Goal: Task Accomplishment & Management: Complete application form

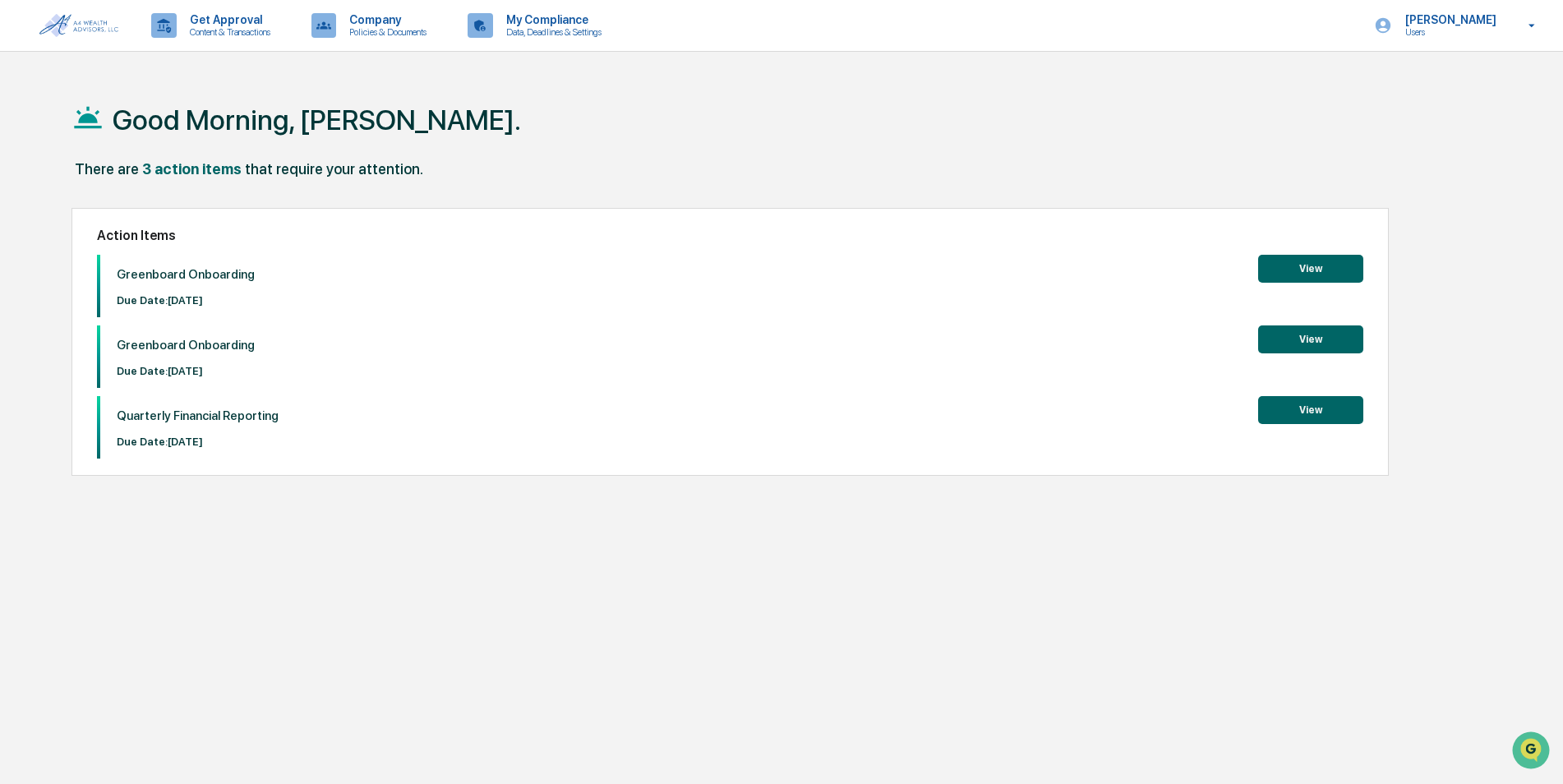
click at [1338, 412] on button "View" at bounding box center [1311, 410] width 105 height 28
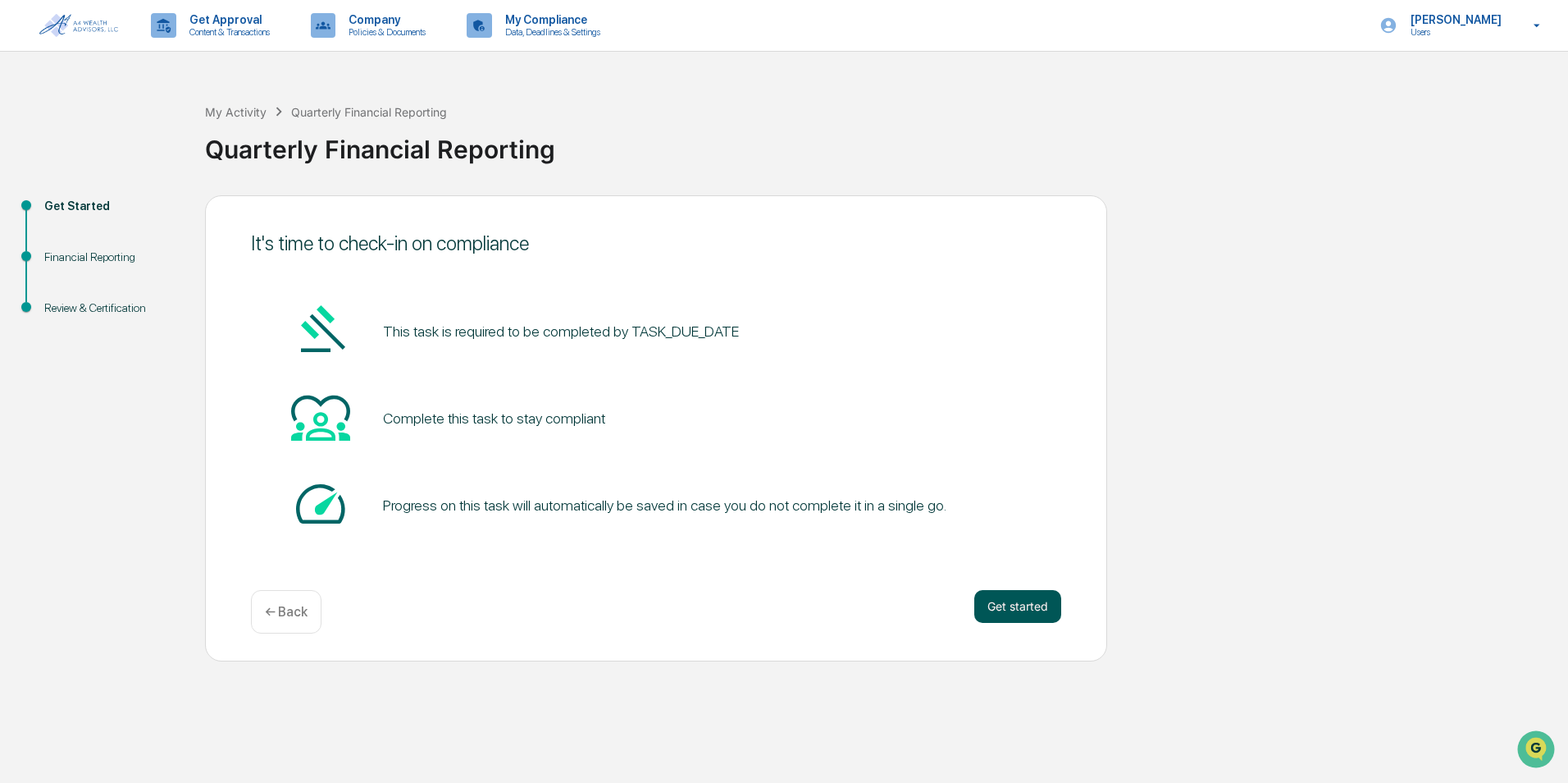
click at [1016, 612] on button "Get started" at bounding box center [1018, 606] width 87 height 33
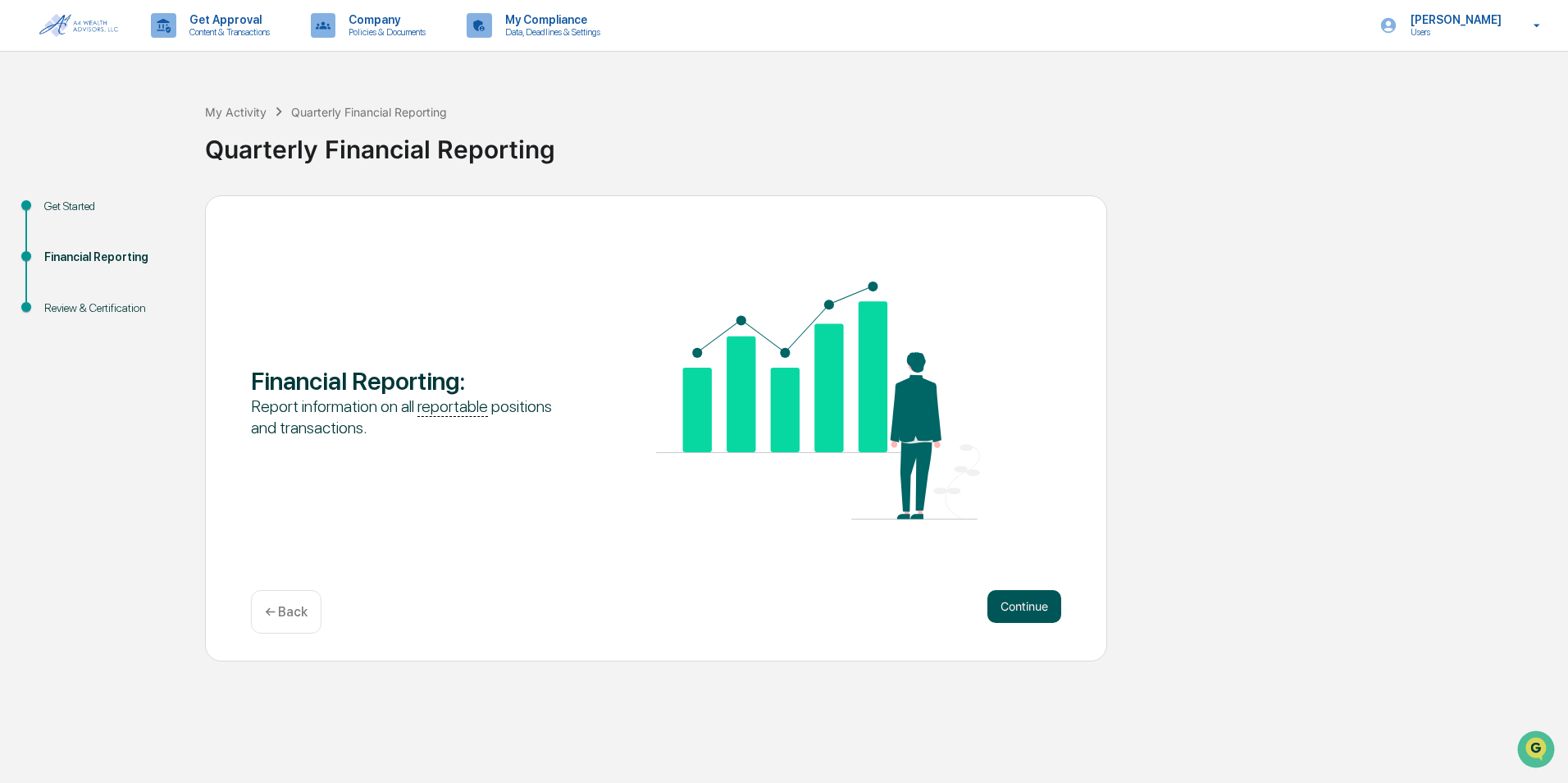
click at [1024, 612] on button "Continue" at bounding box center [1024, 606] width 74 height 33
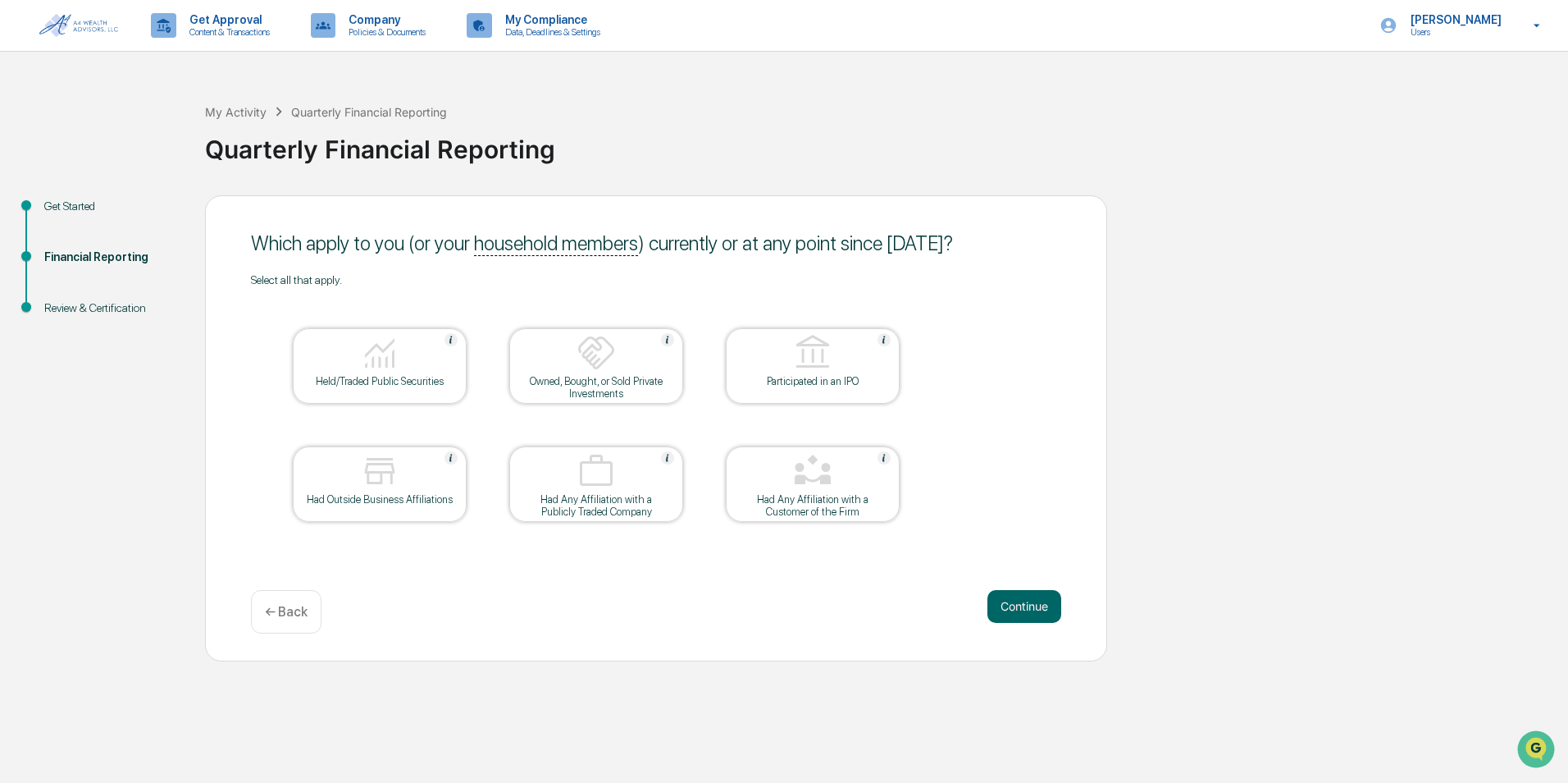
click at [336, 374] on div at bounding box center [379, 354] width 164 height 42
click at [1026, 601] on button "Continue" at bounding box center [1024, 606] width 74 height 33
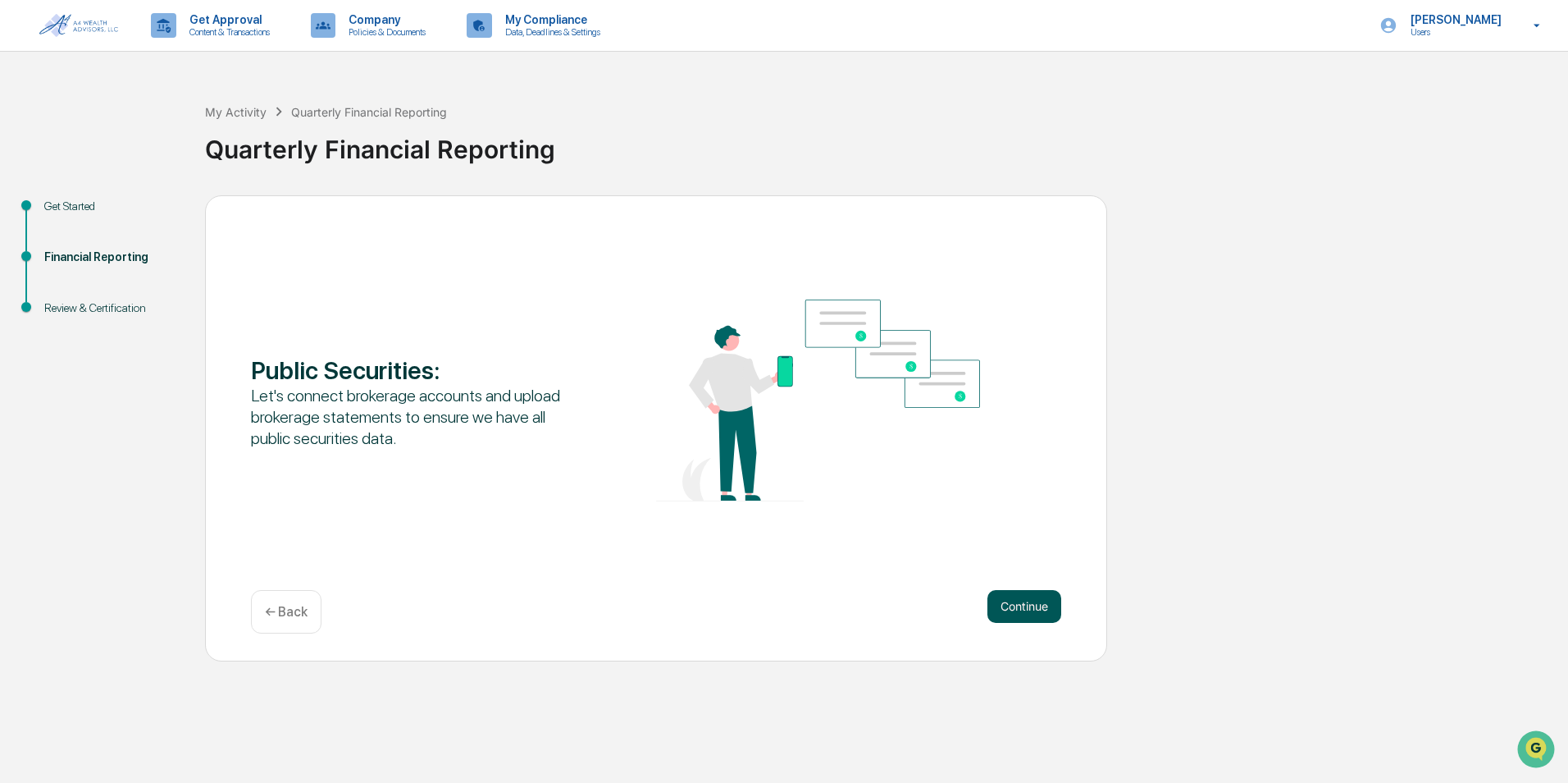
click at [1028, 603] on button "Continue" at bounding box center [1024, 606] width 74 height 33
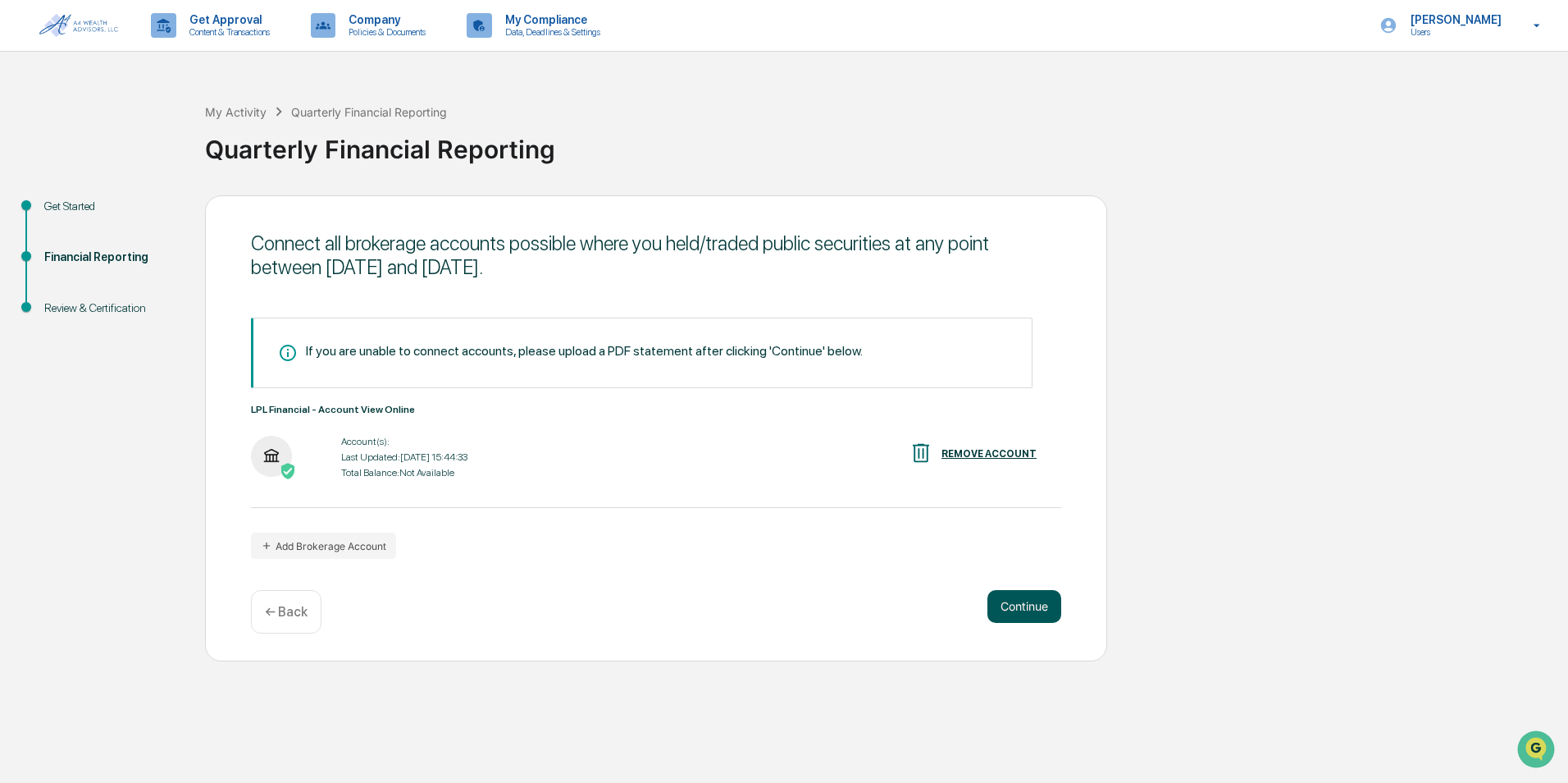
click at [1019, 602] on button "Continue" at bounding box center [1024, 606] width 74 height 33
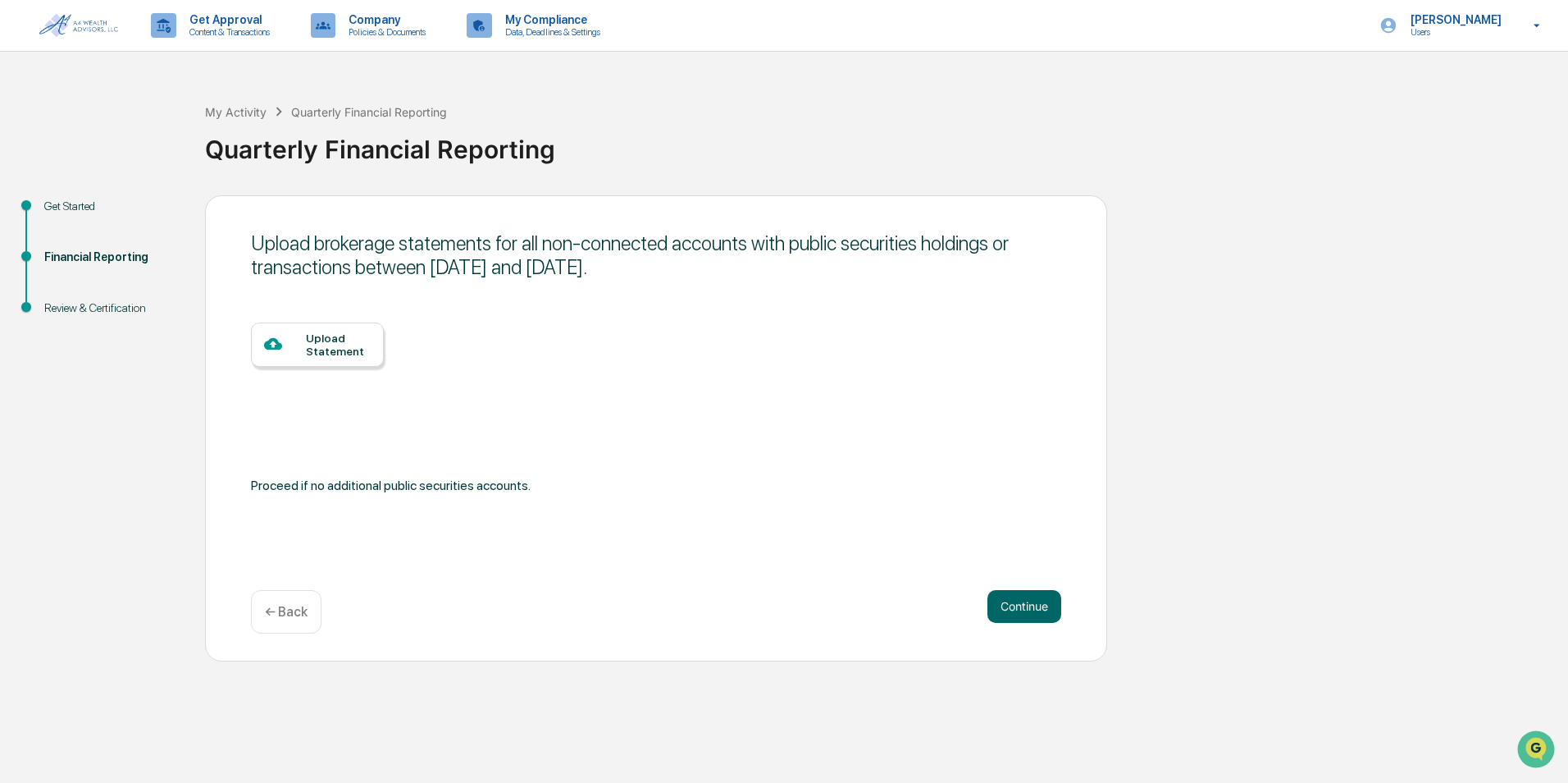
click at [343, 328] on div "Upload Statement" at bounding box center [317, 344] width 133 height 44
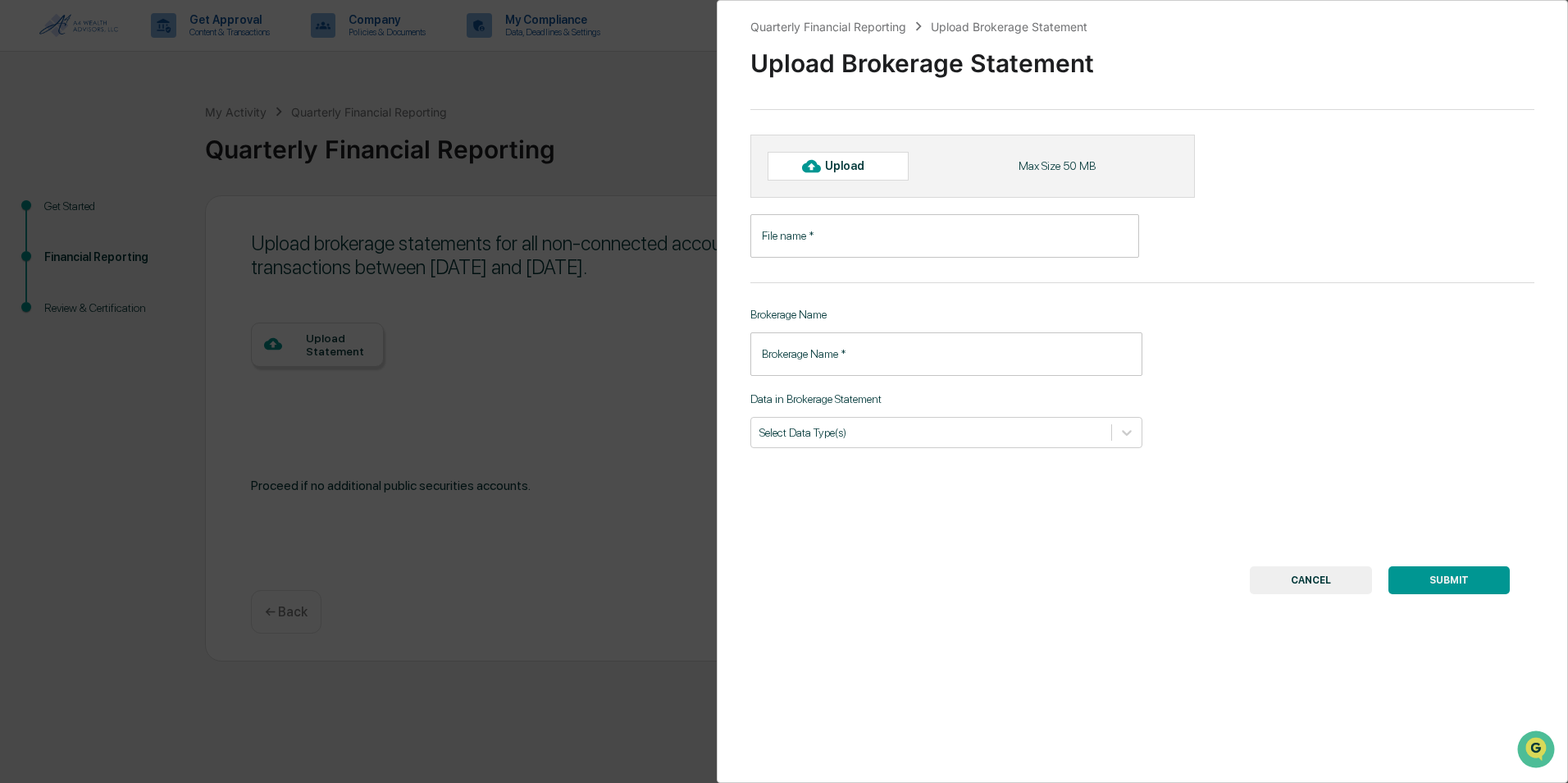
click at [832, 167] on div "Upload" at bounding box center [851, 166] width 53 height 13
type input "**********"
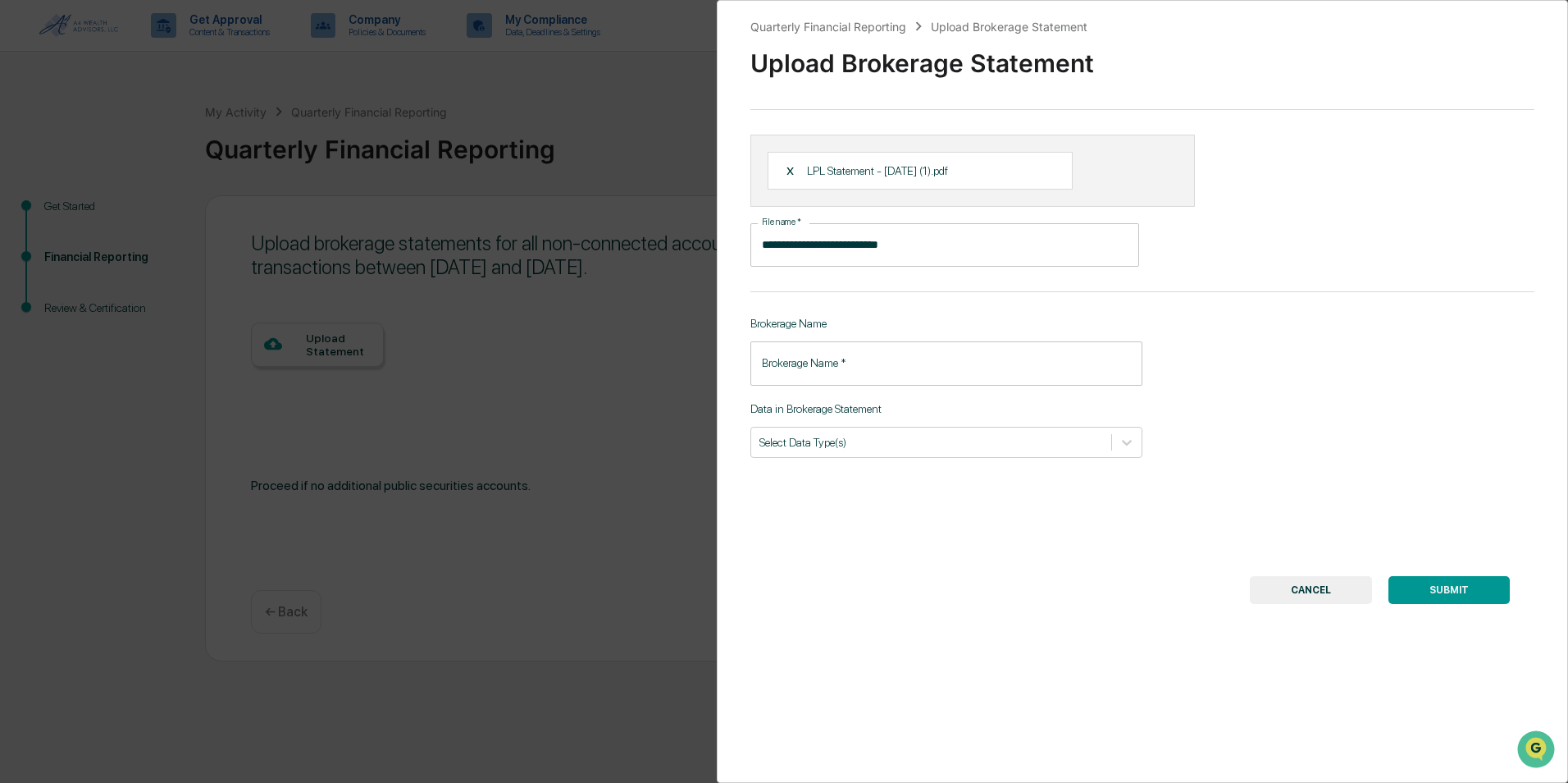
click at [968, 372] on input "Brokerage Name   *" at bounding box center [946, 363] width 392 height 43
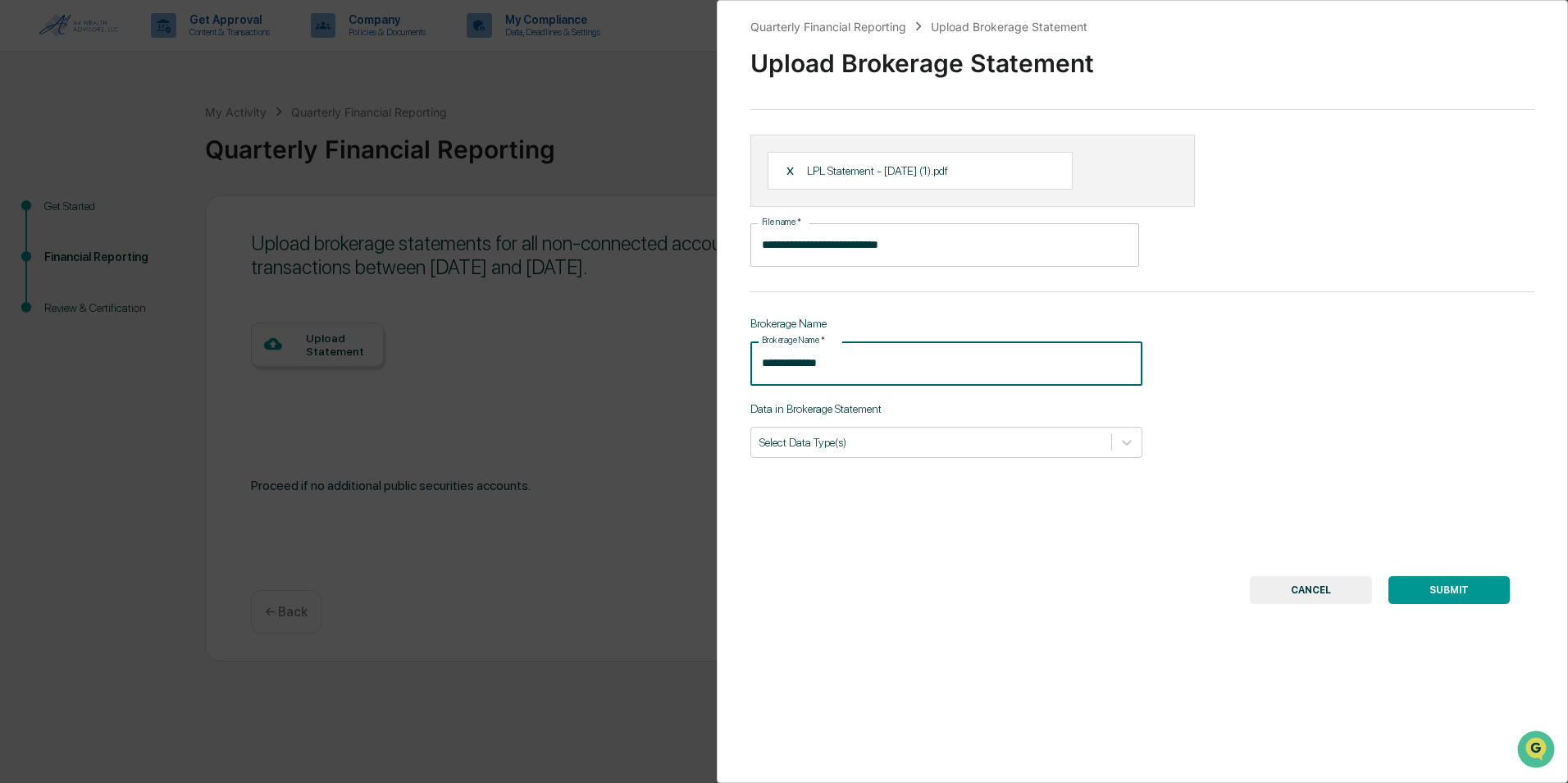
type input "**********"
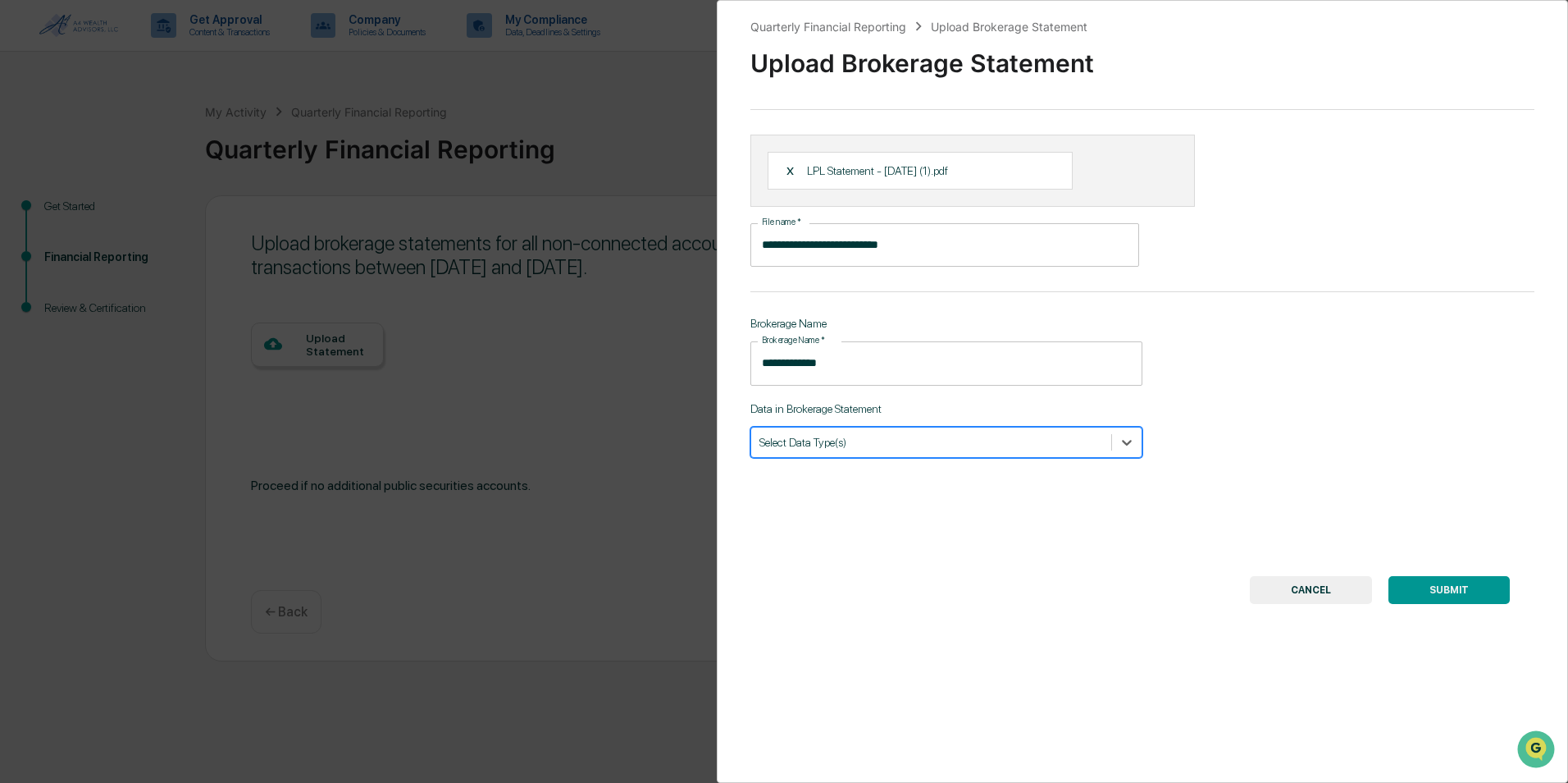
click at [961, 441] on div at bounding box center [931, 441] width 343 height 16
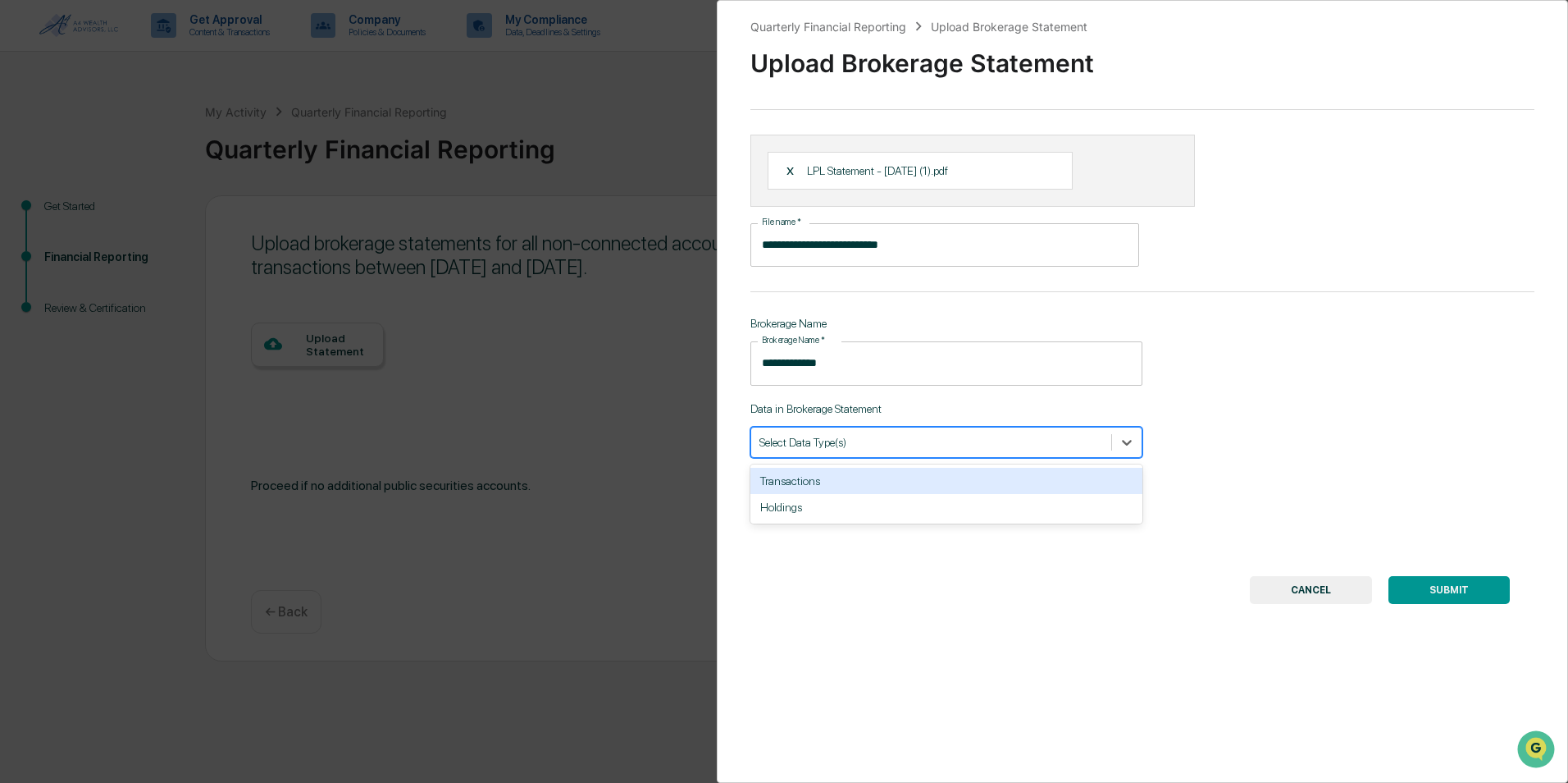
click at [886, 480] on div "Transactions" at bounding box center [946, 481] width 392 height 27
click at [856, 481] on div "Holdings" at bounding box center [946, 481] width 392 height 27
click at [1462, 589] on button "SUBMIT" at bounding box center [1449, 590] width 122 height 27
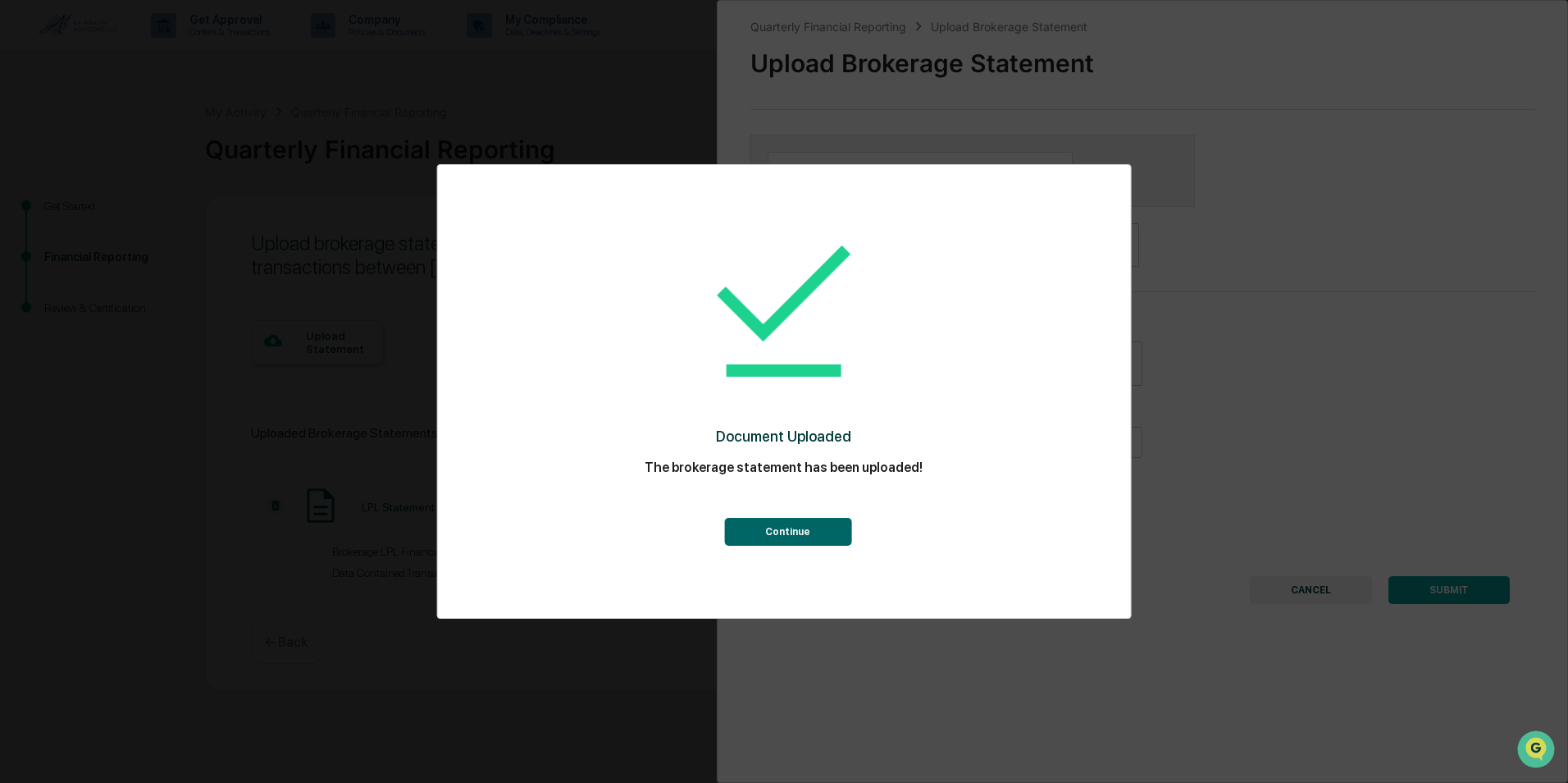
click at [802, 527] on button "Continue" at bounding box center [787, 531] width 127 height 27
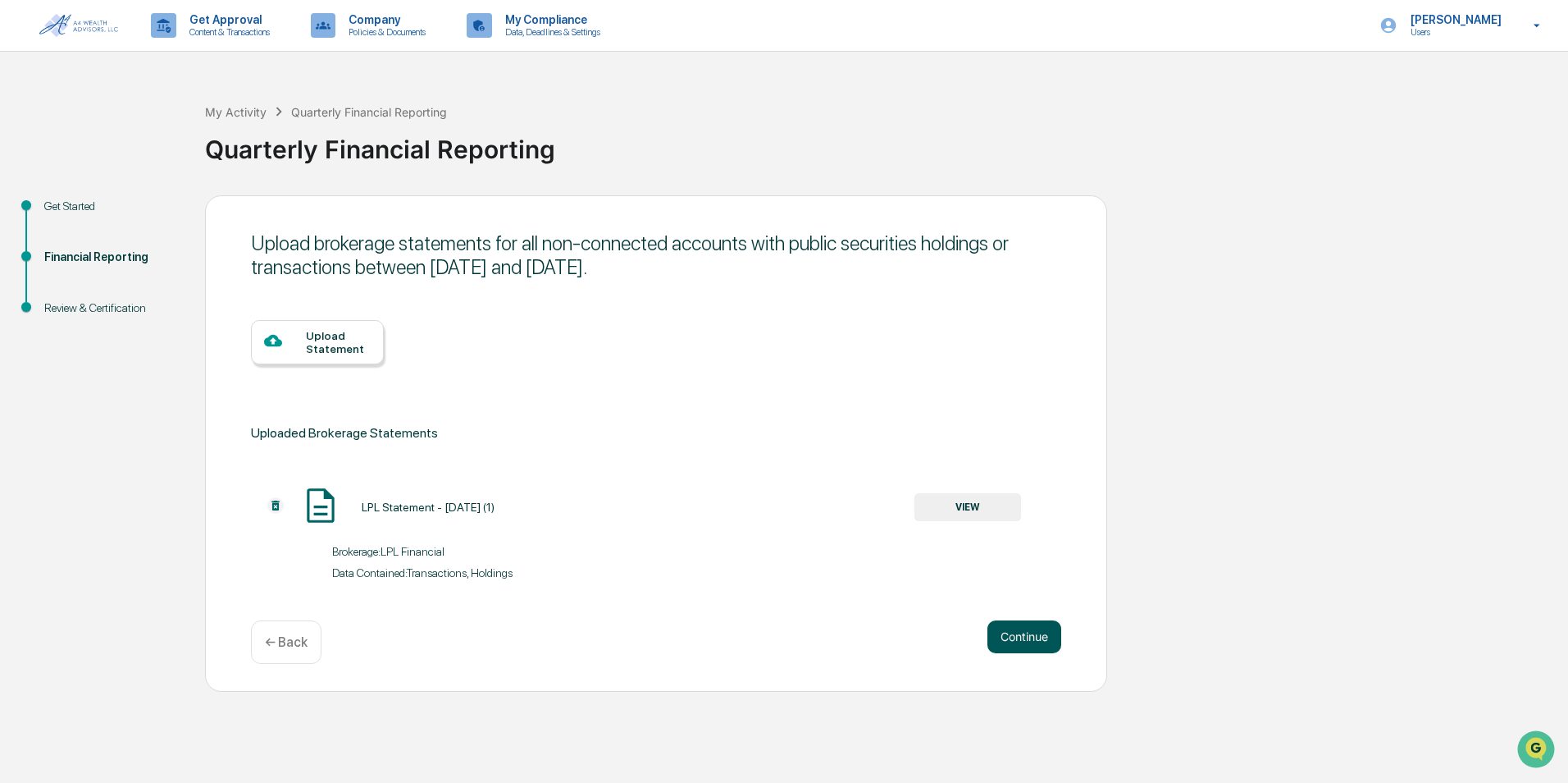
click at [1022, 642] on button "Continue" at bounding box center [1024, 636] width 74 height 33
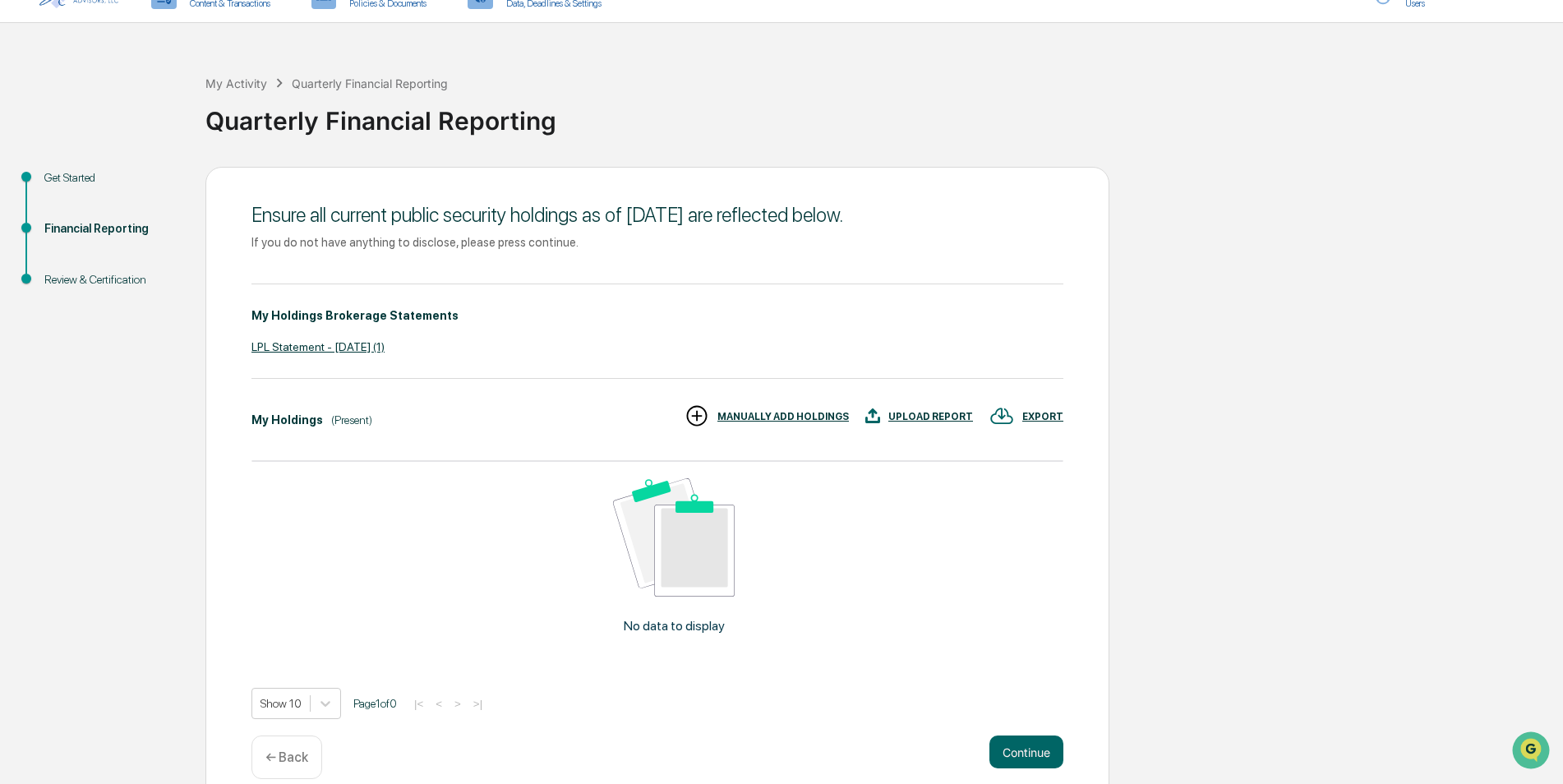
scroll to position [51, 0]
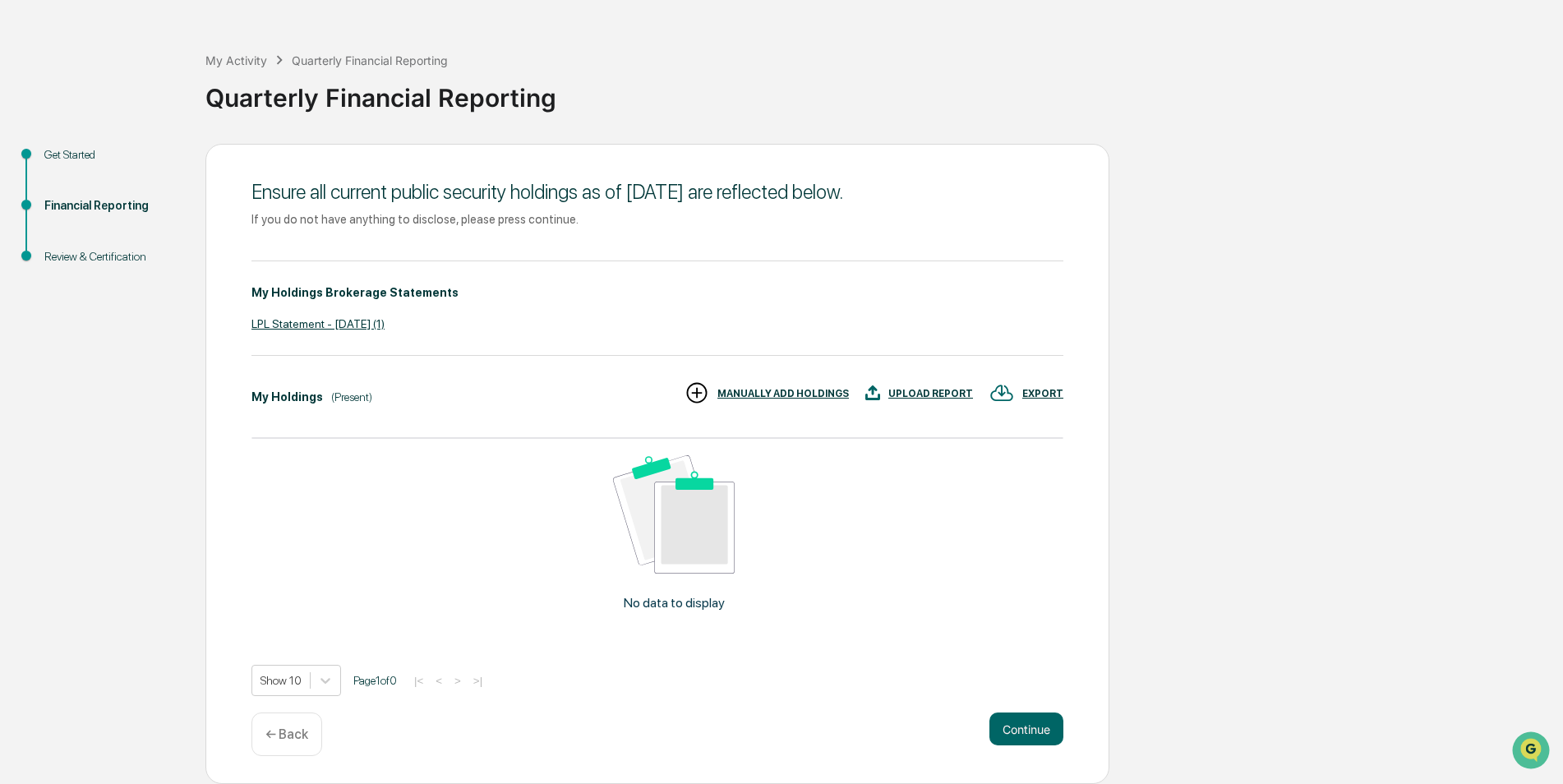
click at [926, 391] on div "UPLOAD REPORT" at bounding box center [931, 393] width 84 height 12
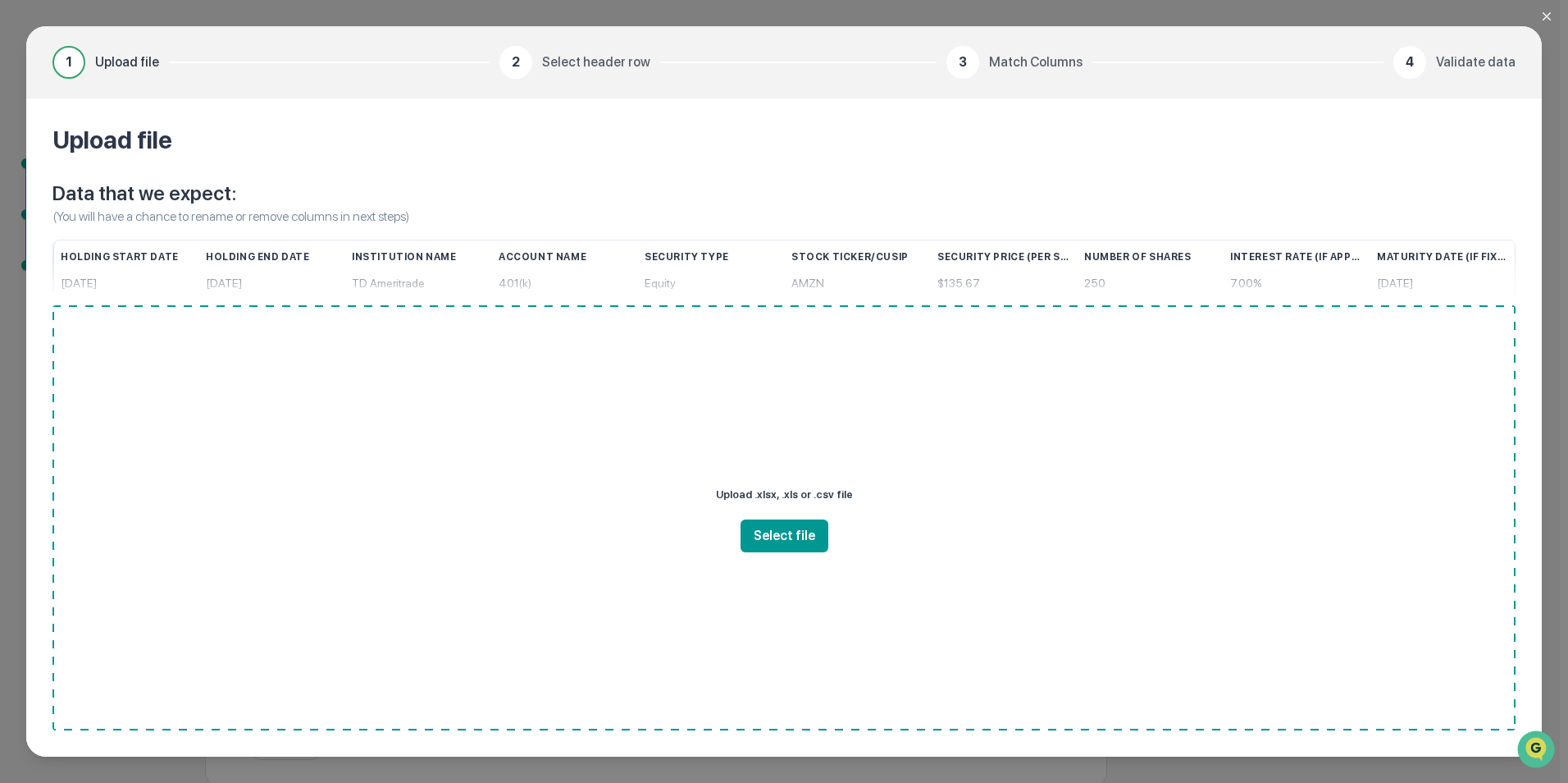
click at [1546, 1] on button "Close modal" at bounding box center [1557, 16] width 33 height 33
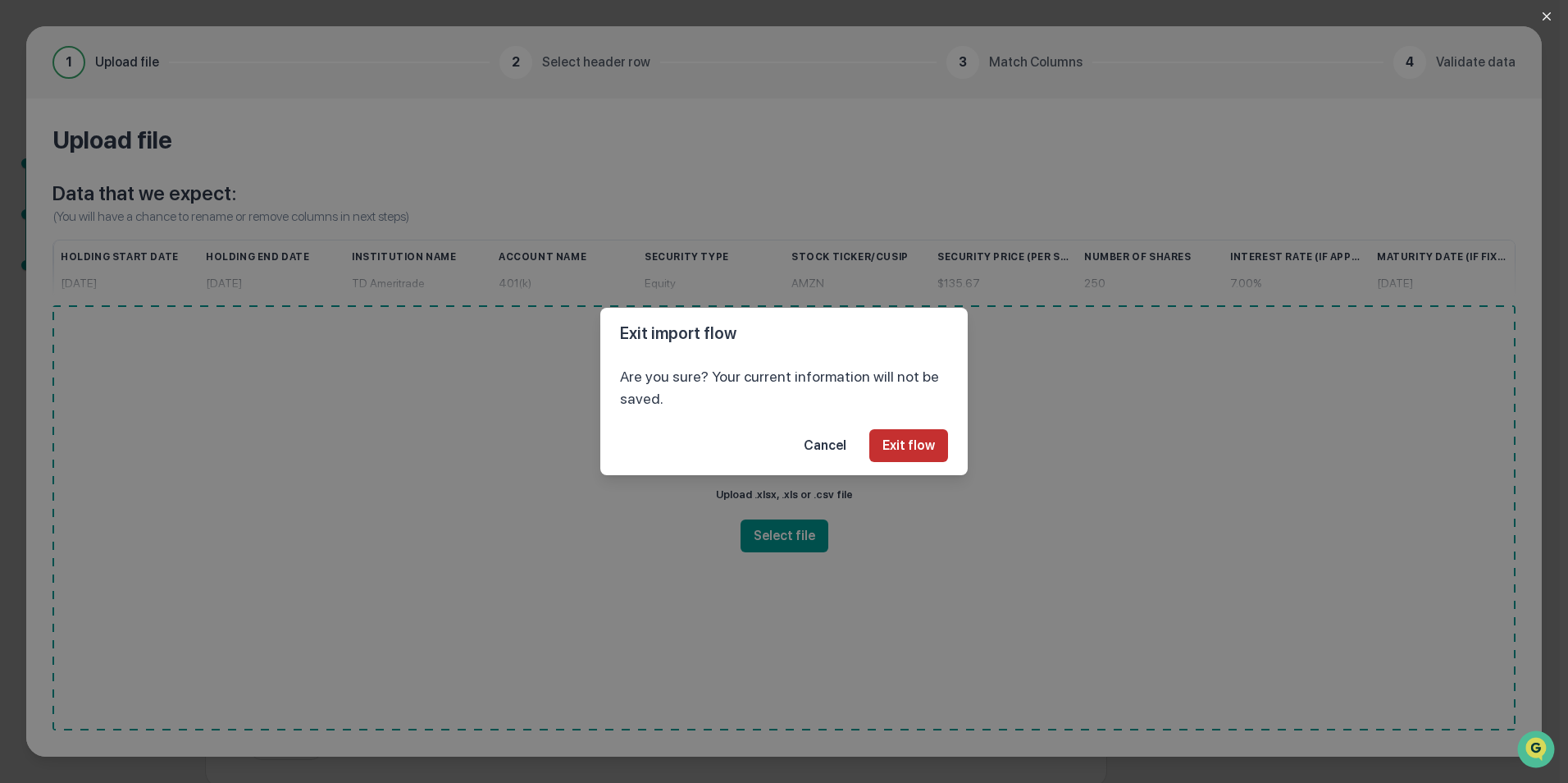
click at [906, 447] on button "Exit flow" at bounding box center [909, 446] width 79 height 33
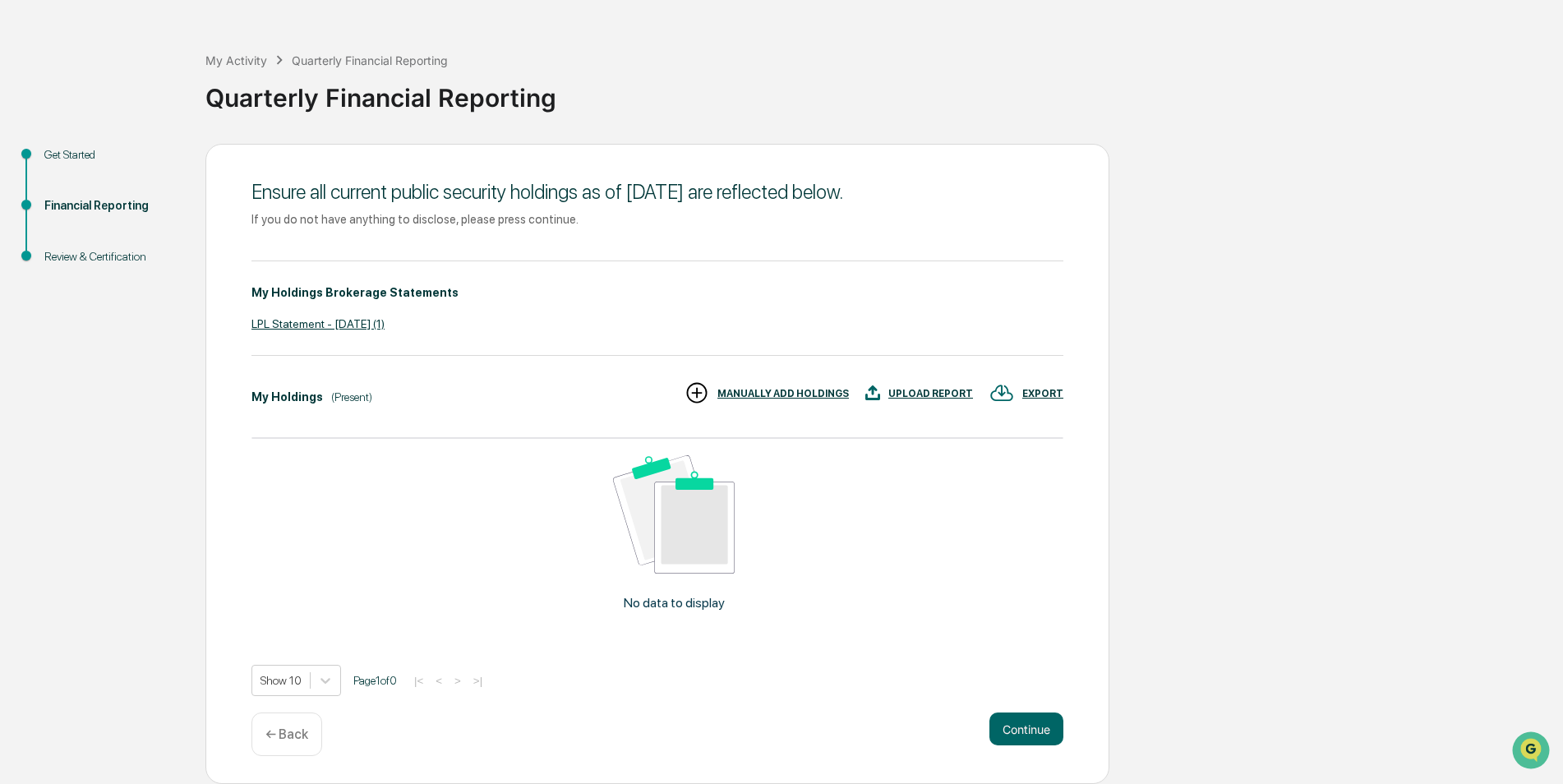
click at [947, 393] on div "UPLOAD REPORT" at bounding box center [931, 393] width 84 height 12
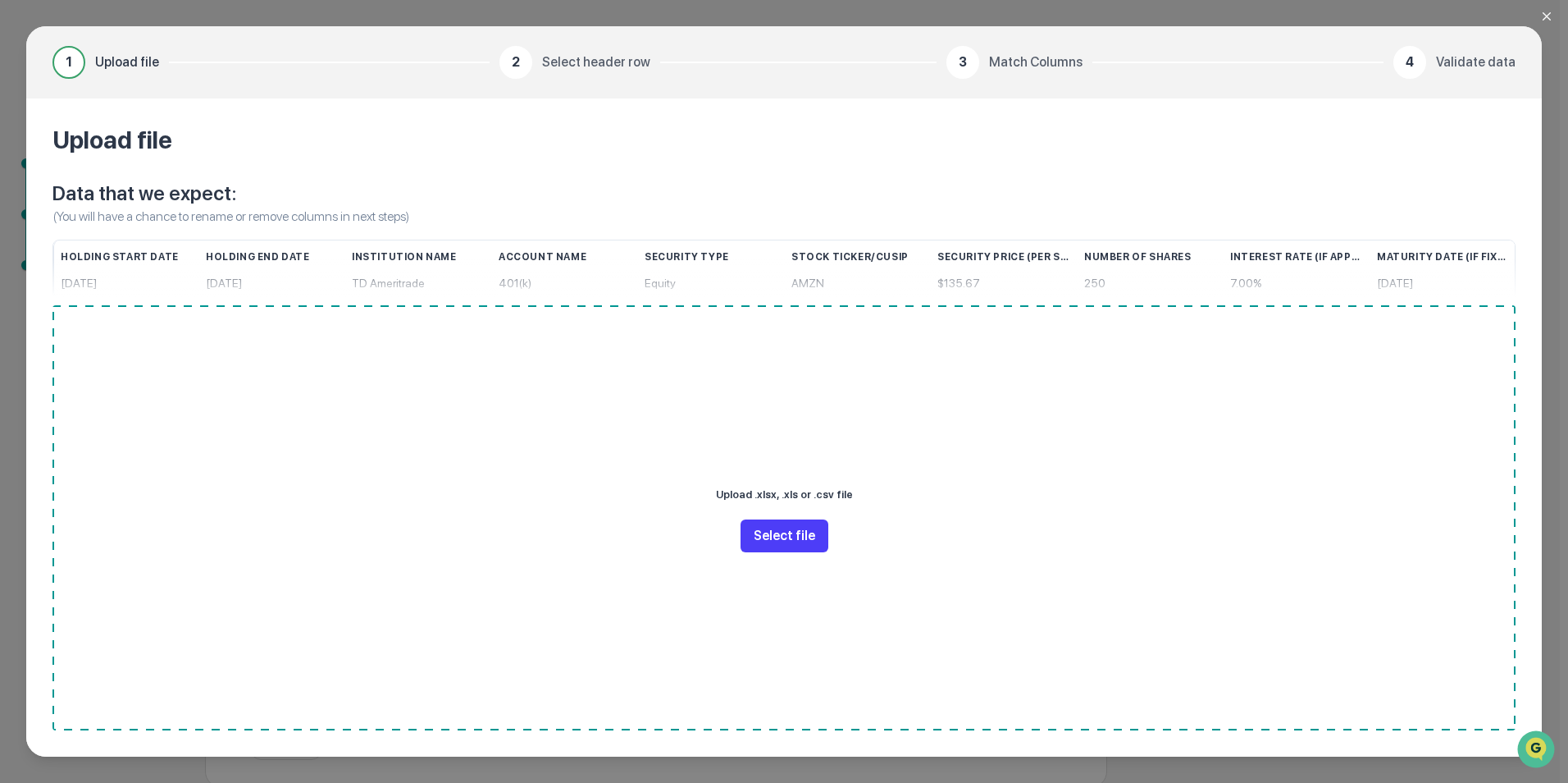
click at [785, 538] on button "Select file" at bounding box center [784, 536] width 88 height 33
click at [1547, 17] on icon "Close modal" at bounding box center [1547, 16] width 13 height 13
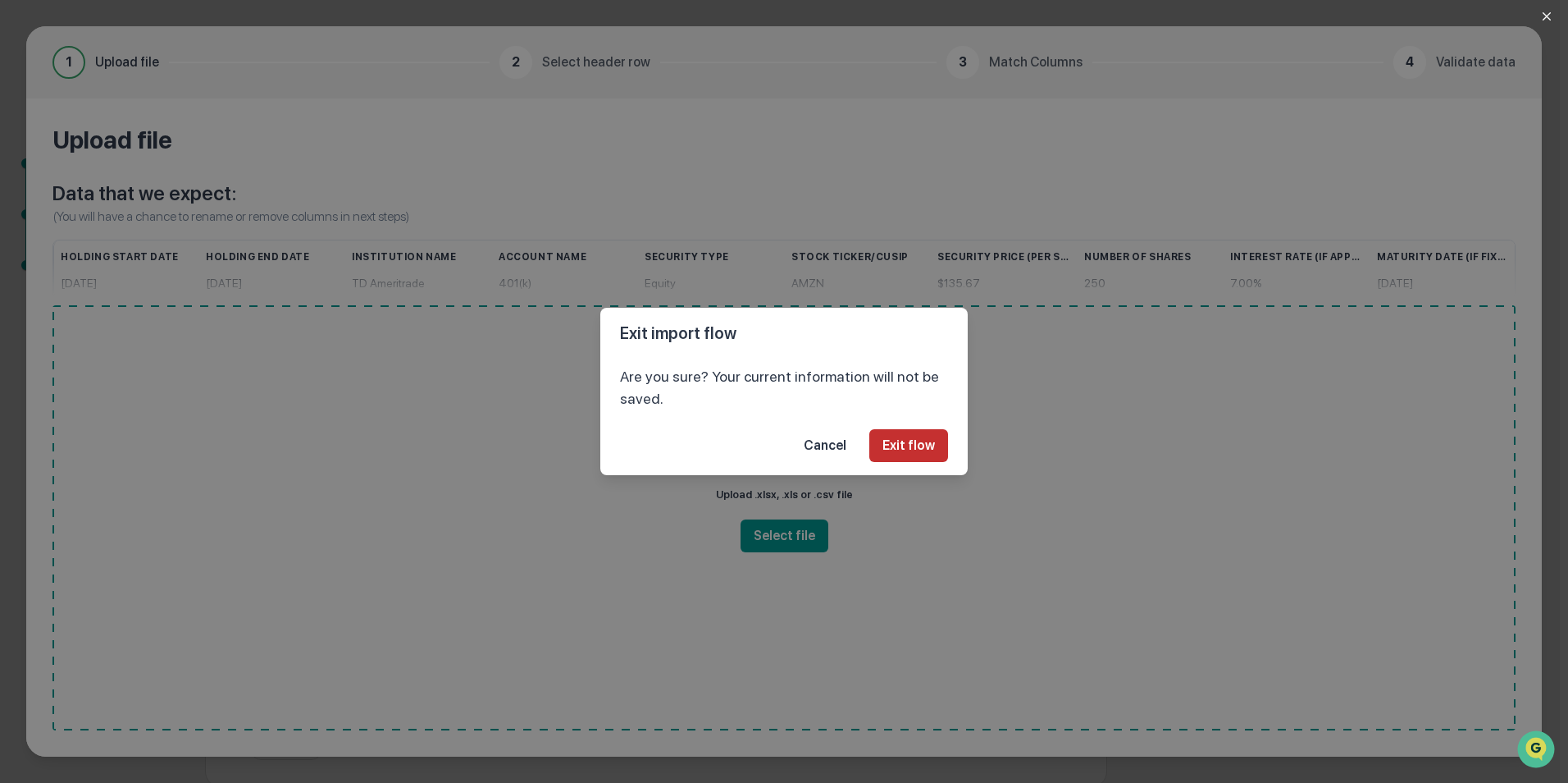
click at [912, 449] on button "Exit flow" at bounding box center [909, 446] width 79 height 33
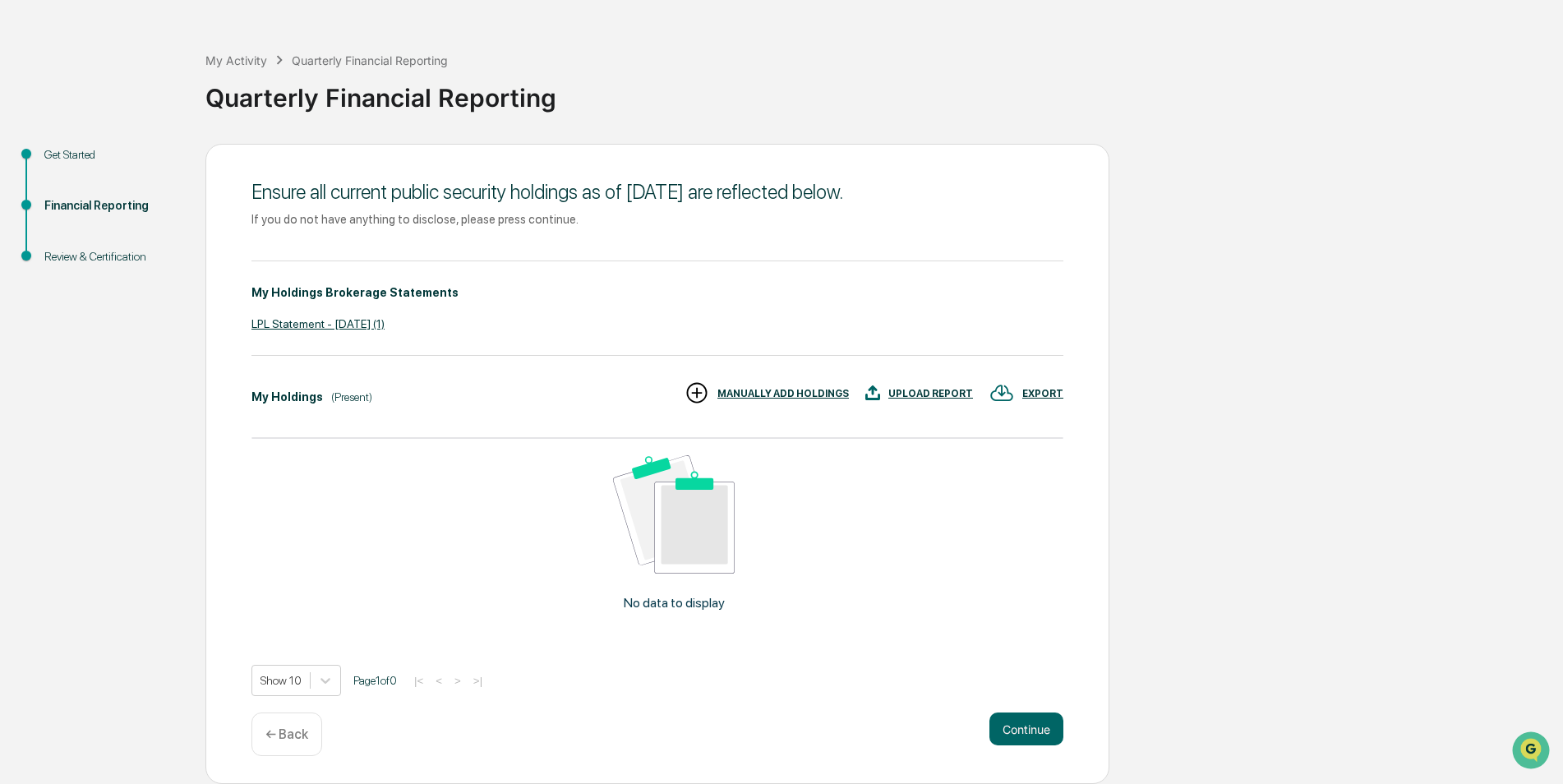
click at [88, 159] on div "Get Started" at bounding box center [111, 154] width 135 height 17
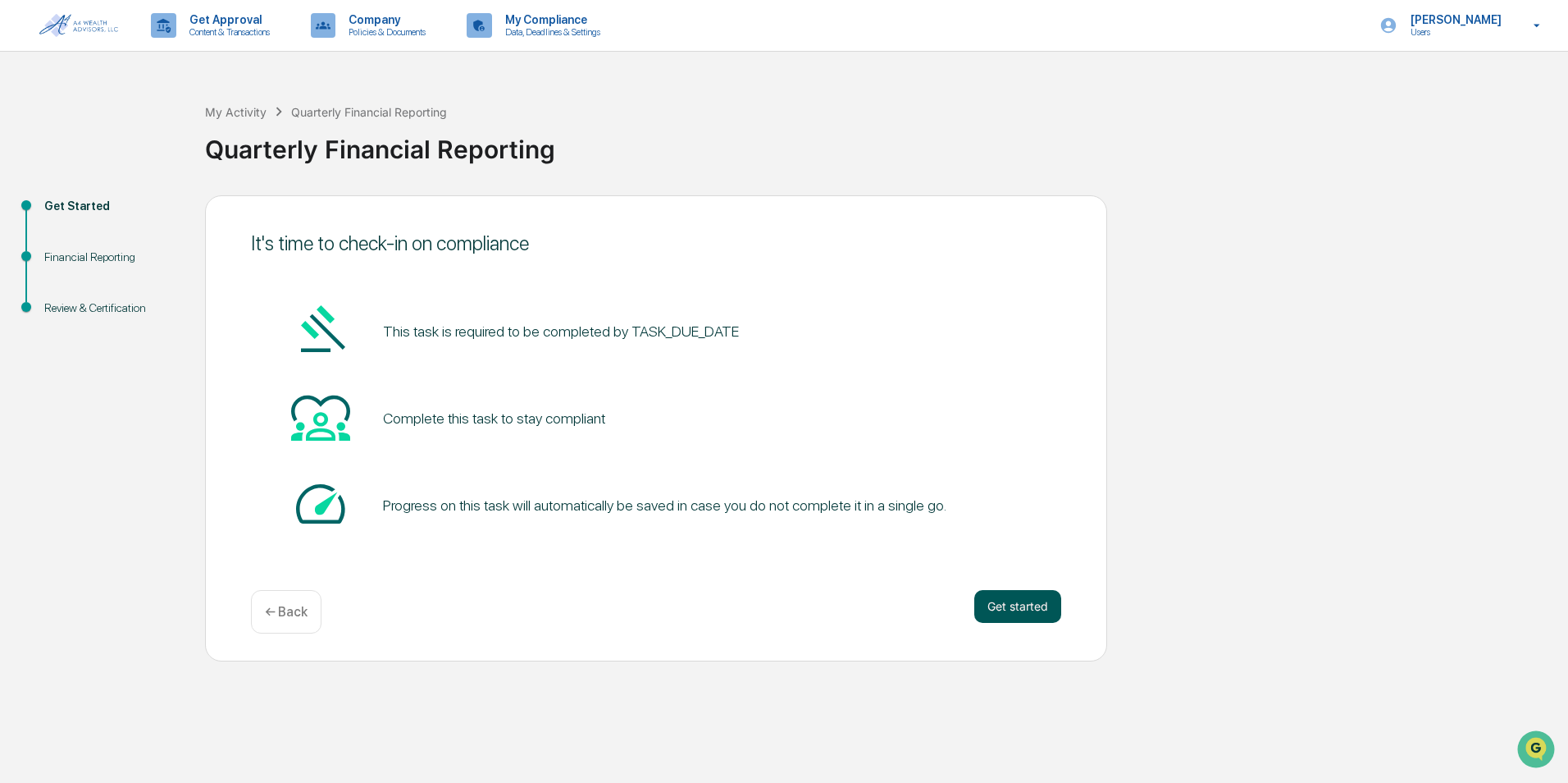
click at [1030, 608] on button "Get started" at bounding box center [1018, 606] width 87 height 33
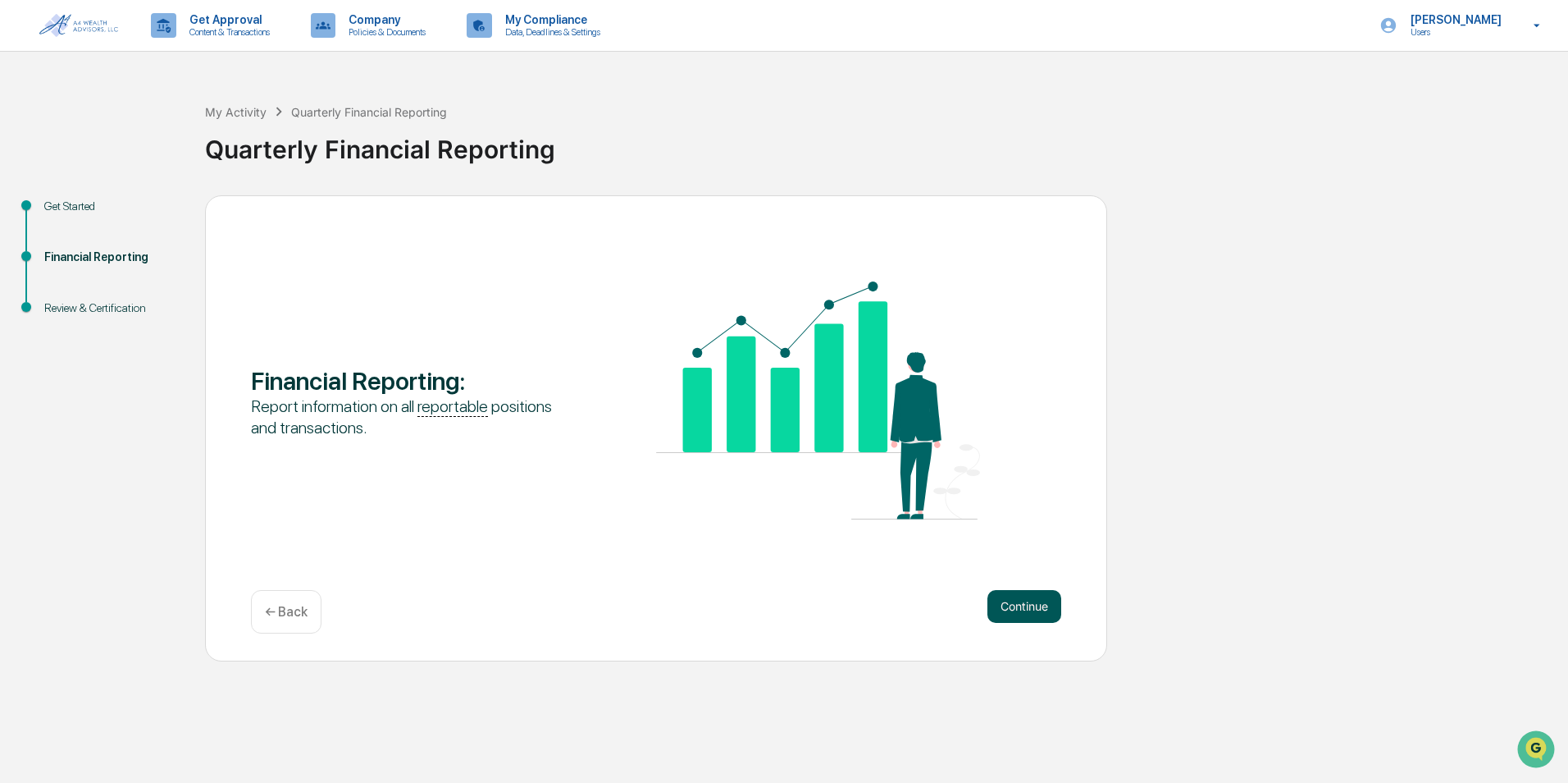
click at [1033, 613] on button "Continue" at bounding box center [1024, 606] width 74 height 33
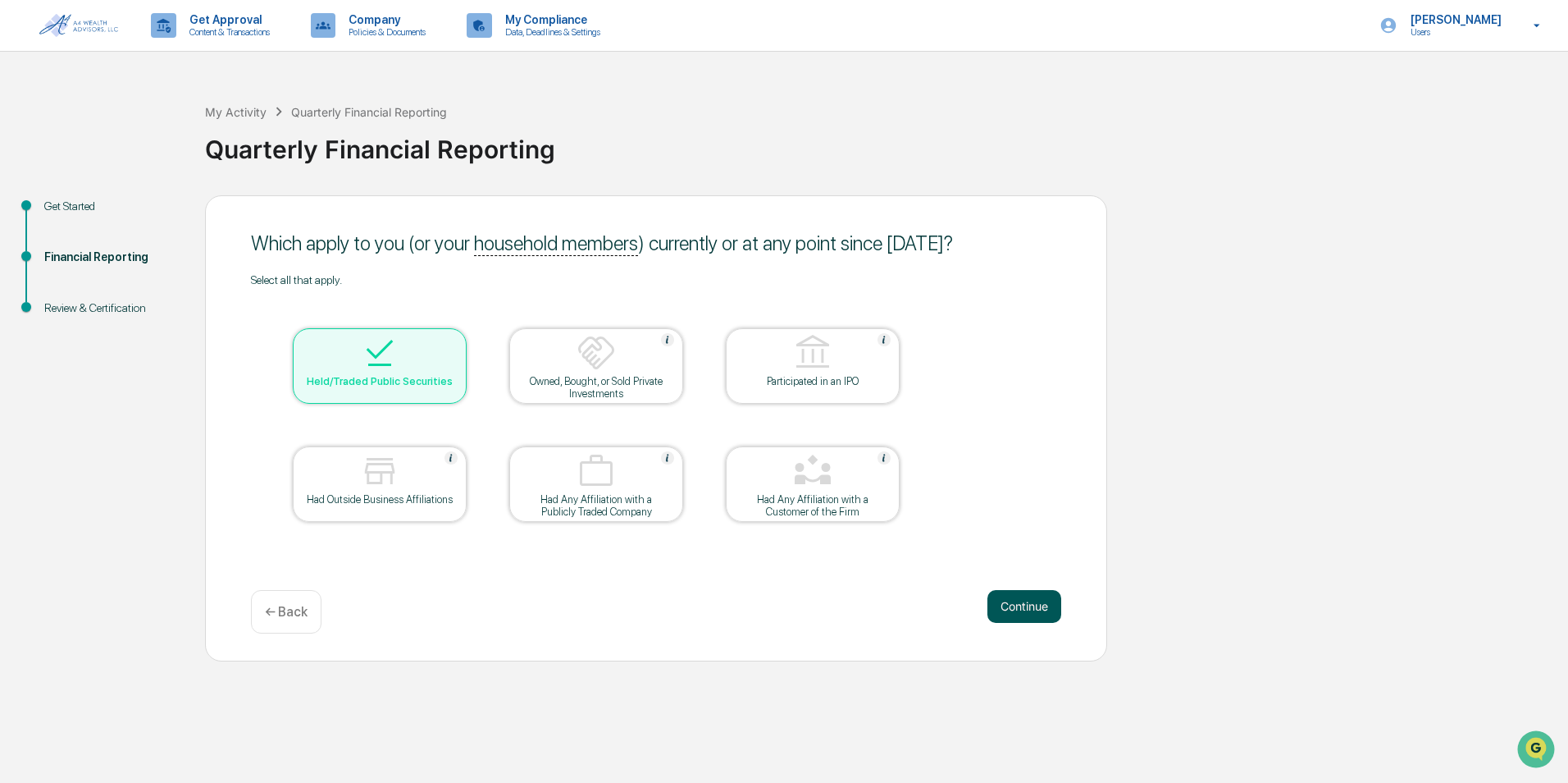
click at [1040, 627] on div "Continue ← Back" at bounding box center [655, 611] width 810 height 43
click at [1039, 609] on button "Continue" at bounding box center [1024, 606] width 74 height 33
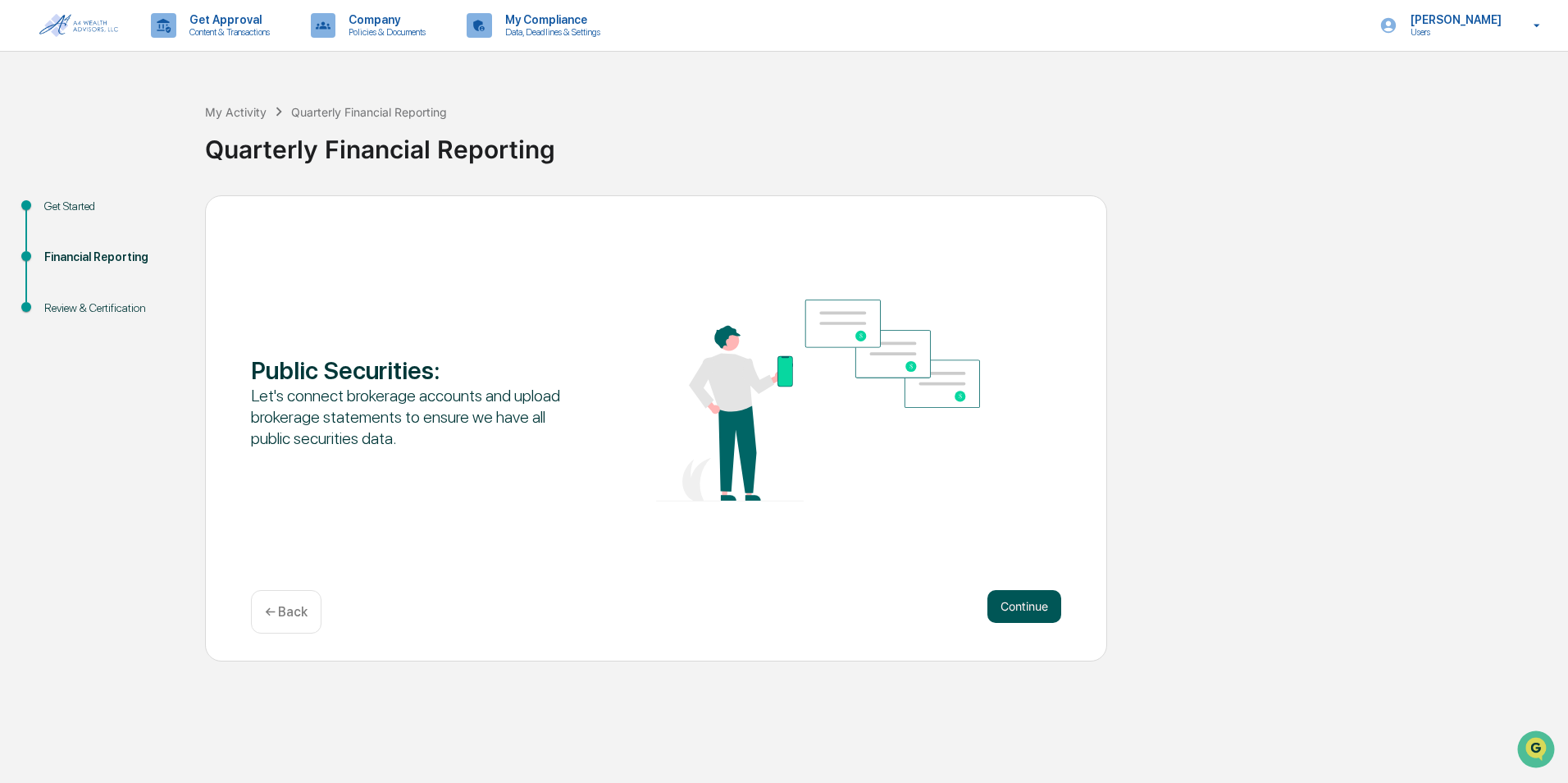
click at [1031, 616] on button "Continue" at bounding box center [1024, 606] width 74 height 33
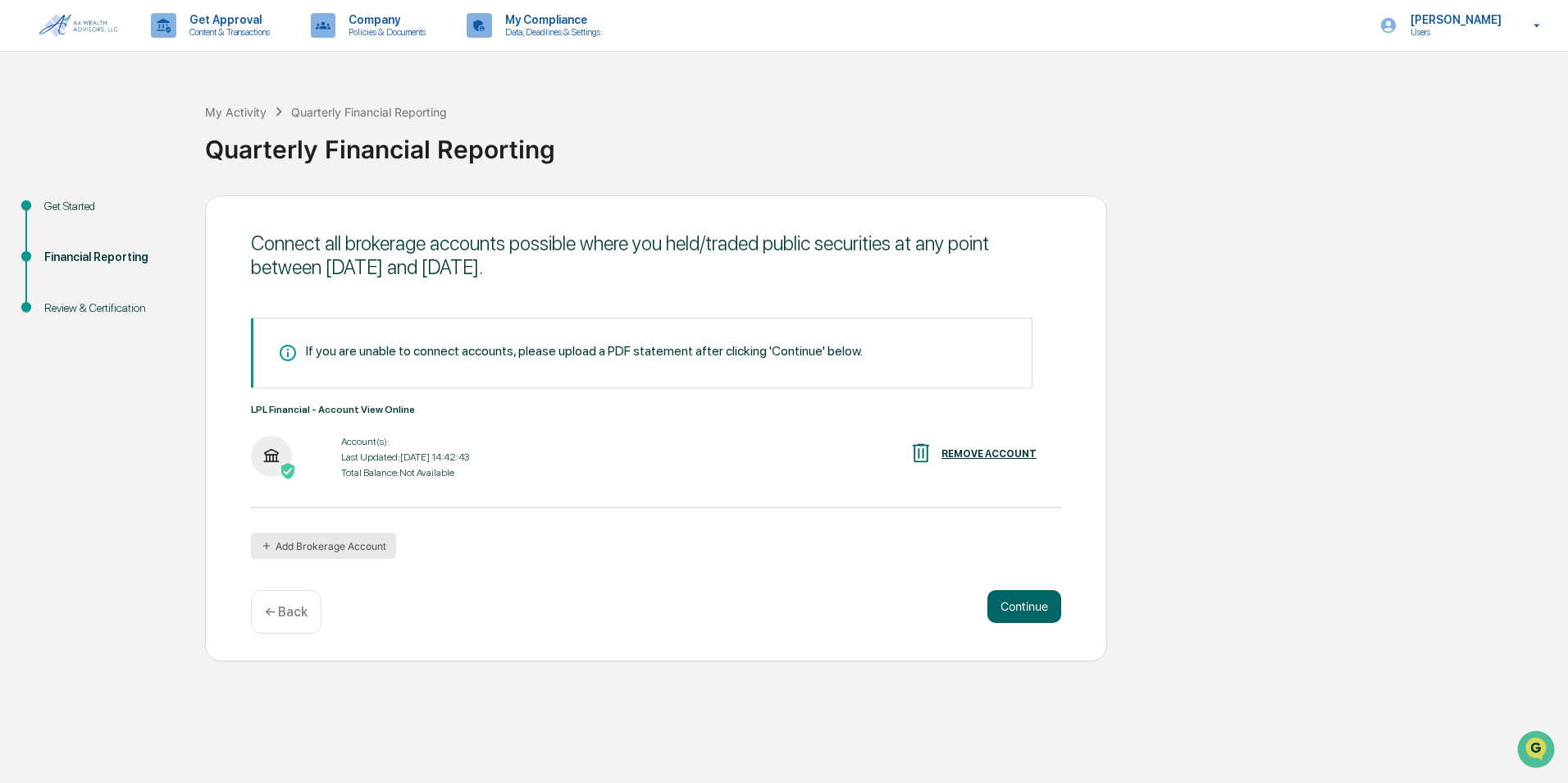
click at [312, 552] on button "Add Brokerage Account" at bounding box center [323, 546] width 146 height 27
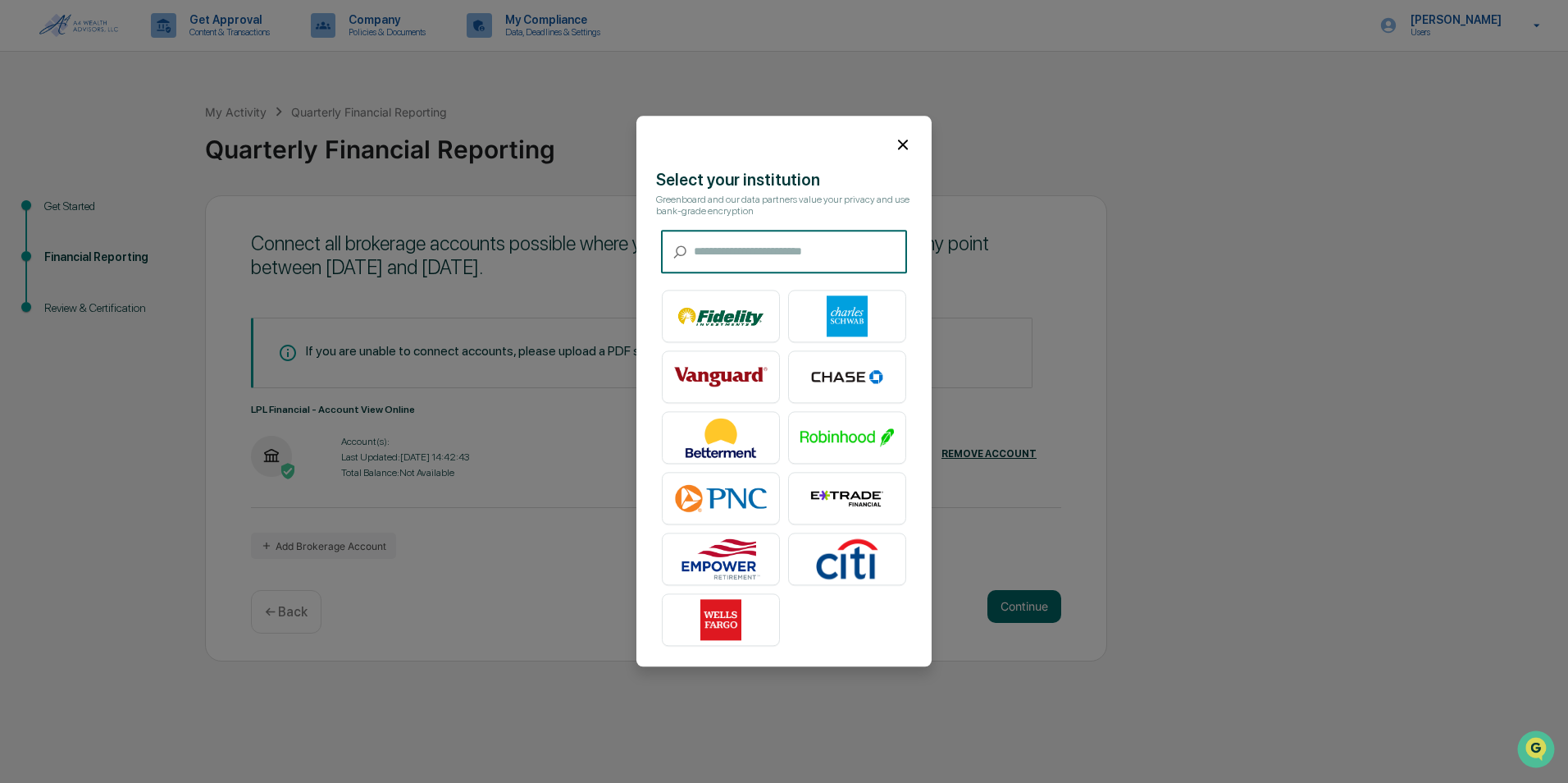
click at [894, 147] on icon at bounding box center [903, 145] width 18 height 18
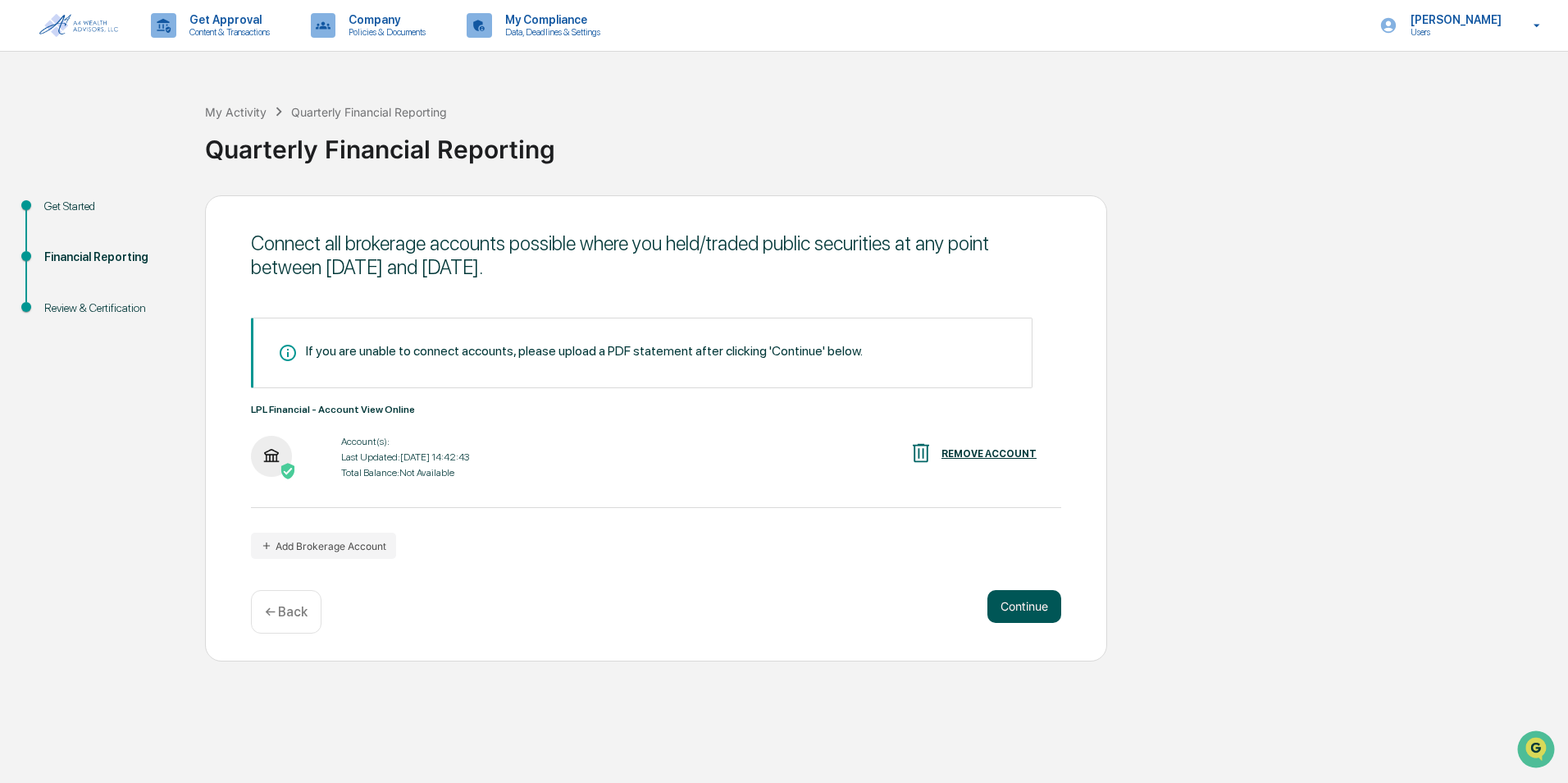
click at [1008, 591] on button "Continue" at bounding box center [1024, 606] width 74 height 33
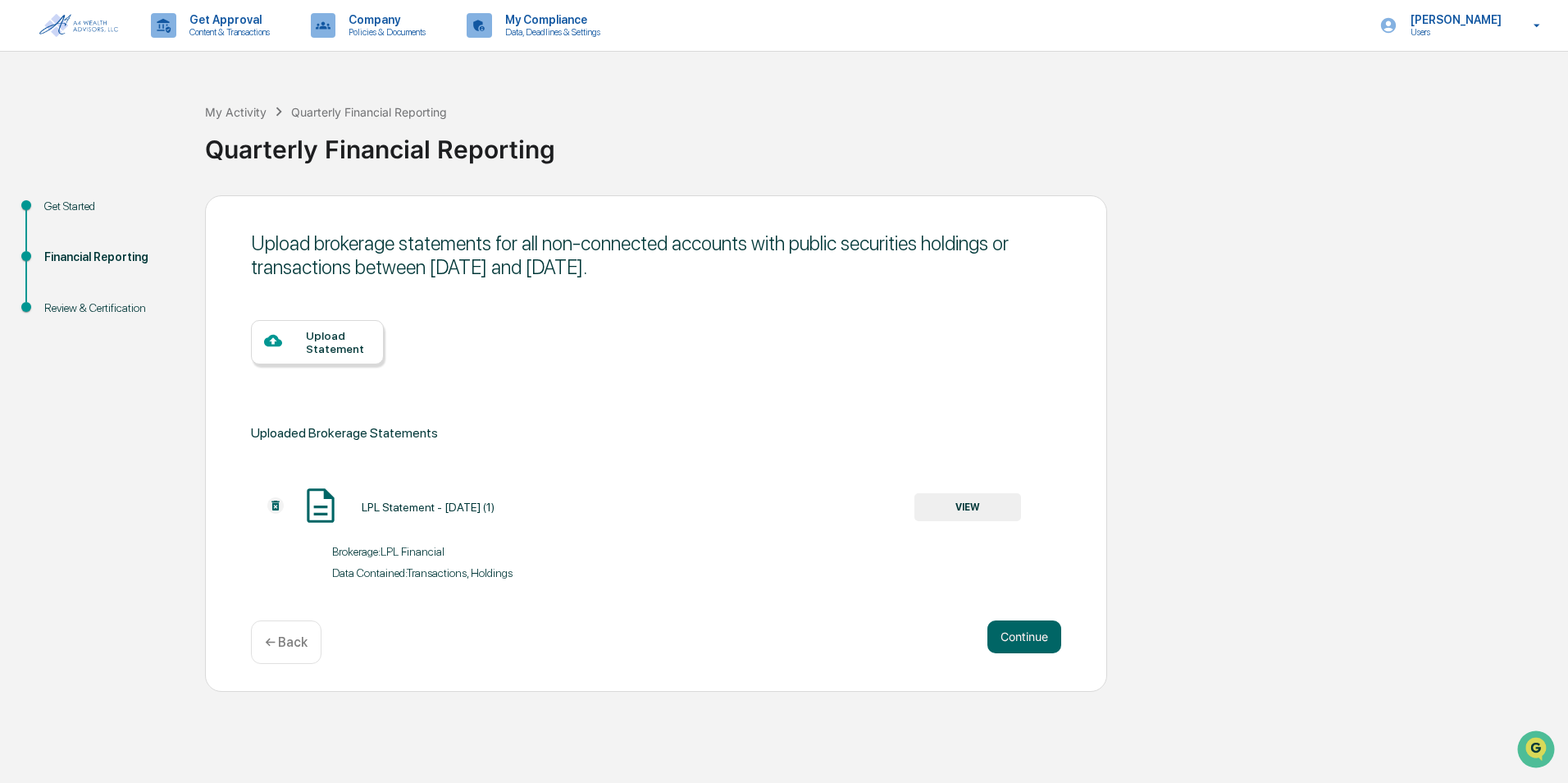
click at [336, 343] on div "Upload Statement" at bounding box center [338, 342] width 65 height 27
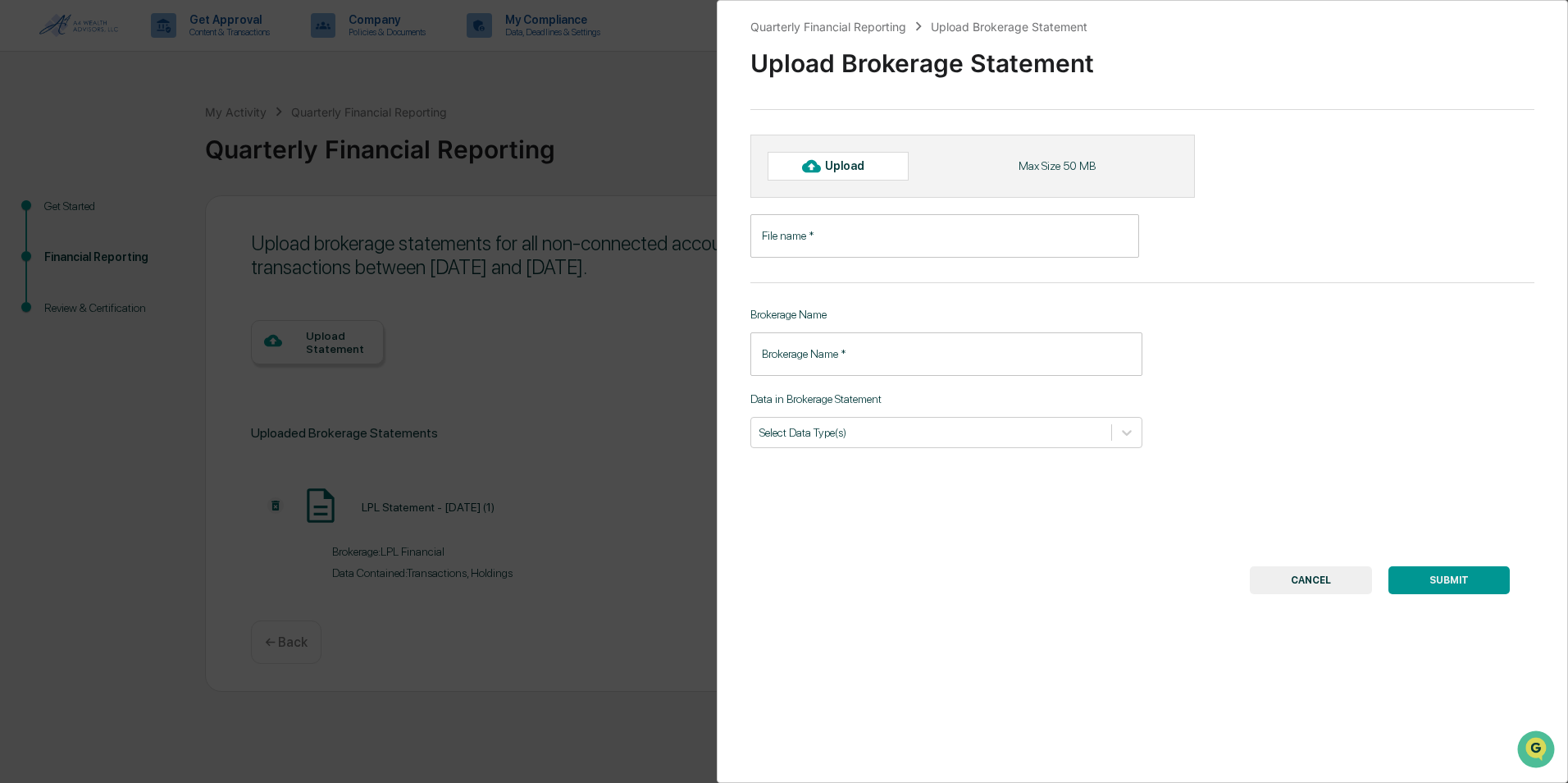
click at [849, 166] on div "Upload" at bounding box center [851, 166] width 53 height 13
type input "**********"
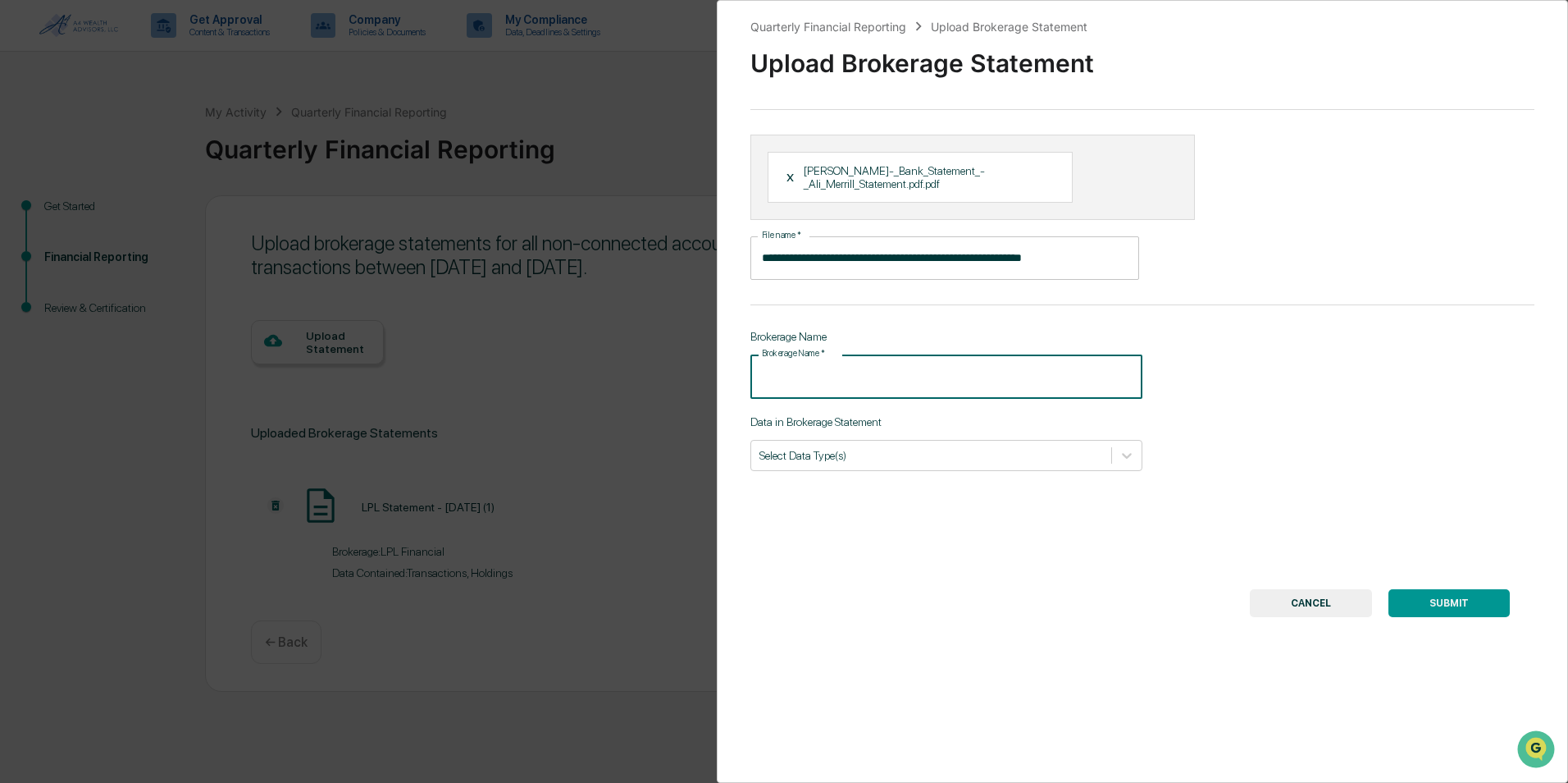
click at [925, 387] on input "Brokerage Name   *" at bounding box center [946, 375] width 392 height 43
type input "**********"
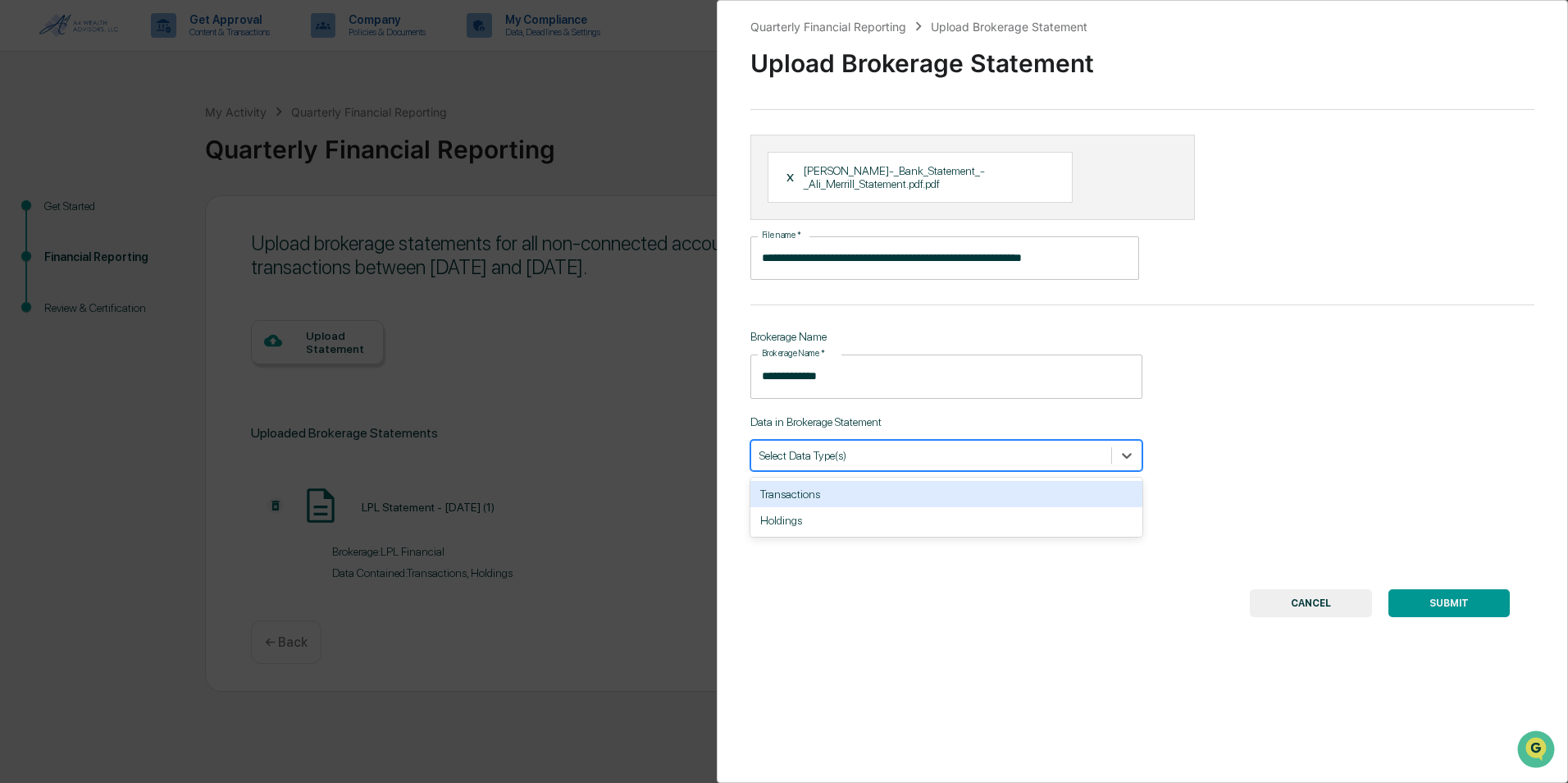
click at [903, 453] on div at bounding box center [931, 454] width 343 height 16
click at [827, 500] on div "Transactions" at bounding box center [946, 494] width 392 height 27
click at [857, 483] on div "Holdings" at bounding box center [946, 494] width 392 height 27
click at [1414, 601] on button "SUBMIT" at bounding box center [1449, 603] width 122 height 27
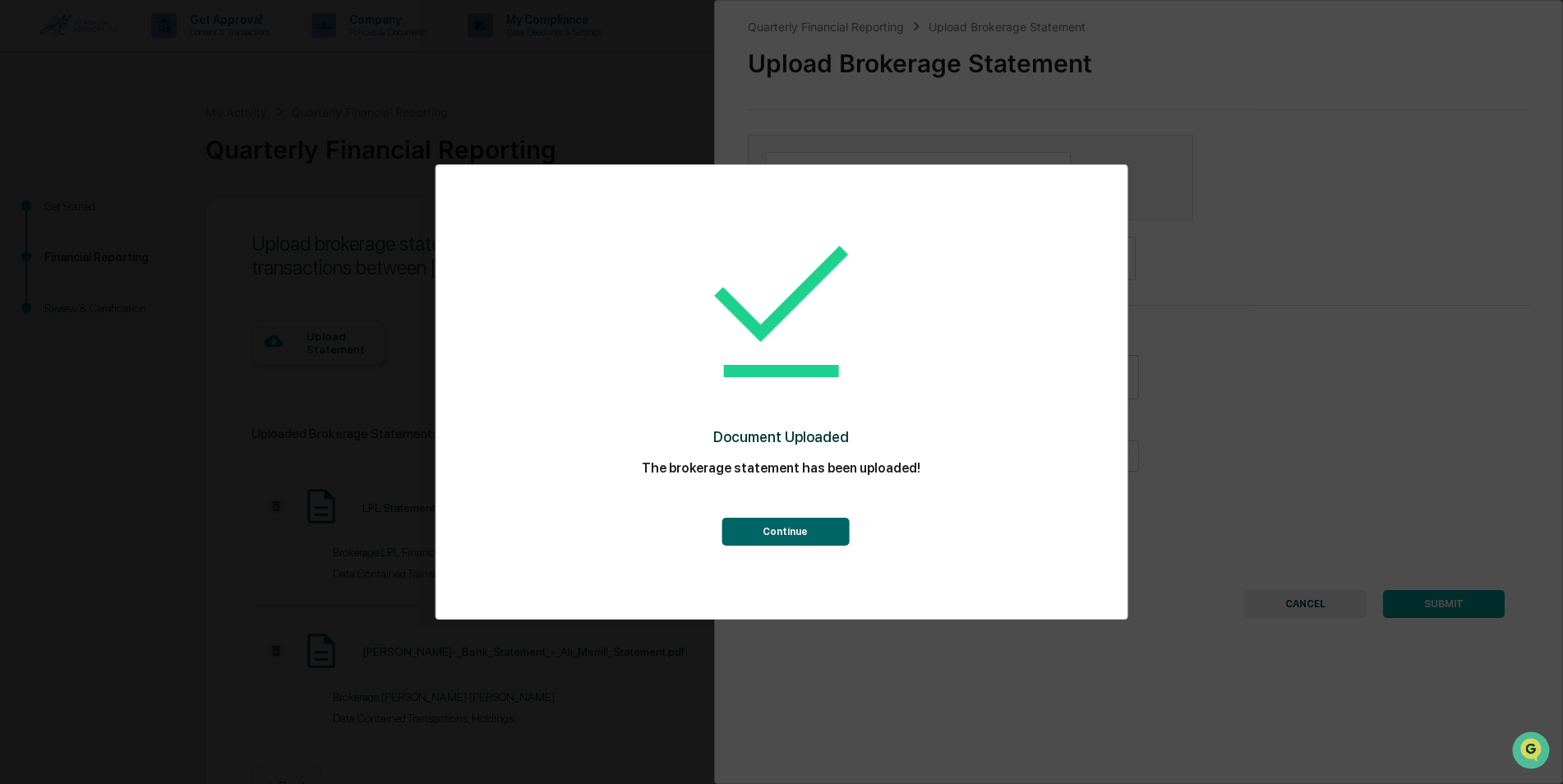
click at [774, 534] on button "Continue" at bounding box center [785, 532] width 127 height 28
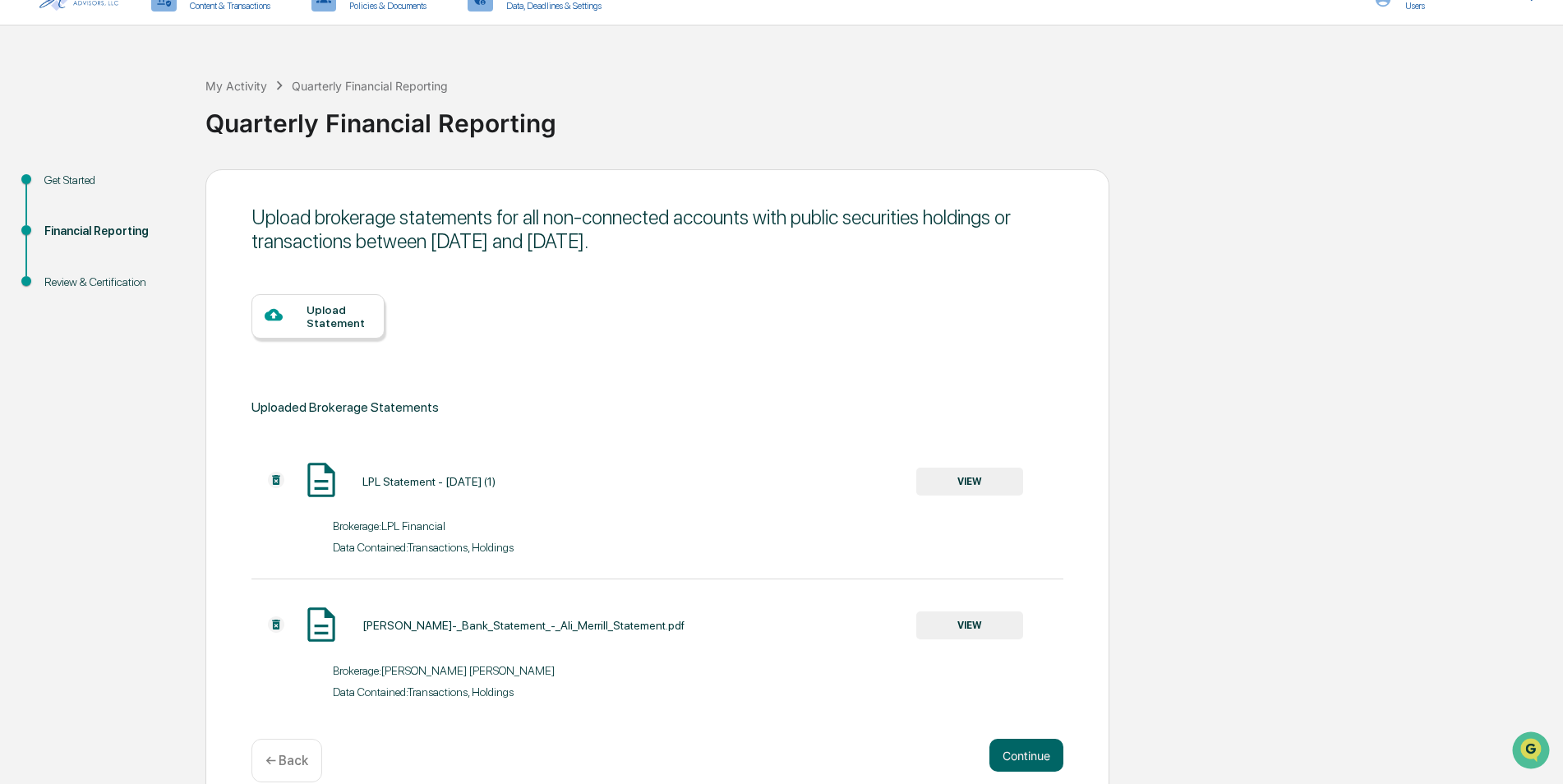
scroll to position [52, 0]
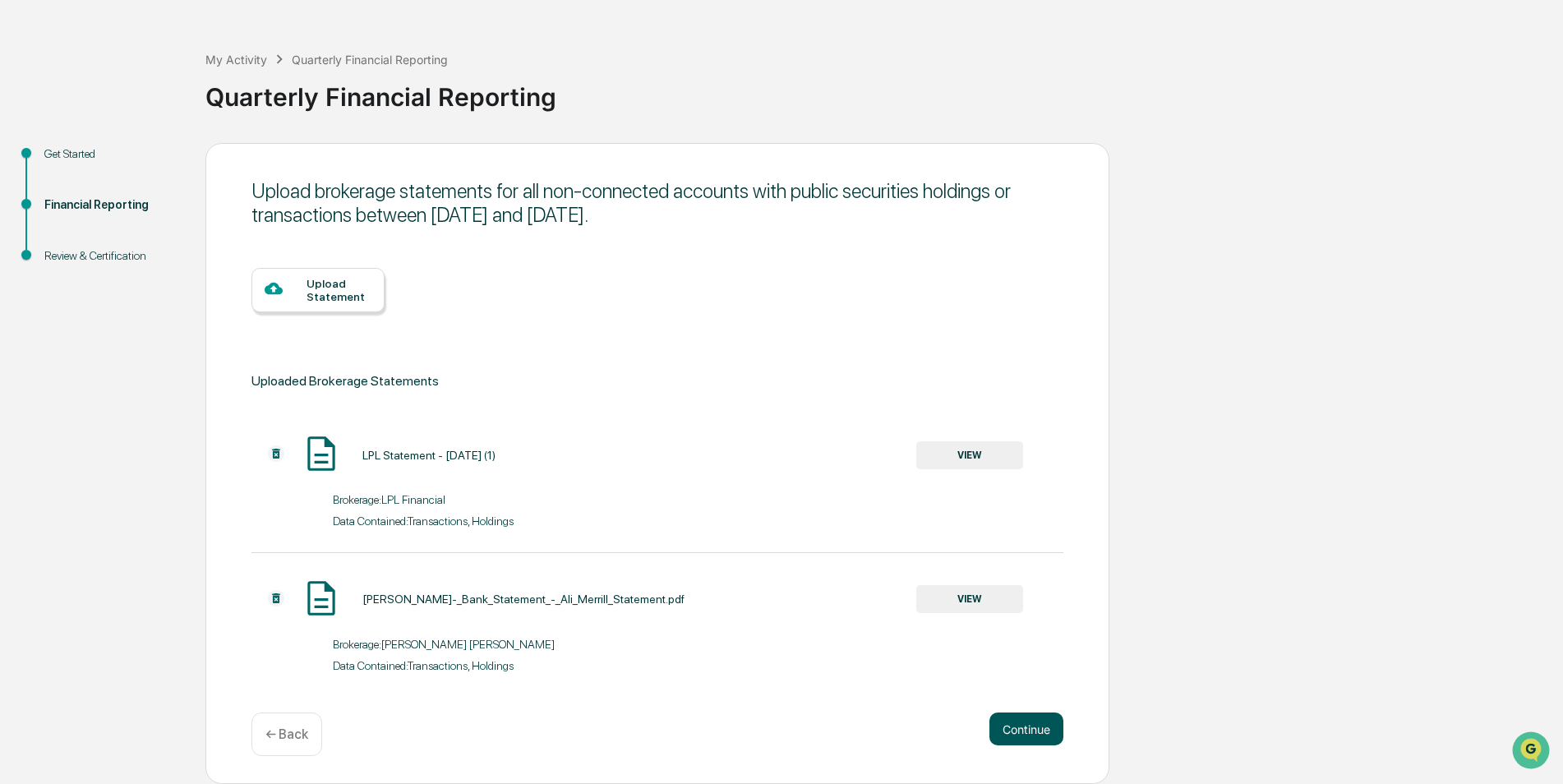
click at [1020, 734] on button "Continue" at bounding box center [1026, 729] width 74 height 33
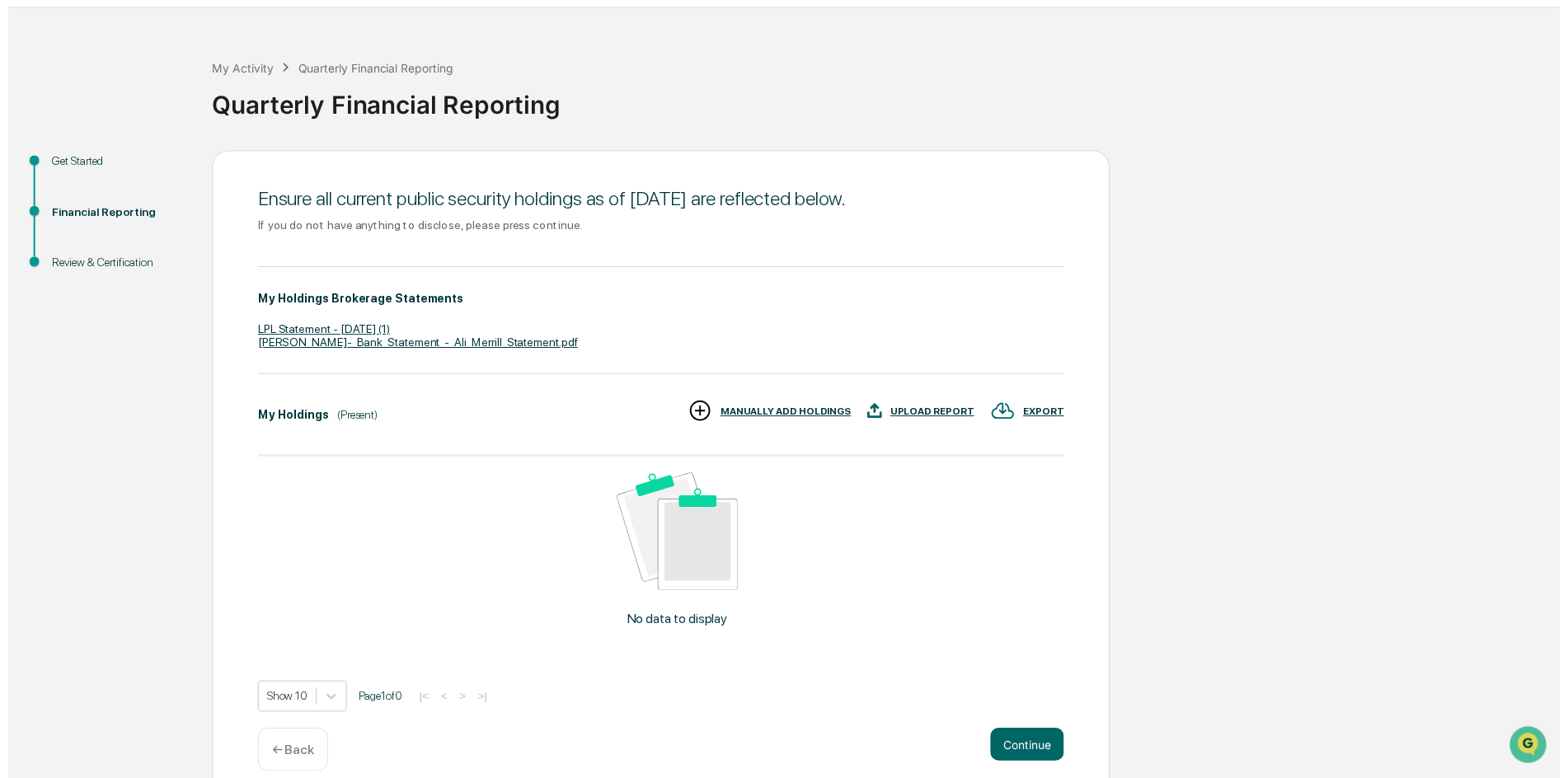
scroll to position [65, 0]
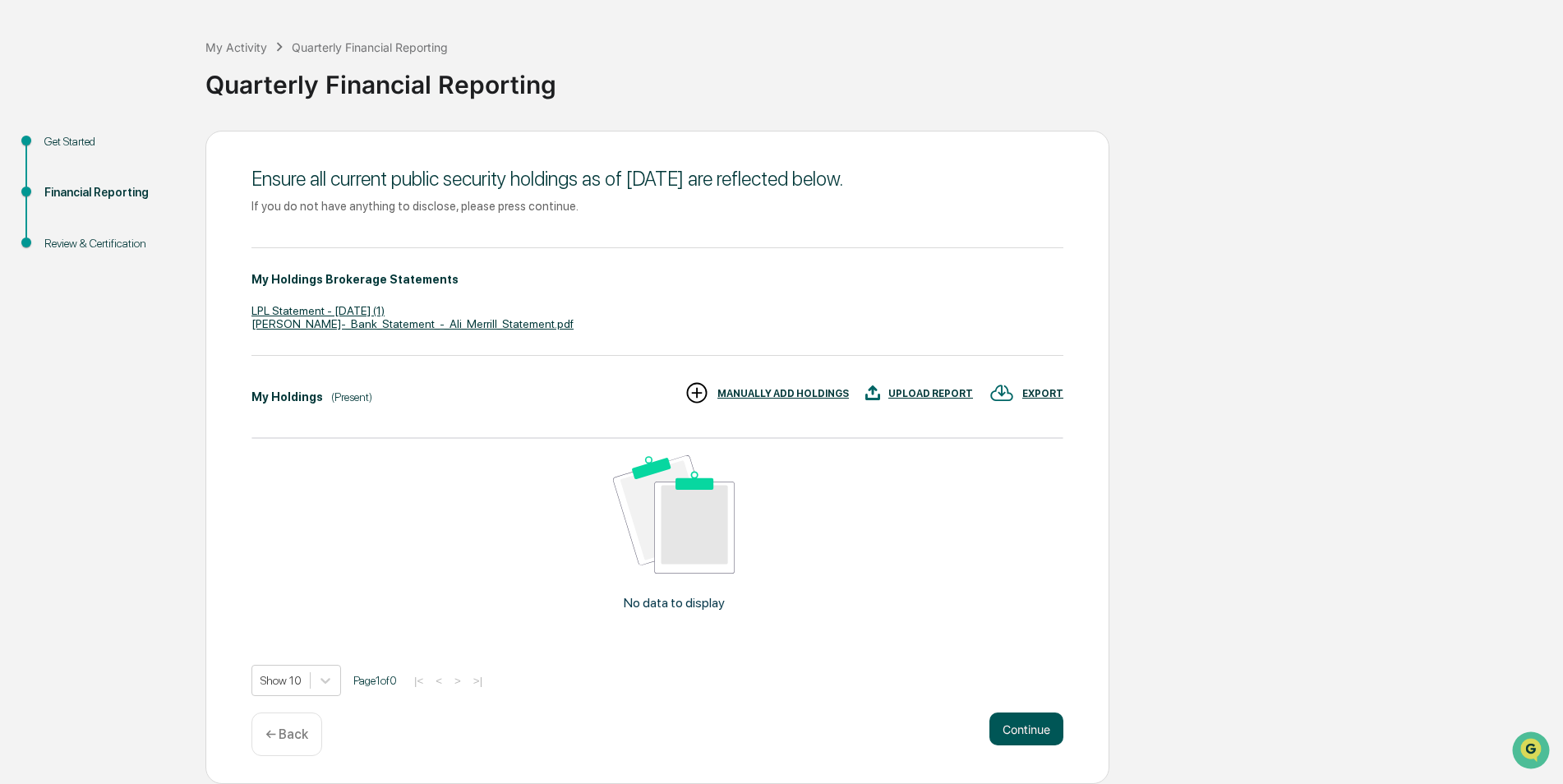
click at [1044, 734] on button "Continue" at bounding box center [1026, 729] width 74 height 33
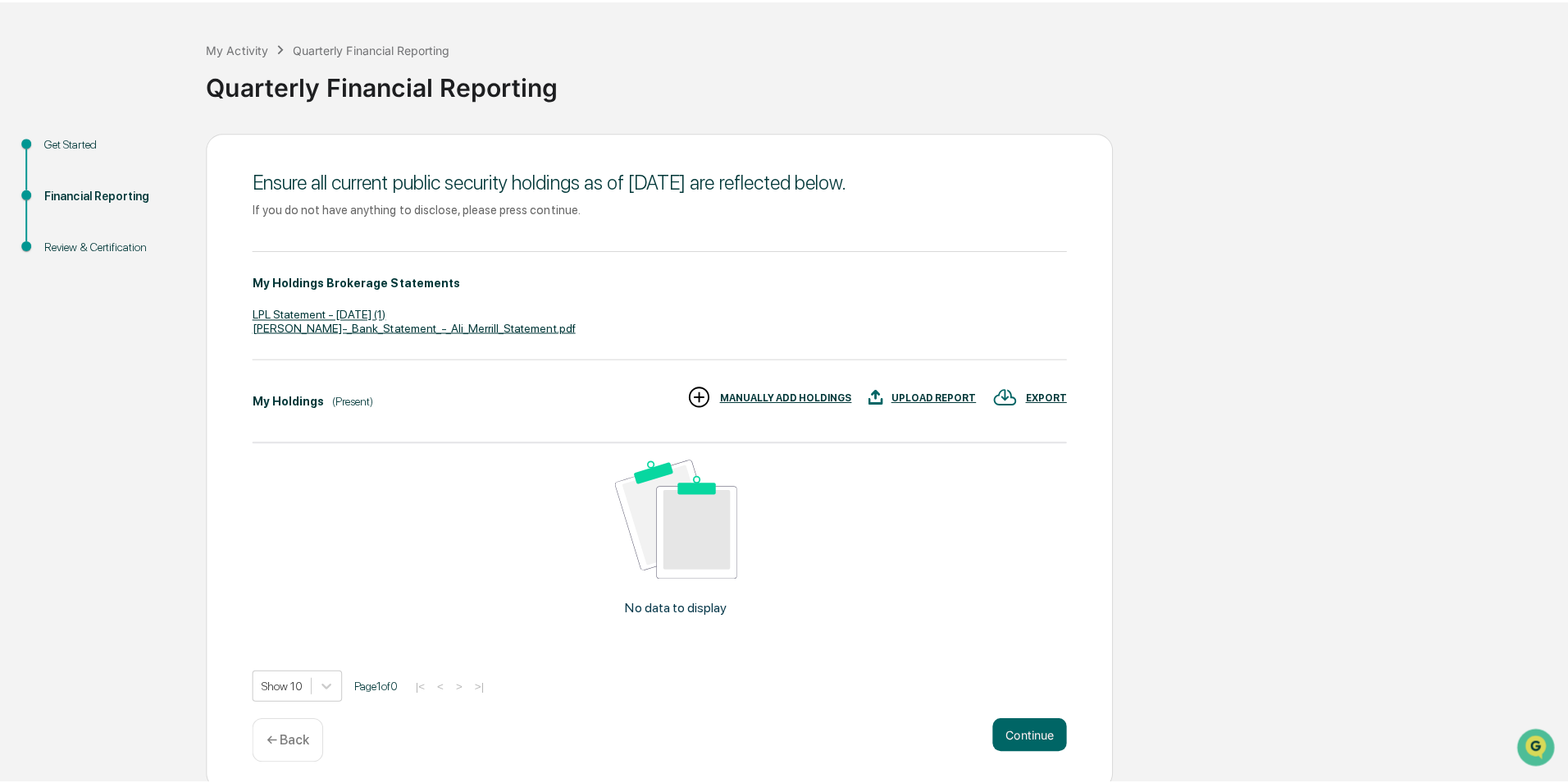
scroll to position [0, 0]
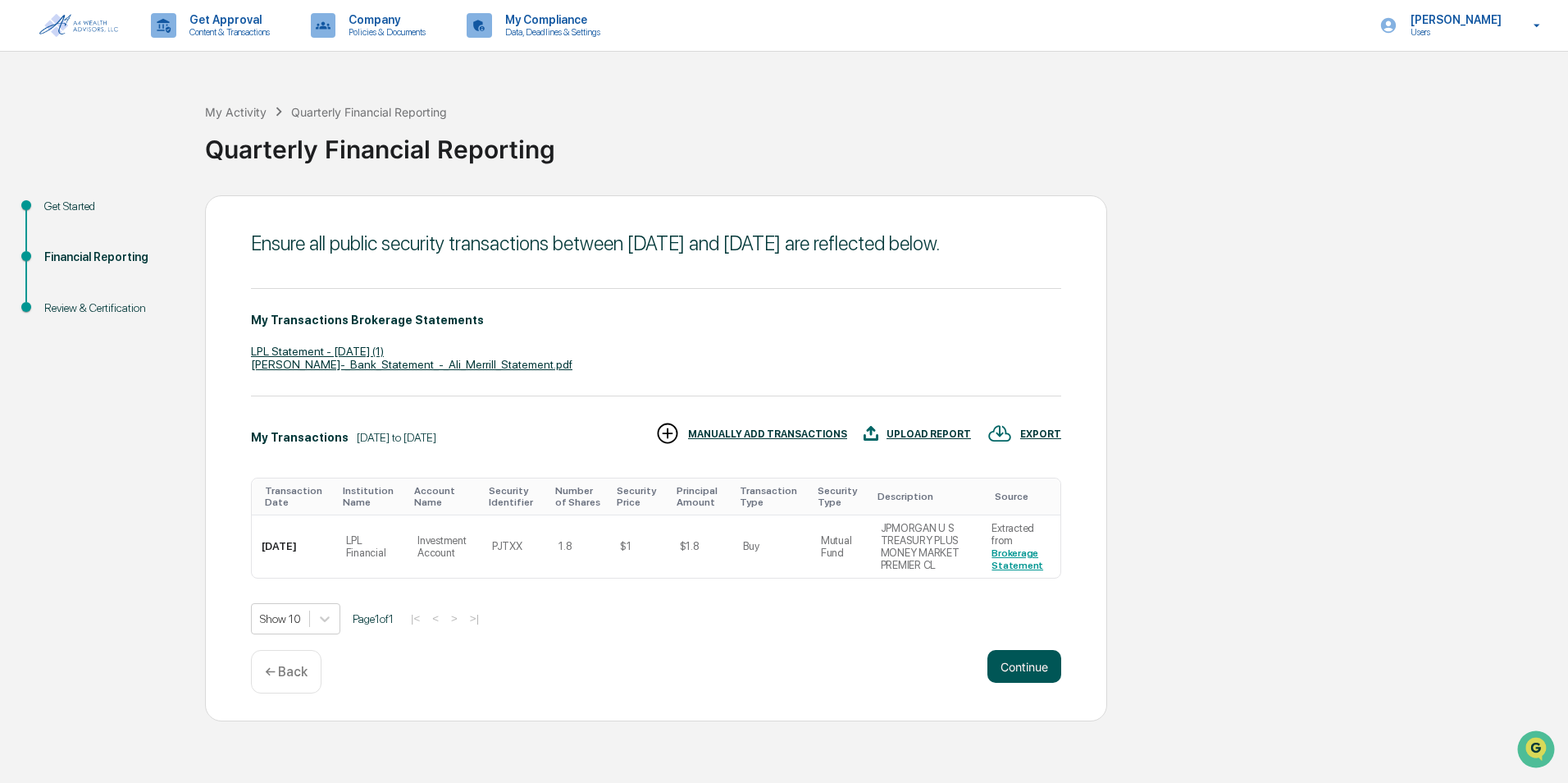
click at [1030, 683] on button "Continue" at bounding box center [1024, 667] width 74 height 33
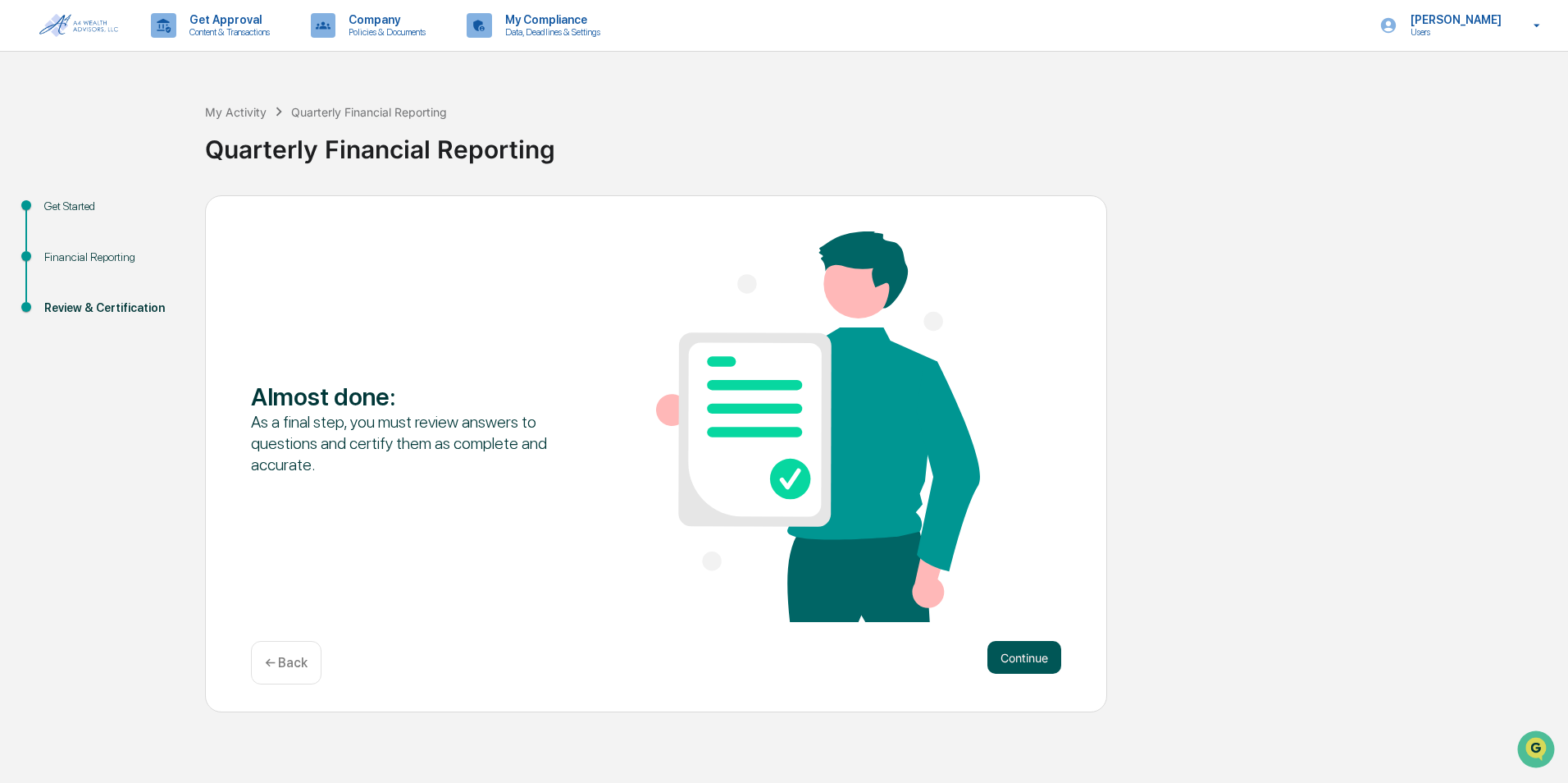
click at [1037, 658] on button "Continue" at bounding box center [1024, 658] width 74 height 33
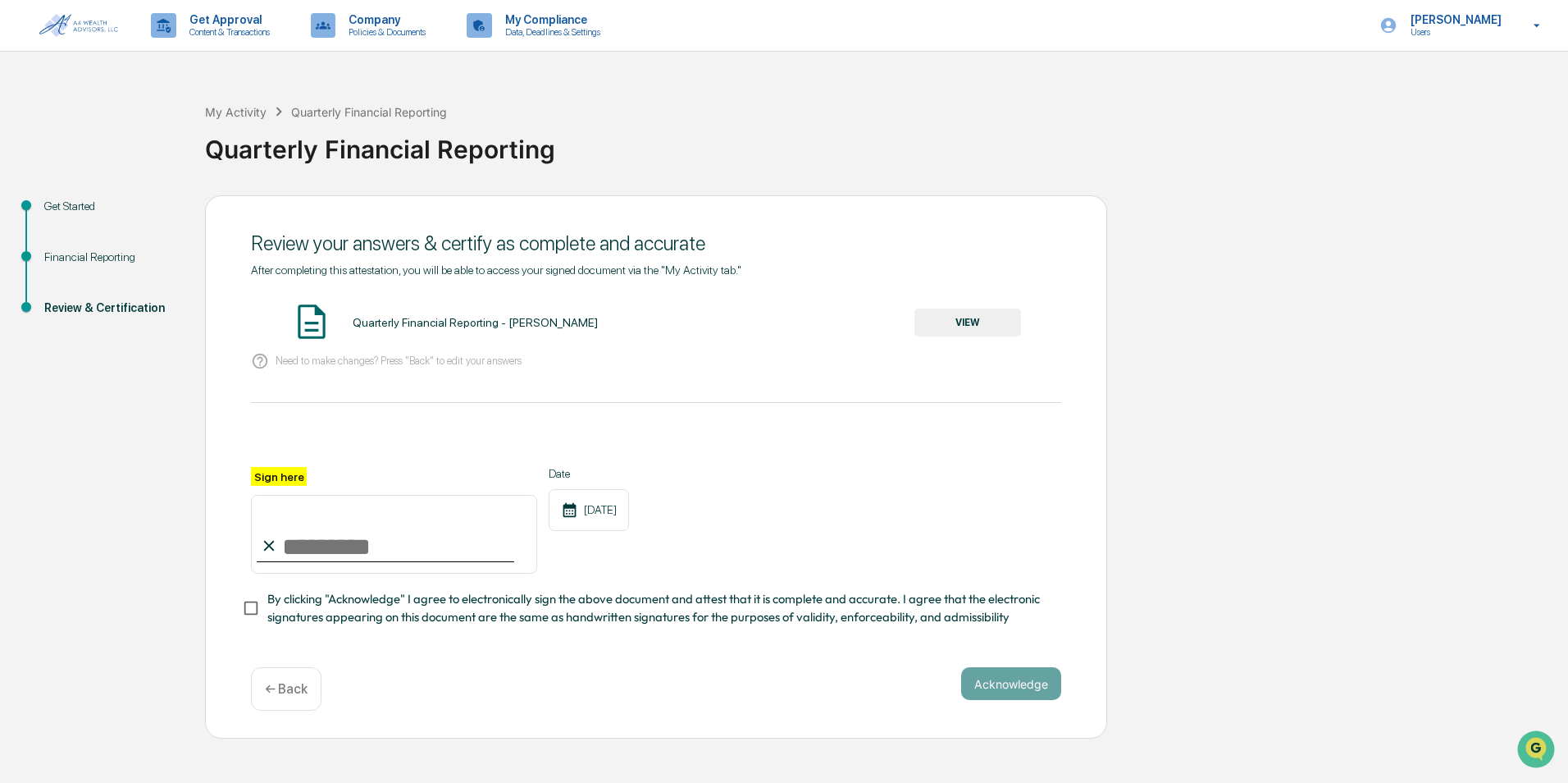
click at [303, 529] on input "Sign here" at bounding box center [394, 534] width 287 height 79
type input "**********"
click at [1012, 696] on button "Acknowledge" at bounding box center [1011, 683] width 100 height 33
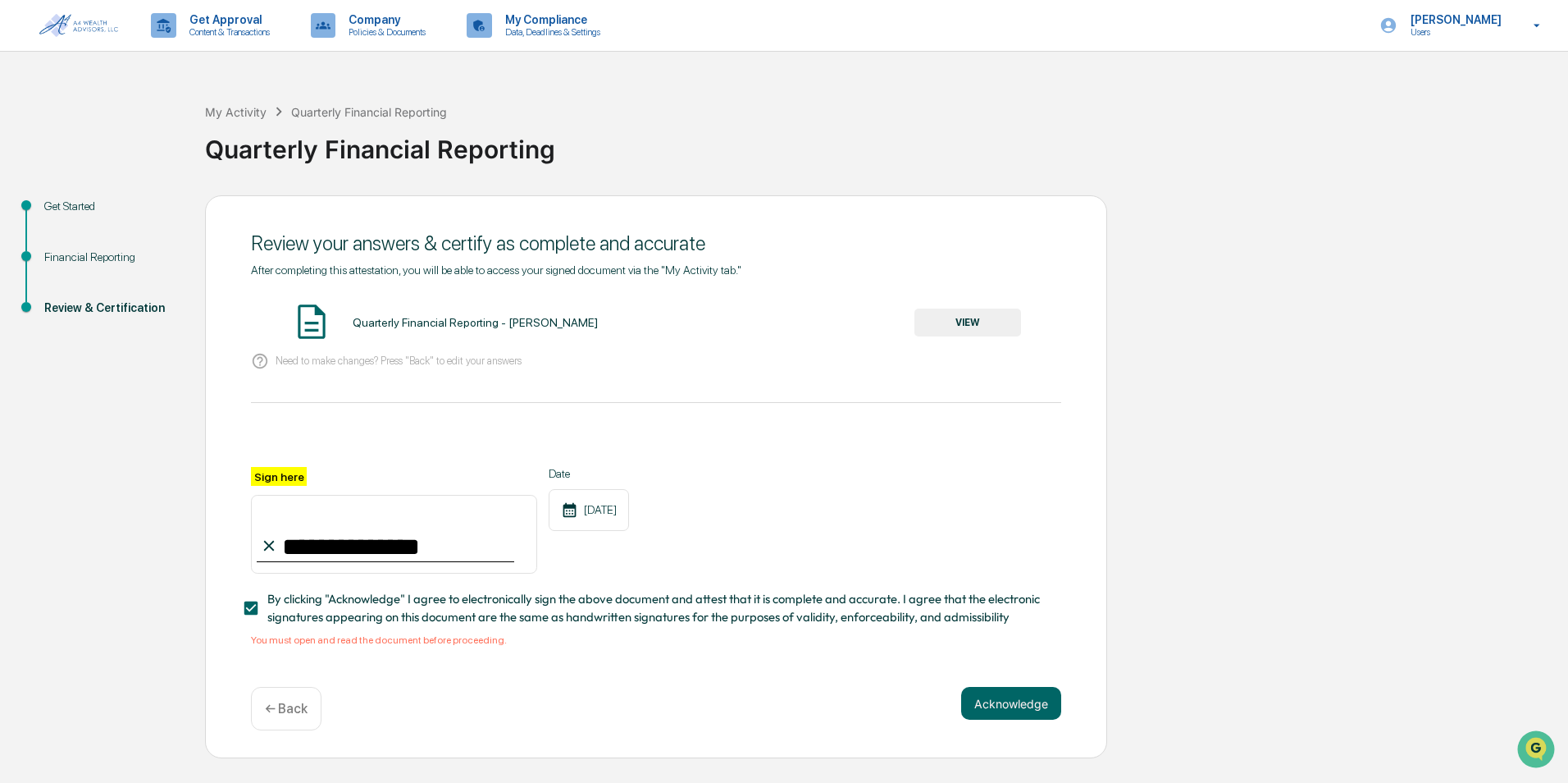
click at [415, 320] on div "Quarterly Financial Reporting - [PERSON_NAME]" at bounding box center [475, 322] width 245 height 13
click at [974, 319] on button "VIEW" at bounding box center [968, 322] width 106 height 27
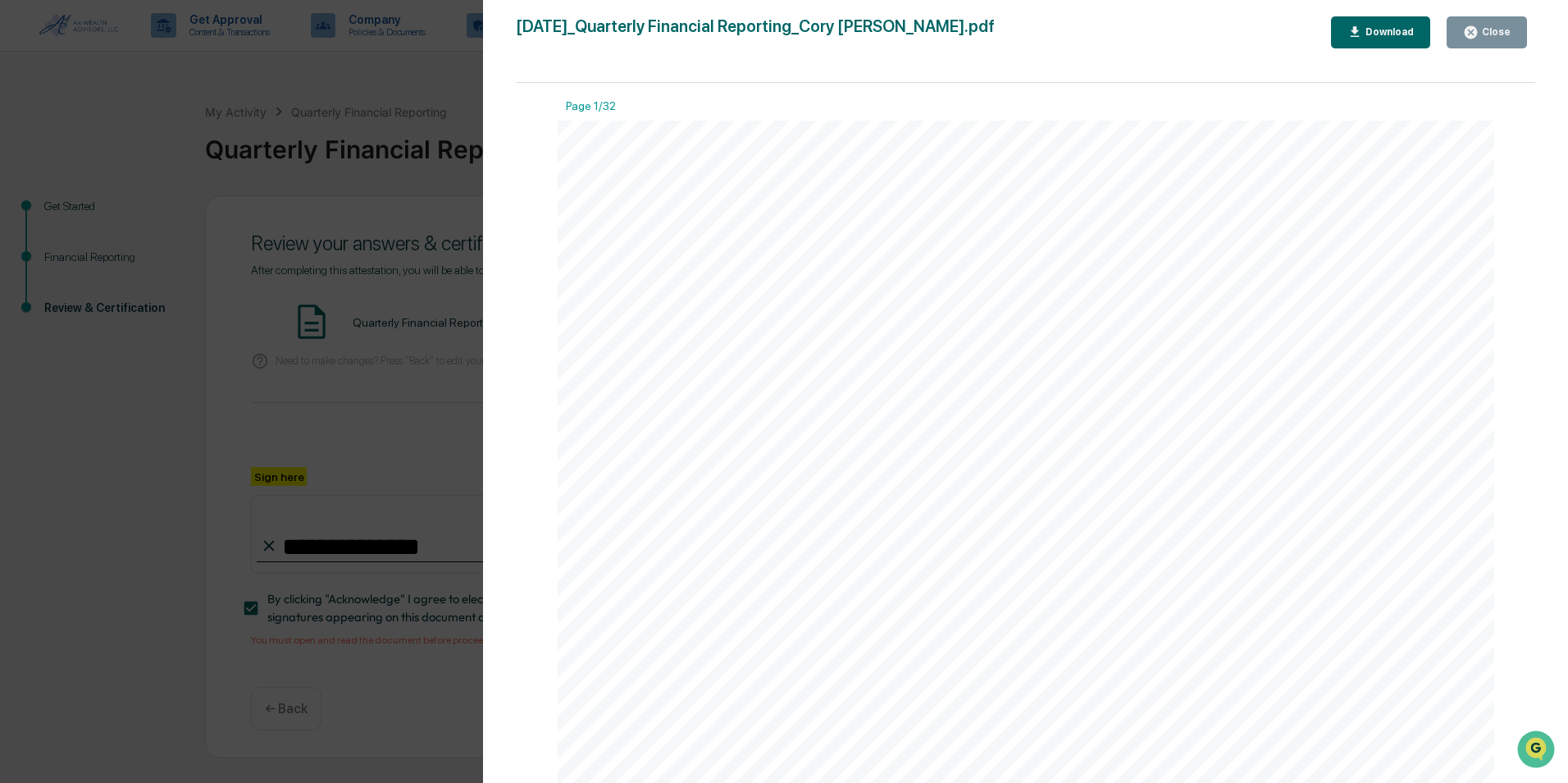
click at [1504, 35] on div "Close" at bounding box center [1495, 32] width 32 height 12
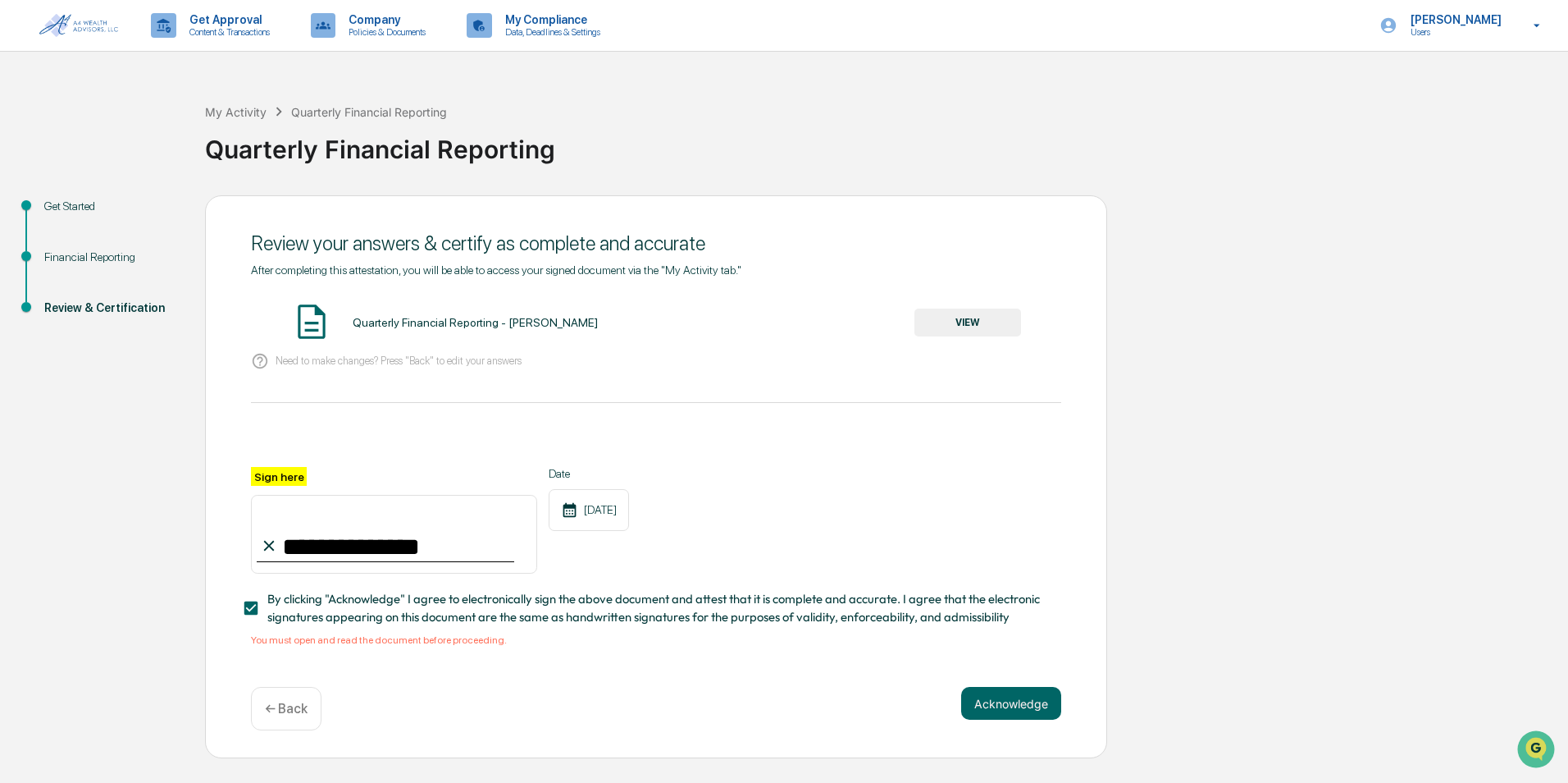
click at [955, 321] on button "VIEW" at bounding box center [968, 322] width 106 height 27
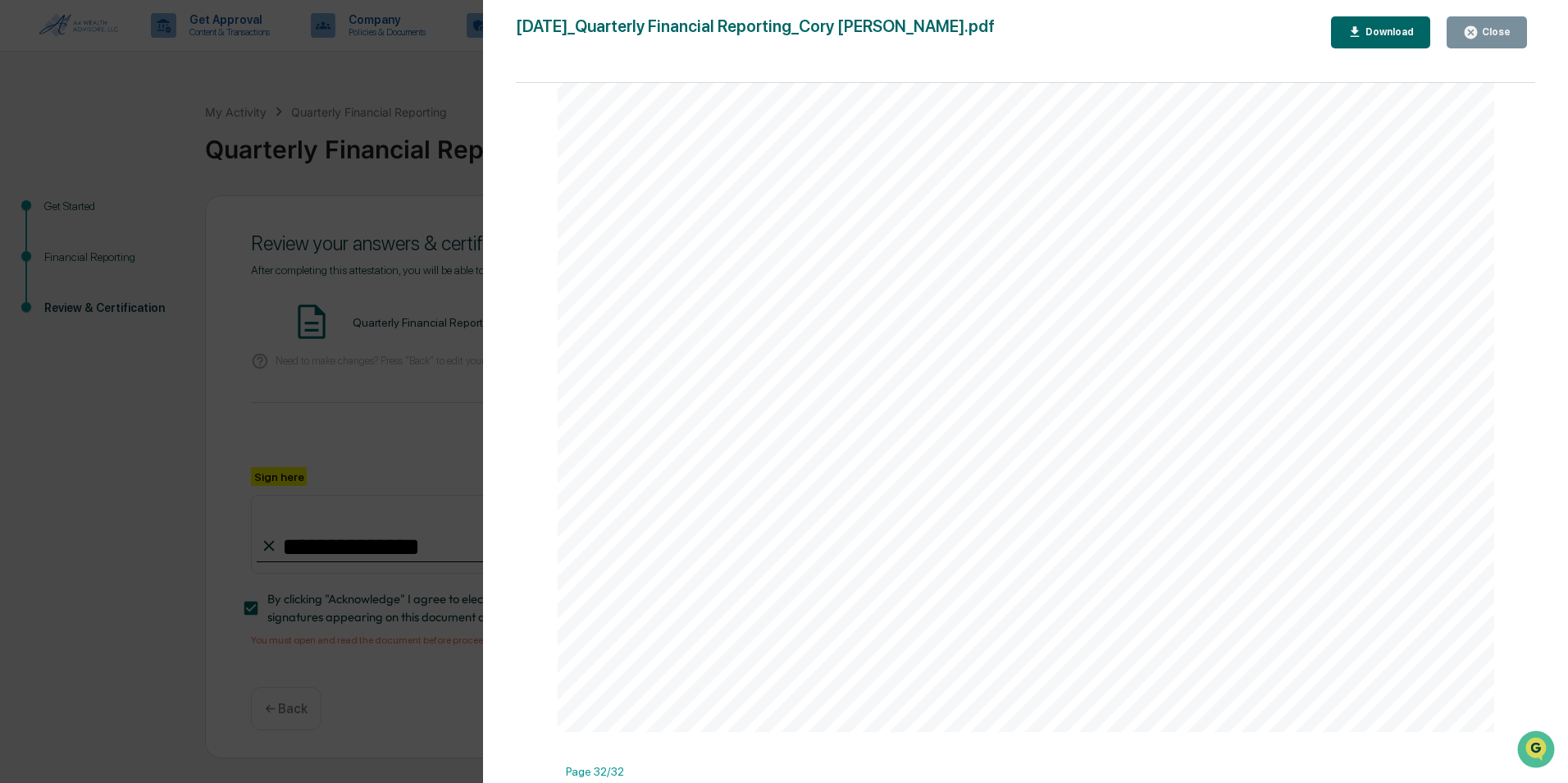
scroll to position [35911, 0]
click at [1506, 36] on div "Close" at bounding box center [1495, 32] width 32 height 12
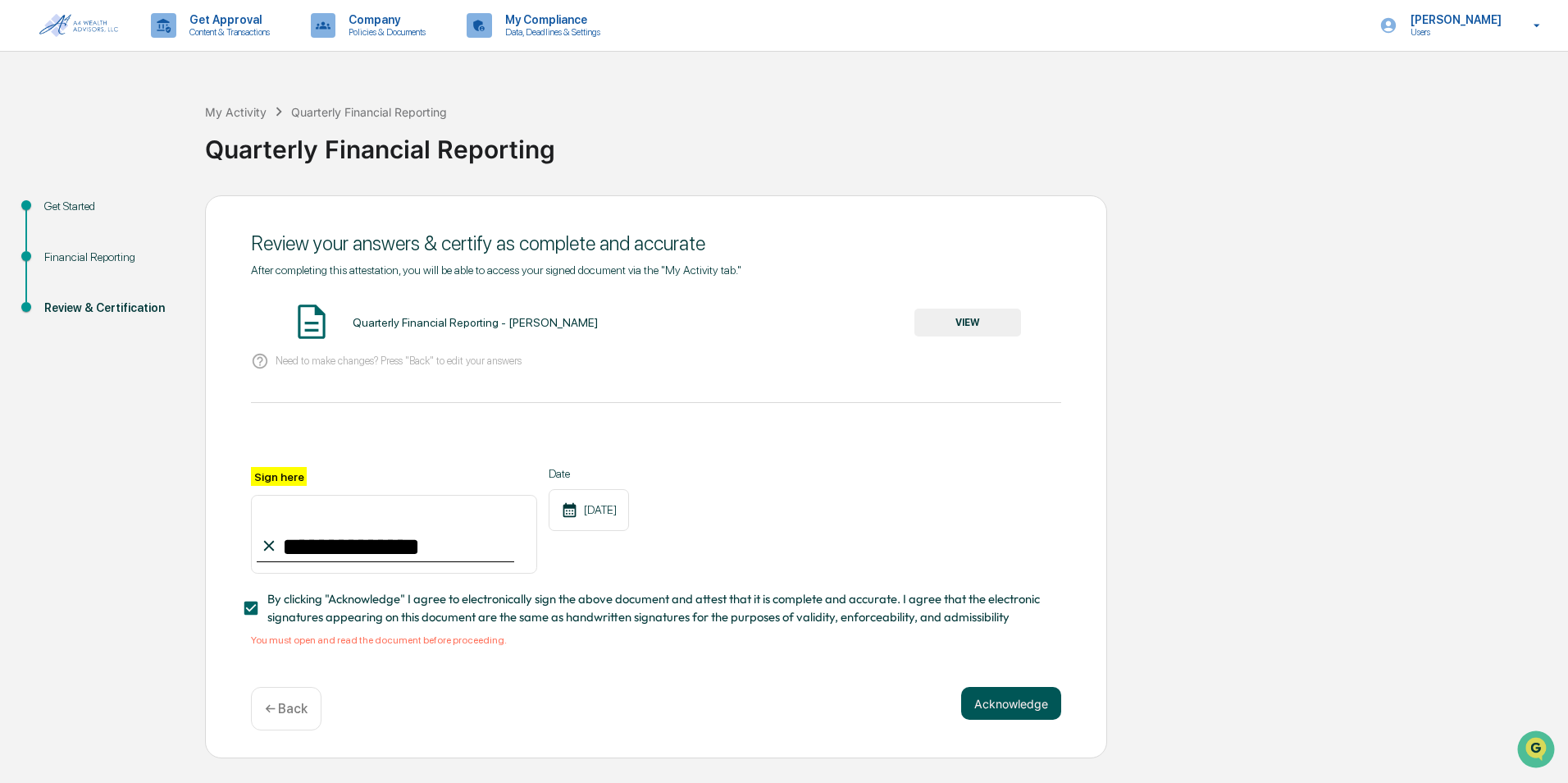
click at [1007, 712] on button "Acknowledge" at bounding box center [1011, 703] width 100 height 33
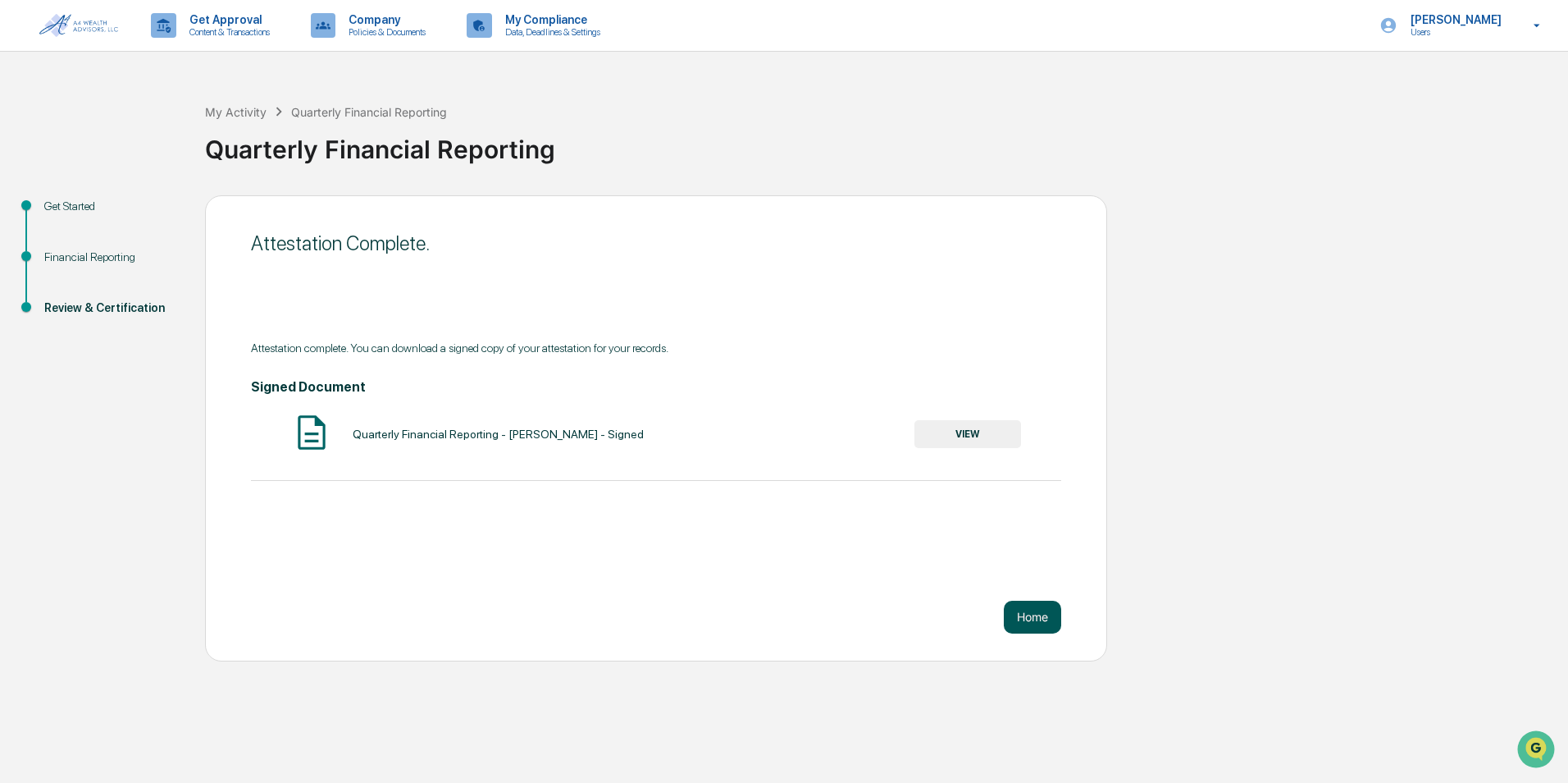
click at [1027, 622] on button "Home" at bounding box center [1033, 617] width 58 height 33
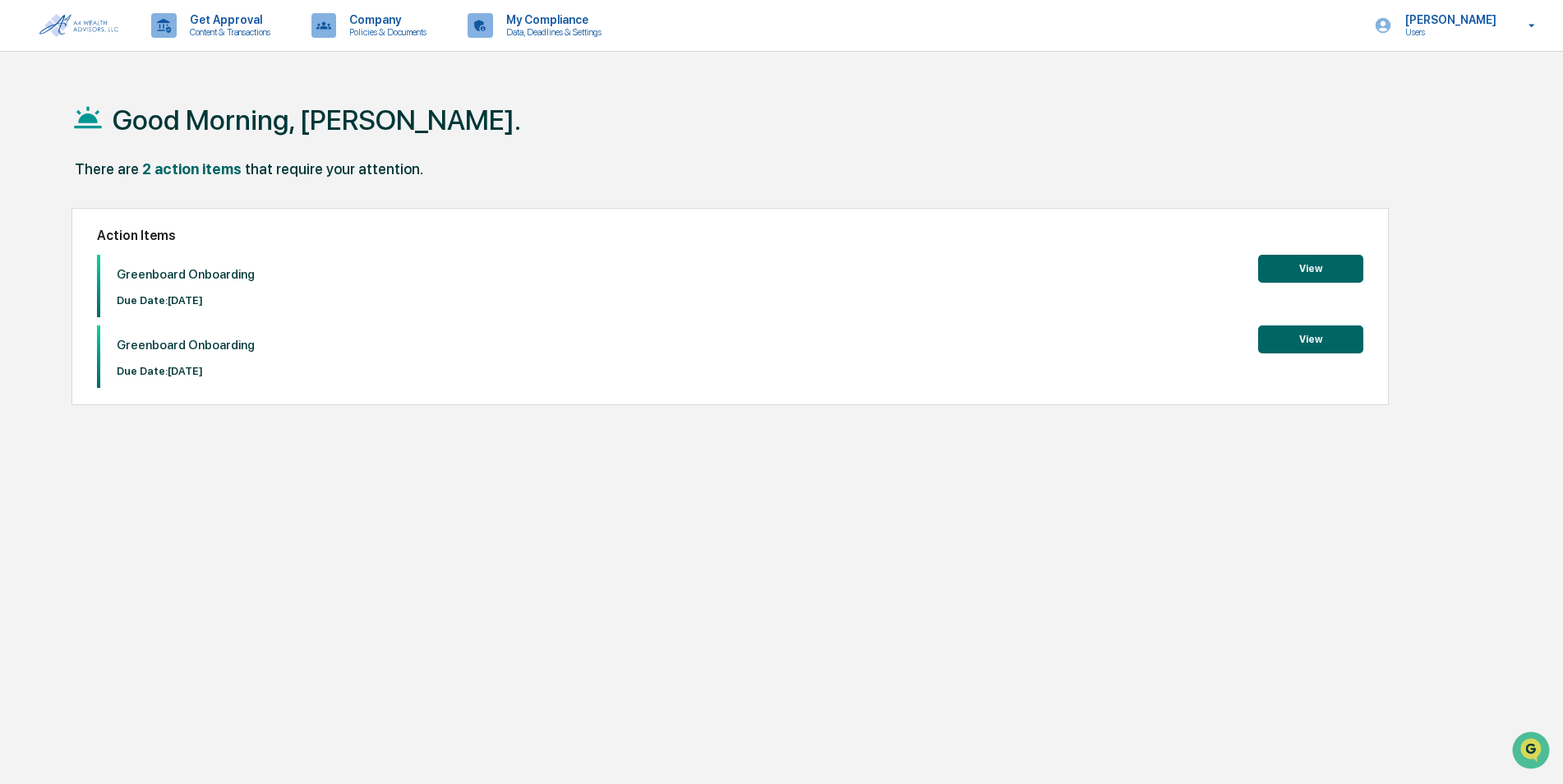
click at [1313, 280] on button "View" at bounding box center [1311, 269] width 105 height 28
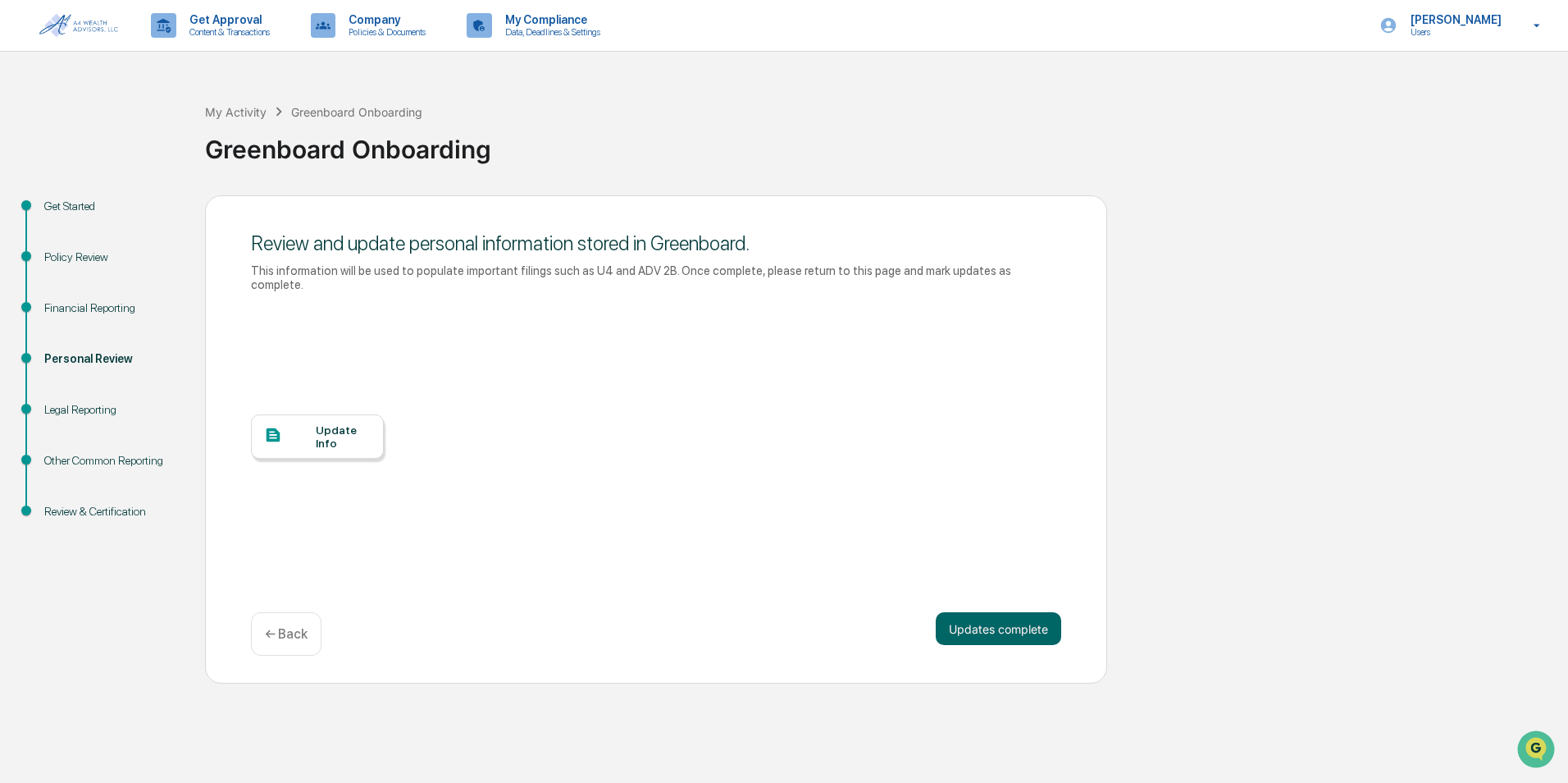
click at [327, 424] on div "Update Info" at bounding box center [343, 436] width 55 height 27
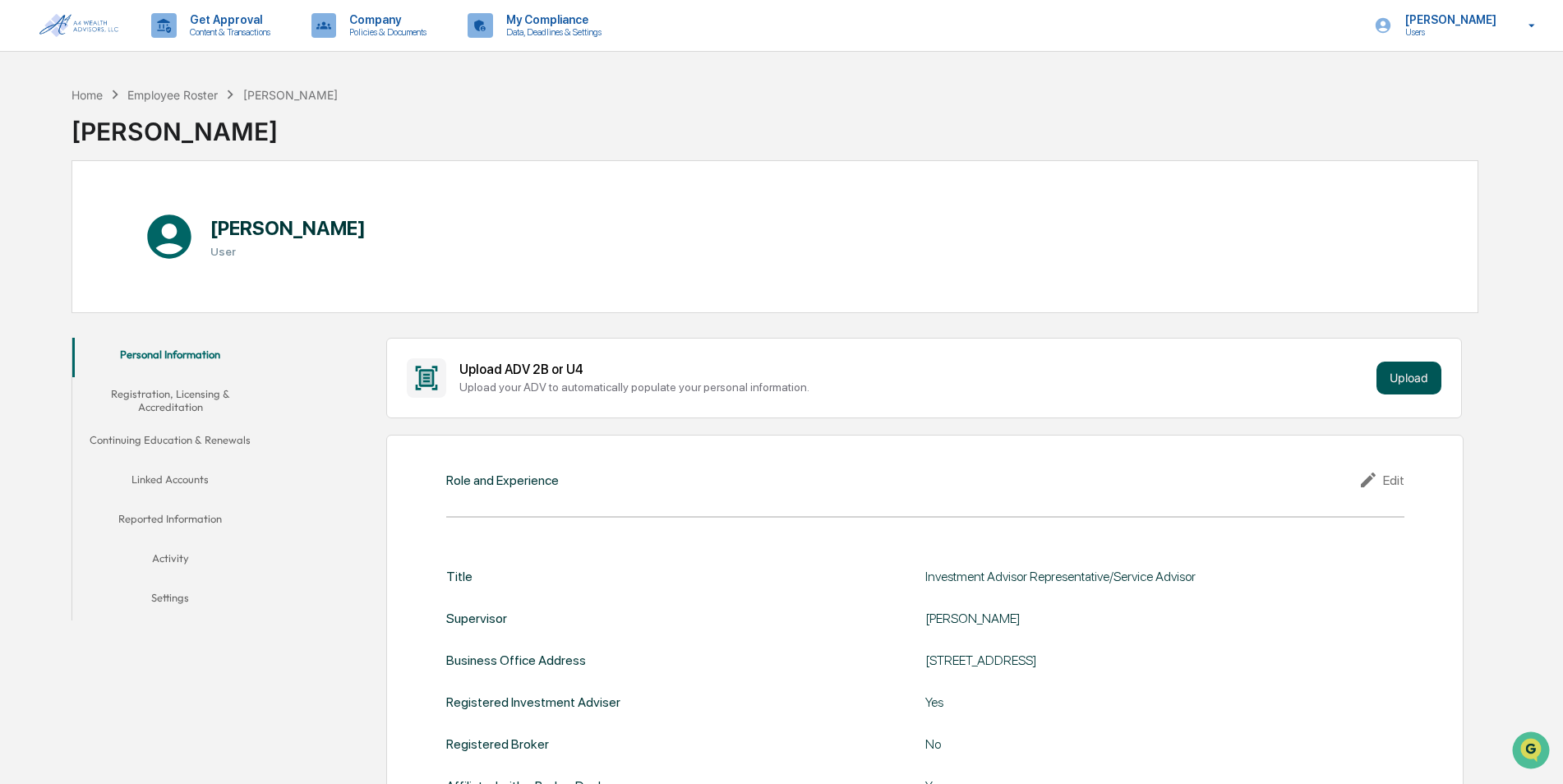
click at [1407, 383] on button "Upload" at bounding box center [1409, 378] width 65 height 33
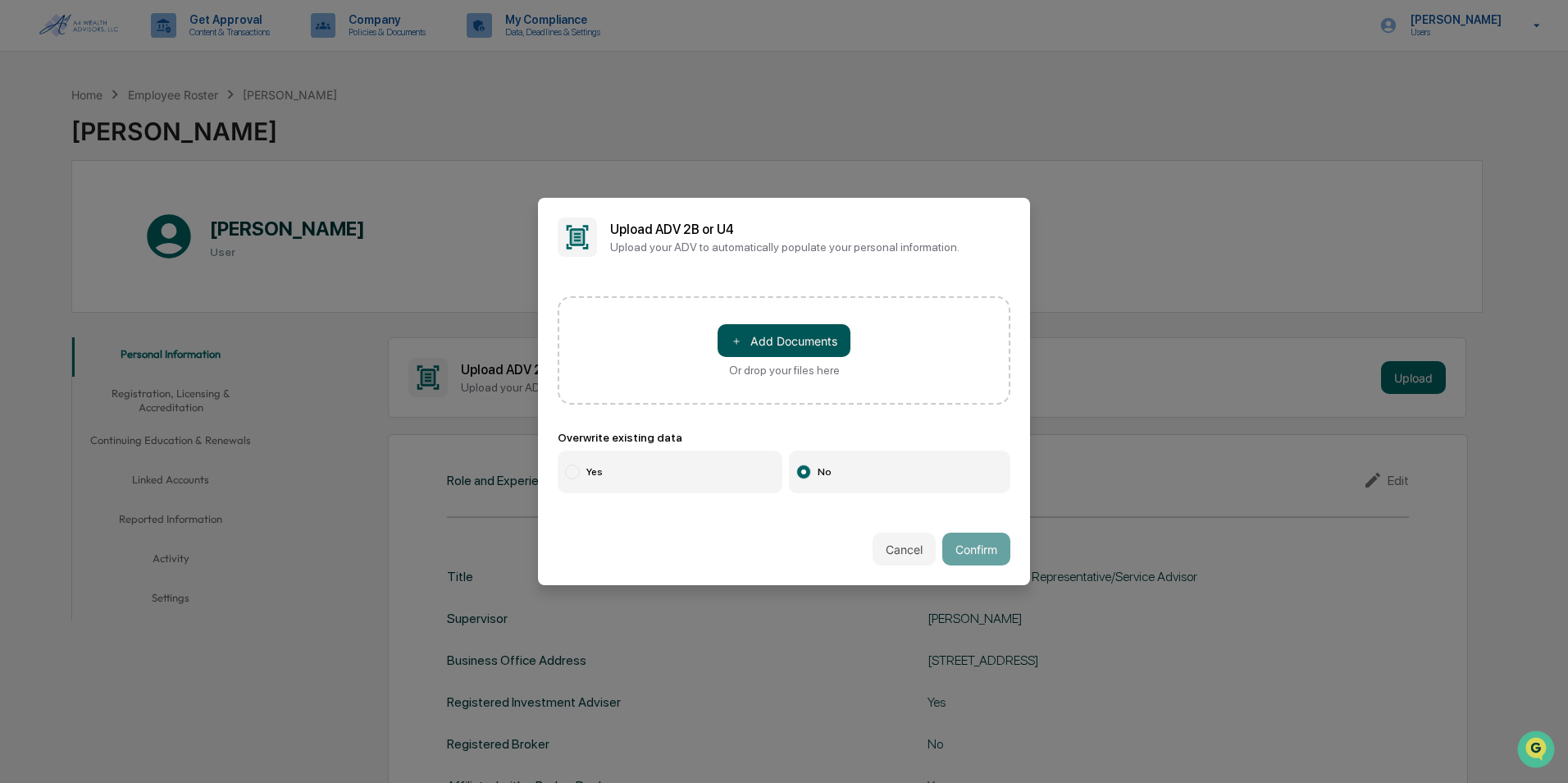
click at [778, 343] on button "＋ Add Documents" at bounding box center [784, 341] width 133 height 33
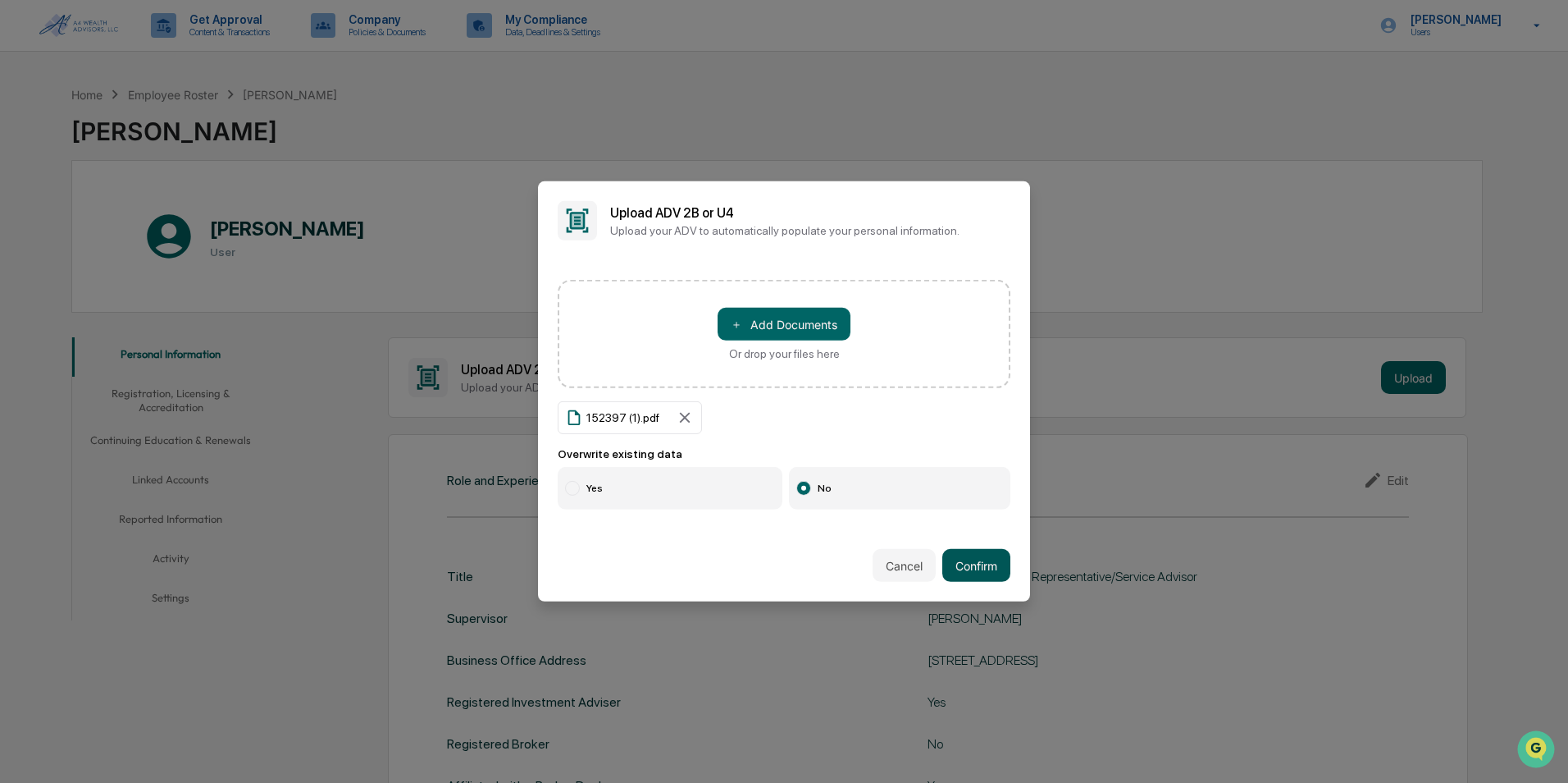
click at [963, 562] on button "Confirm" at bounding box center [977, 565] width 68 height 33
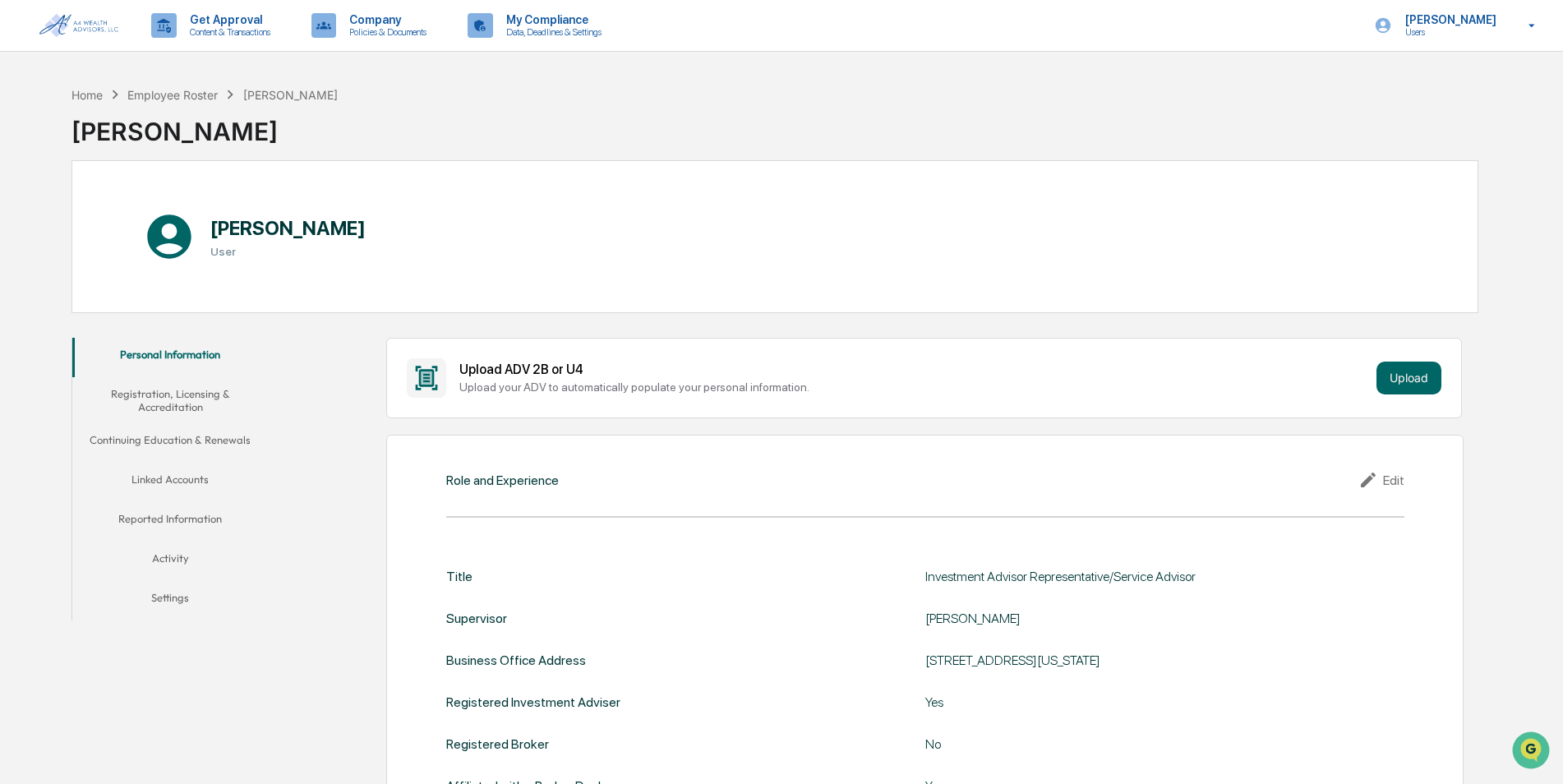
click at [155, 407] on button "Registration, Licensing & Accreditation" at bounding box center [171, 400] width 196 height 47
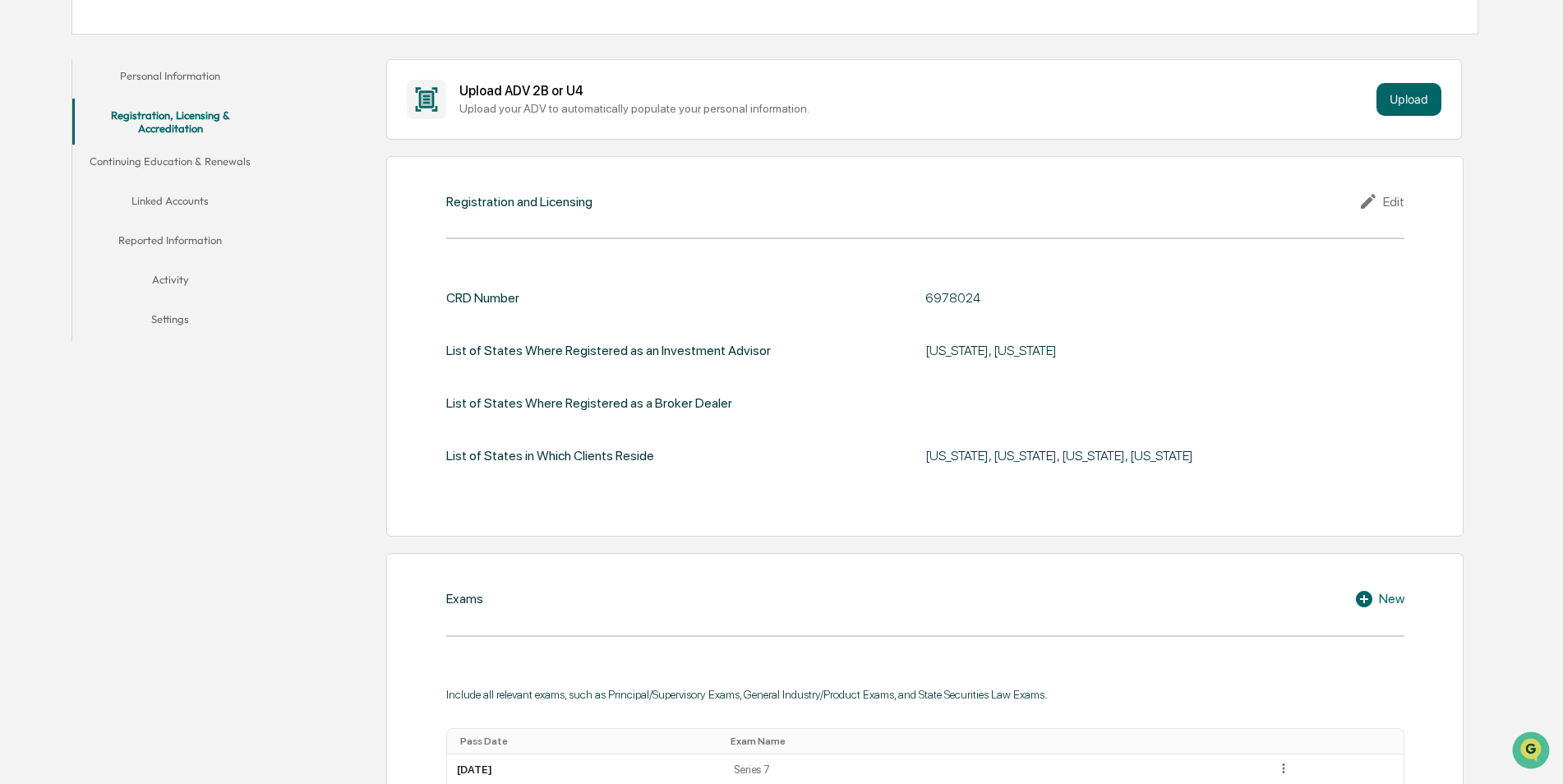
scroll to position [249, 0]
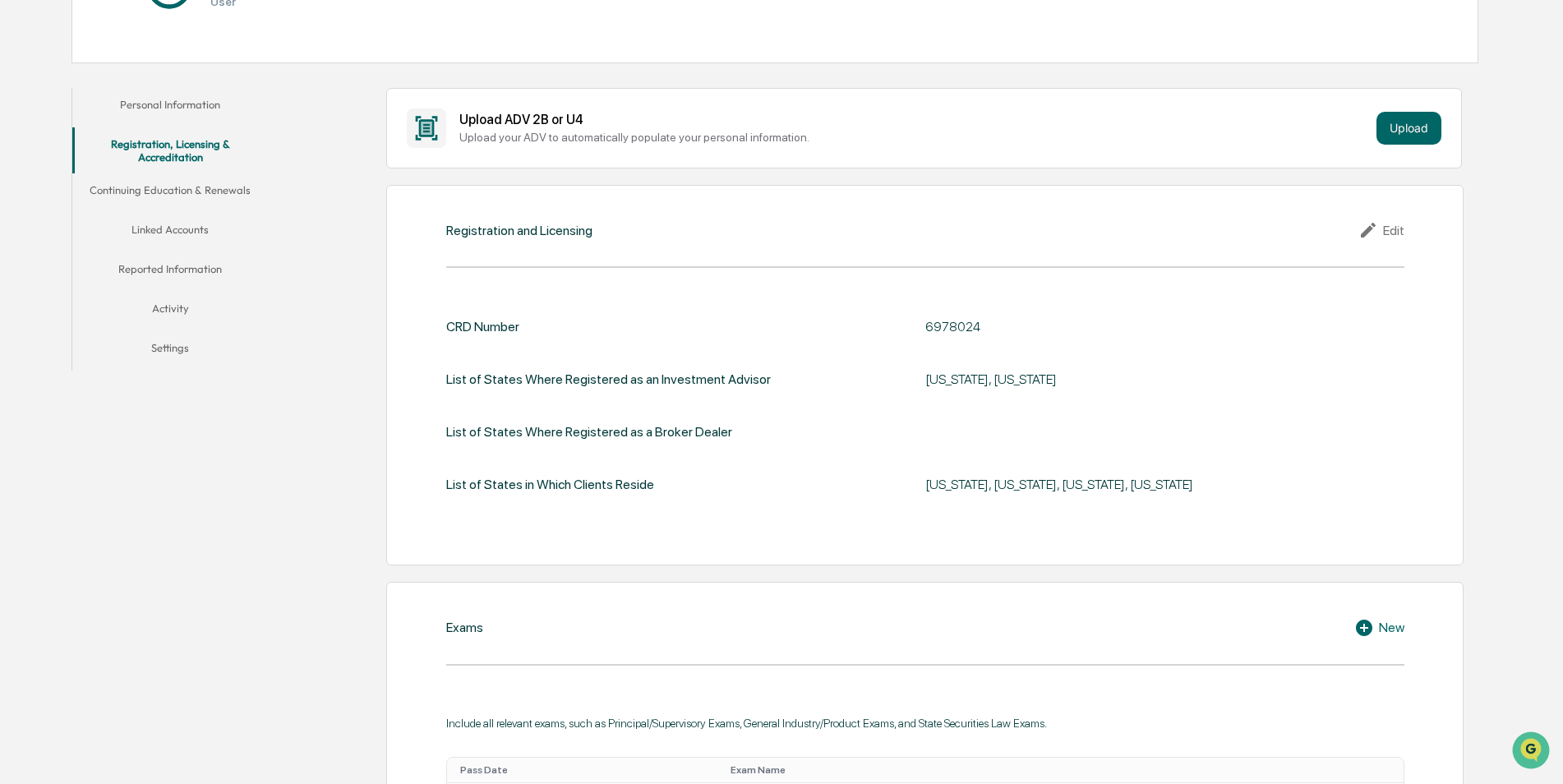
click at [169, 188] on button "Continuing Education & Renewals" at bounding box center [171, 193] width 196 height 39
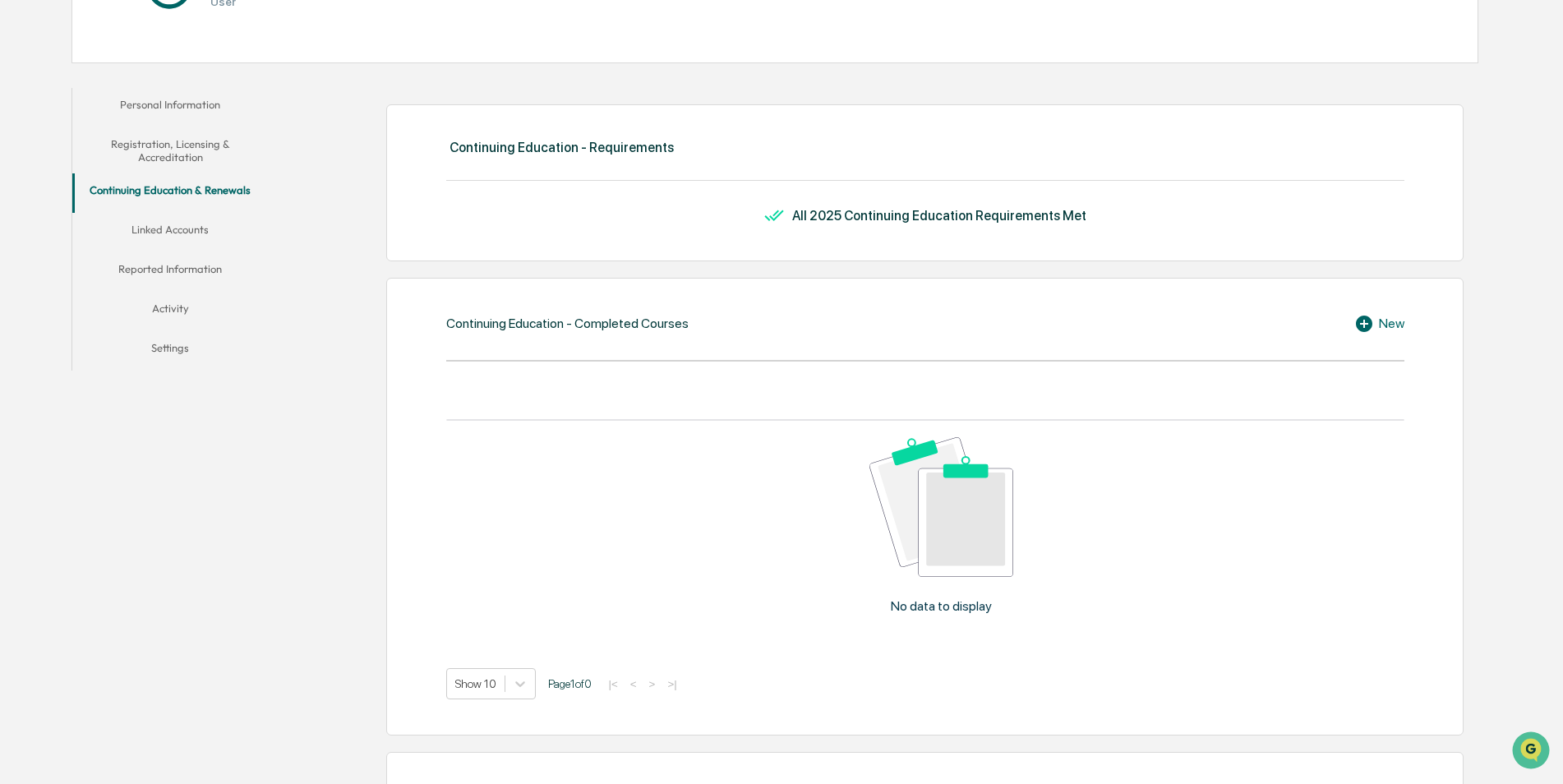
click at [187, 217] on button "Linked Accounts" at bounding box center [171, 232] width 196 height 39
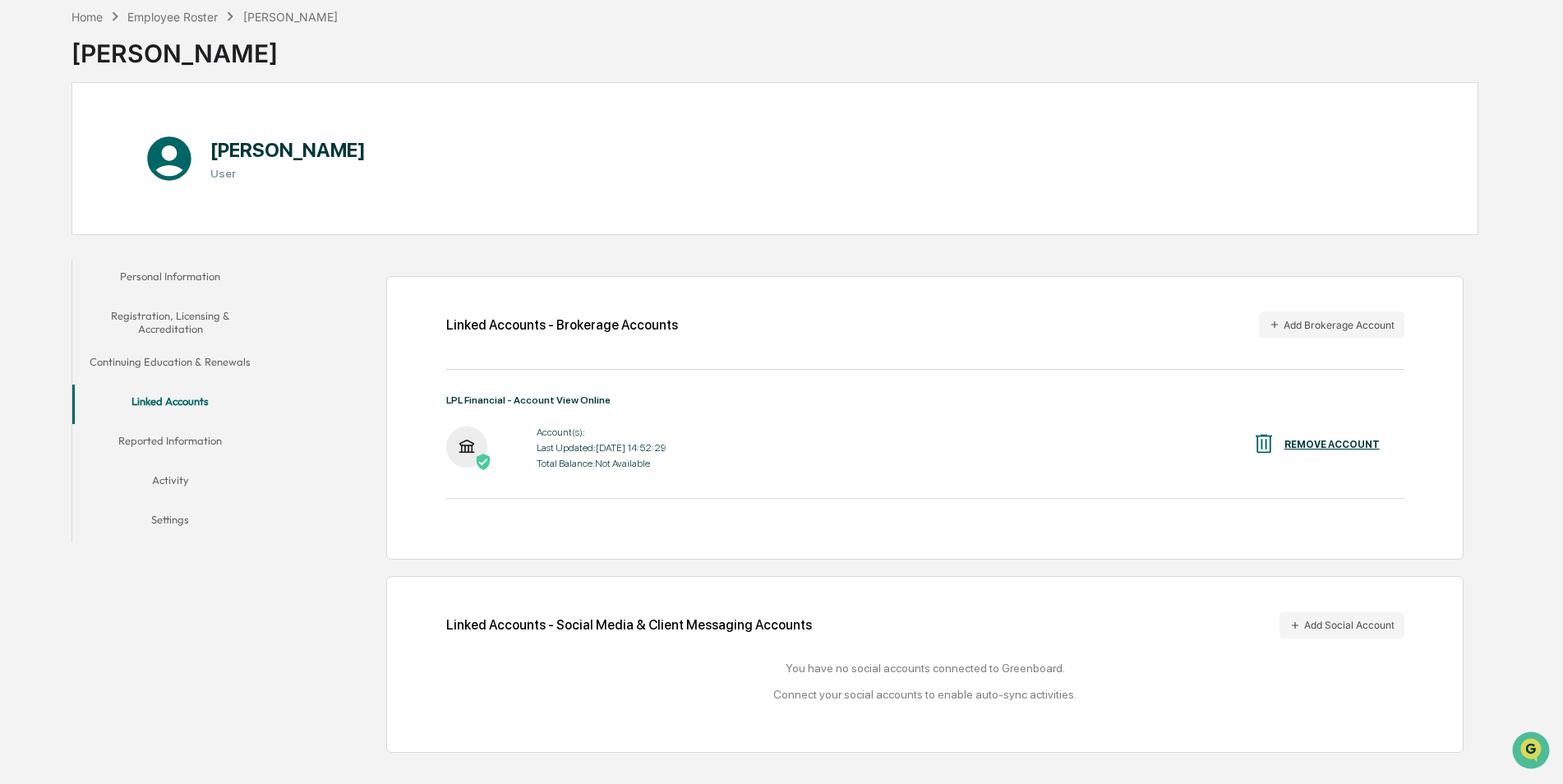
click at [199, 417] on button "Linked Accounts" at bounding box center [171, 403] width 196 height 39
click at [194, 455] on button "Reported Information" at bounding box center [171, 443] width 196 height 39
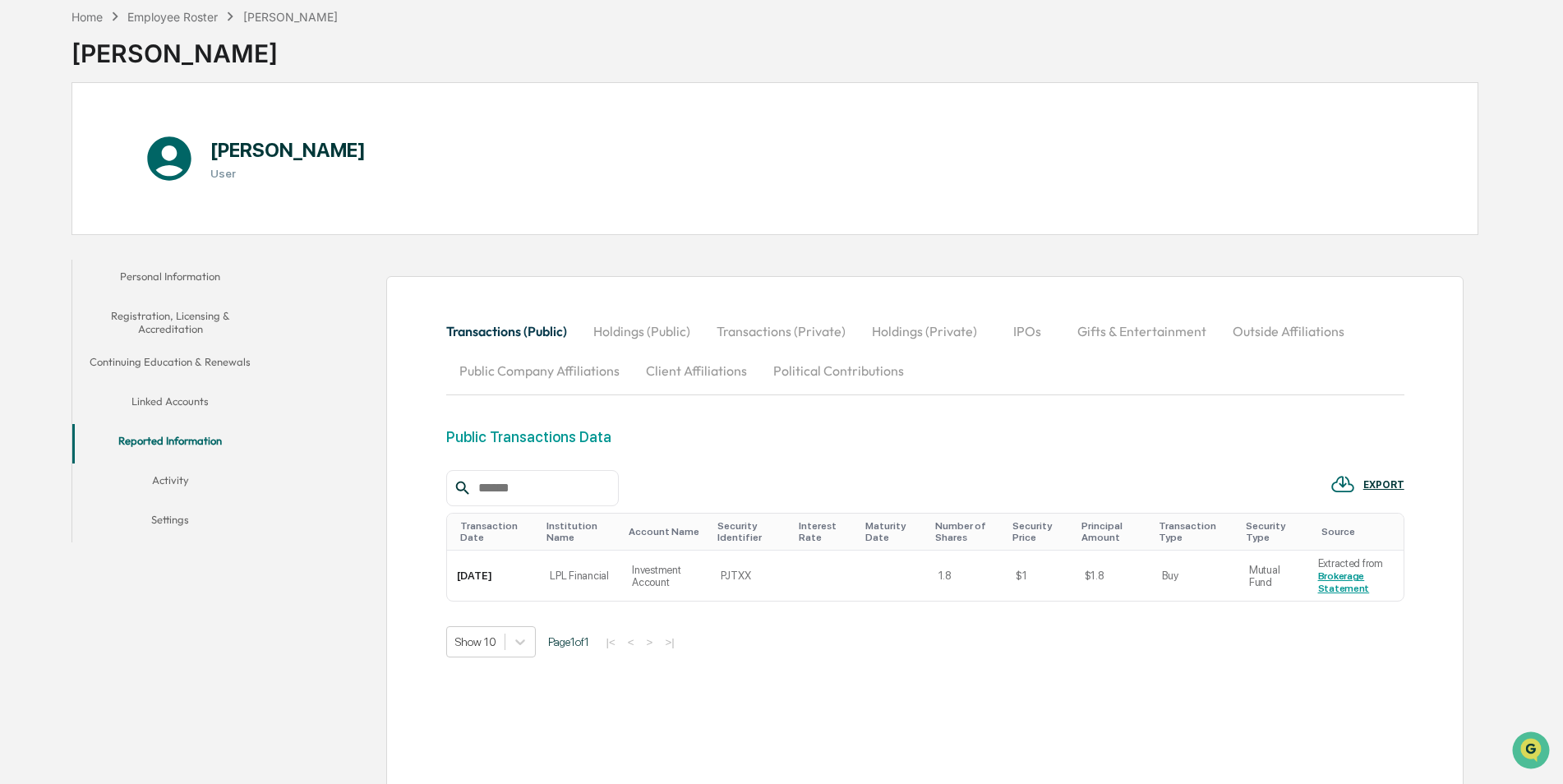
click at [193, 397] on button "Linked Accounts" at bounding box center [171, 403] width 196 height 39
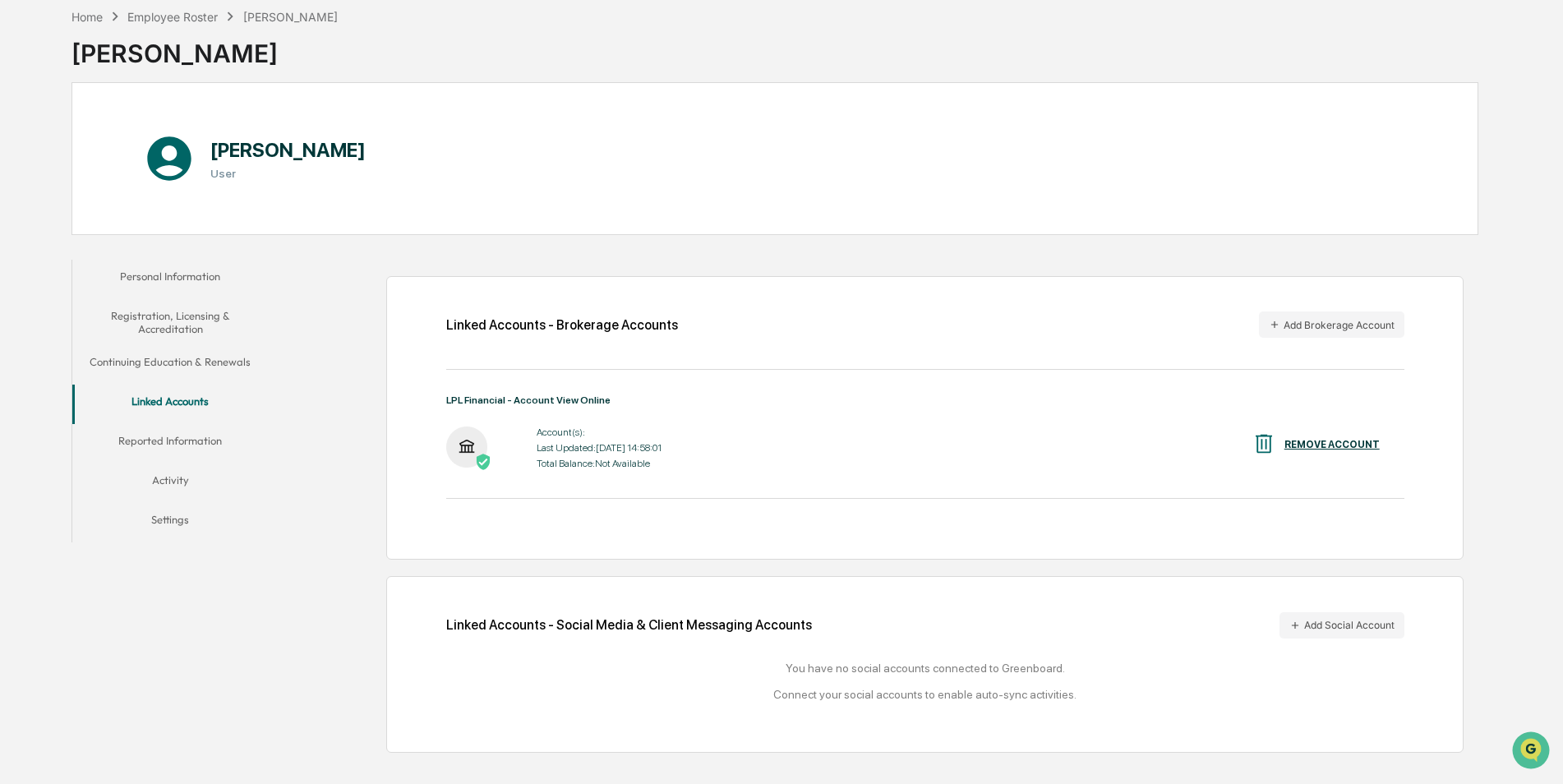
click at [182, 441] on button "Reported Information" at bounding box center [171, 443] width 196 height 39
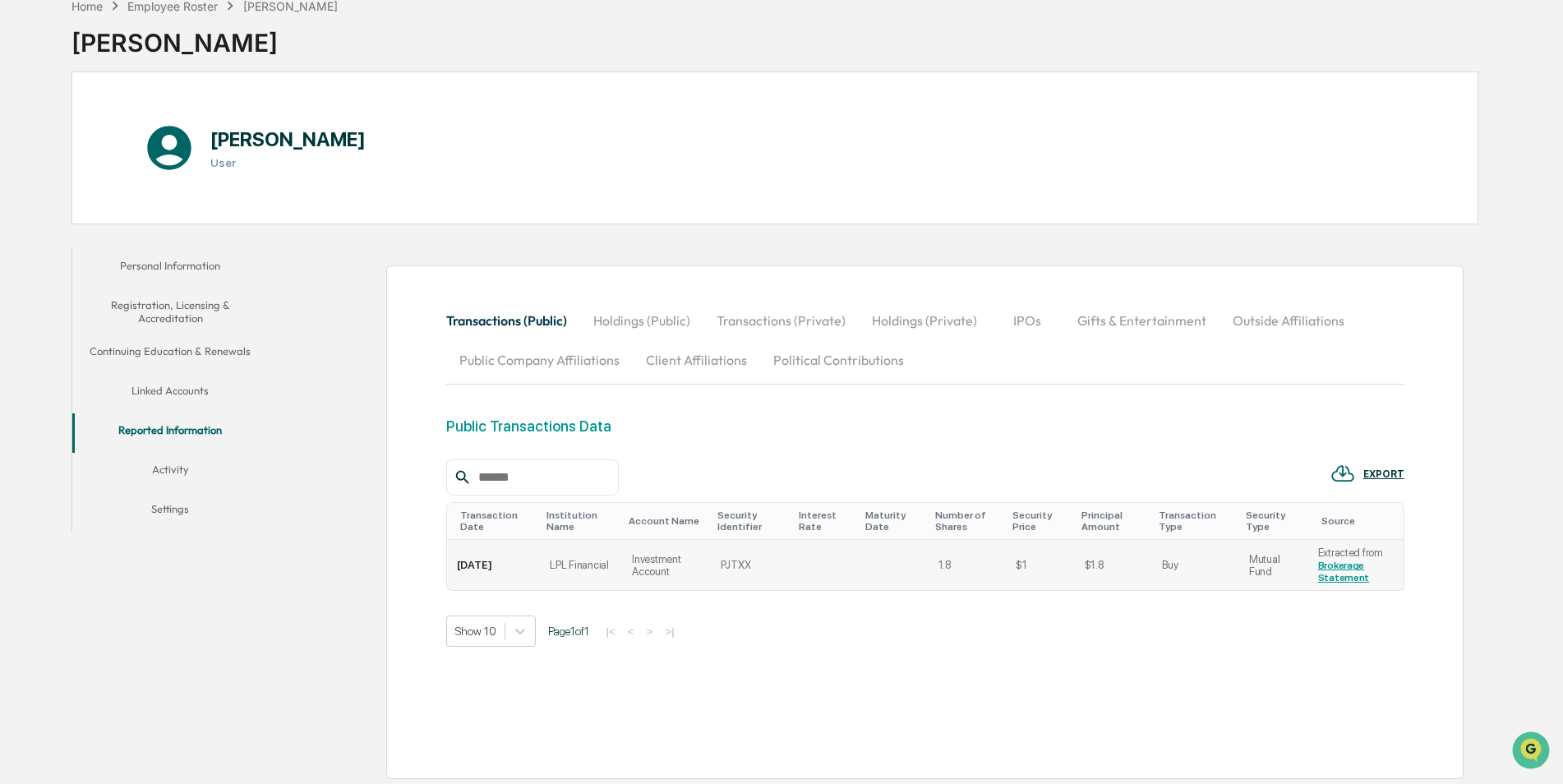
scroll to position [92, 0]
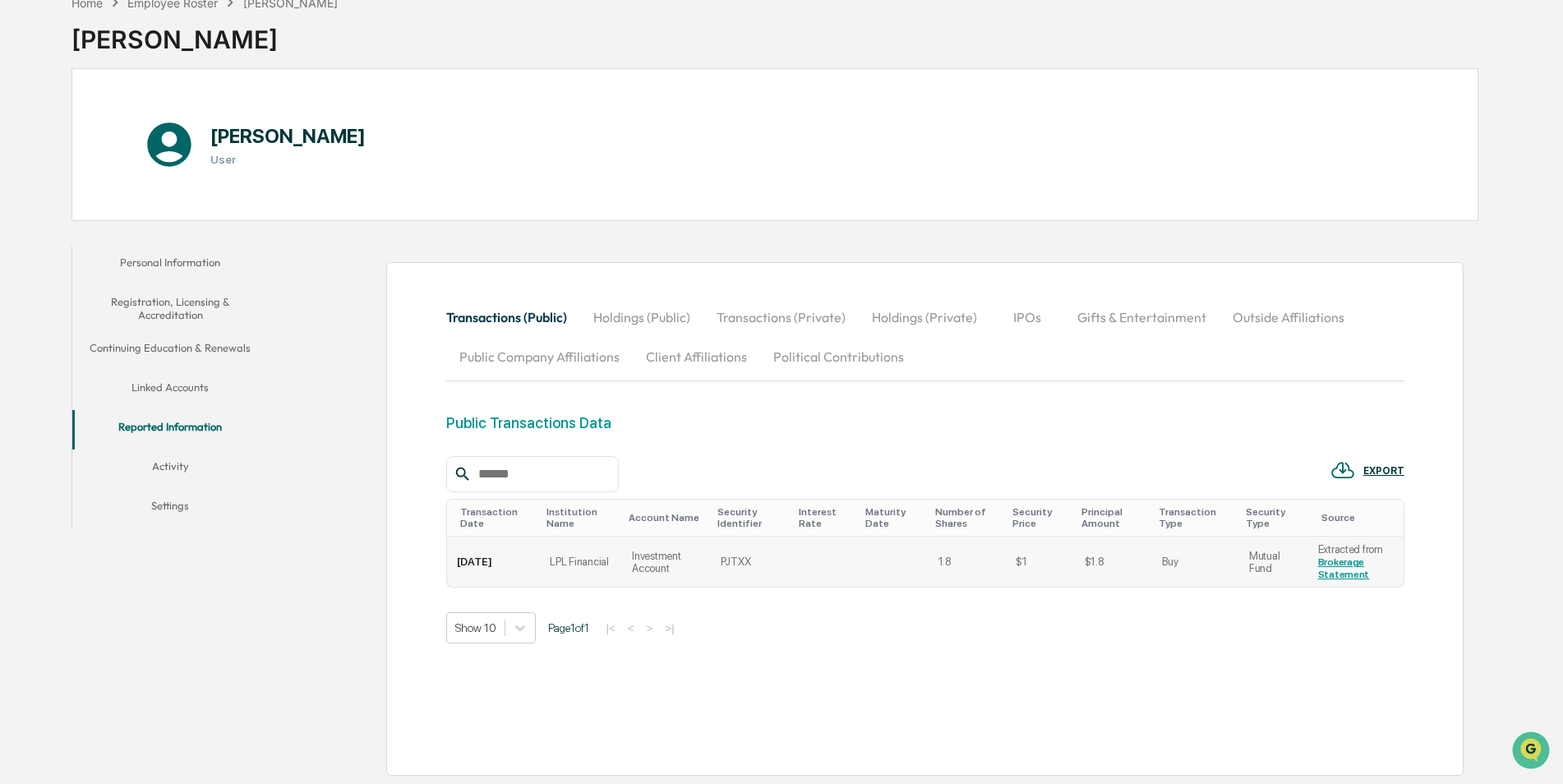
click at [1336, 565] on link "Brokerage Statement" at bounding box center [1344, 569] width 51 height 24
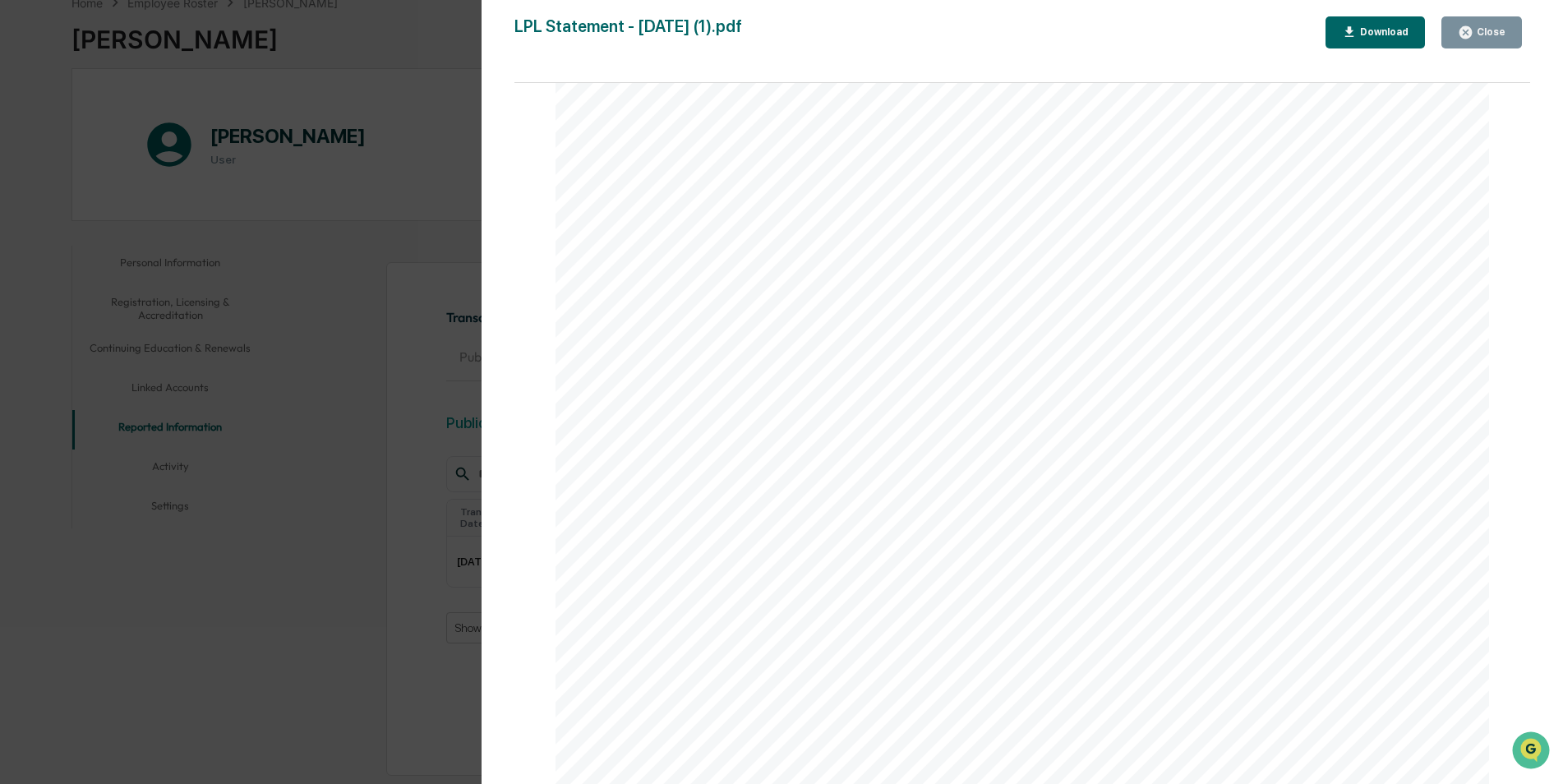
scroll to position [24524, 0]
click at [193, 579] on div "Version History 09/29/2025, 03:26 PM Cory Esposito LPL Statement - Aug 2025 (1)…" at bounding box center [782, 392] width 1563 height 784
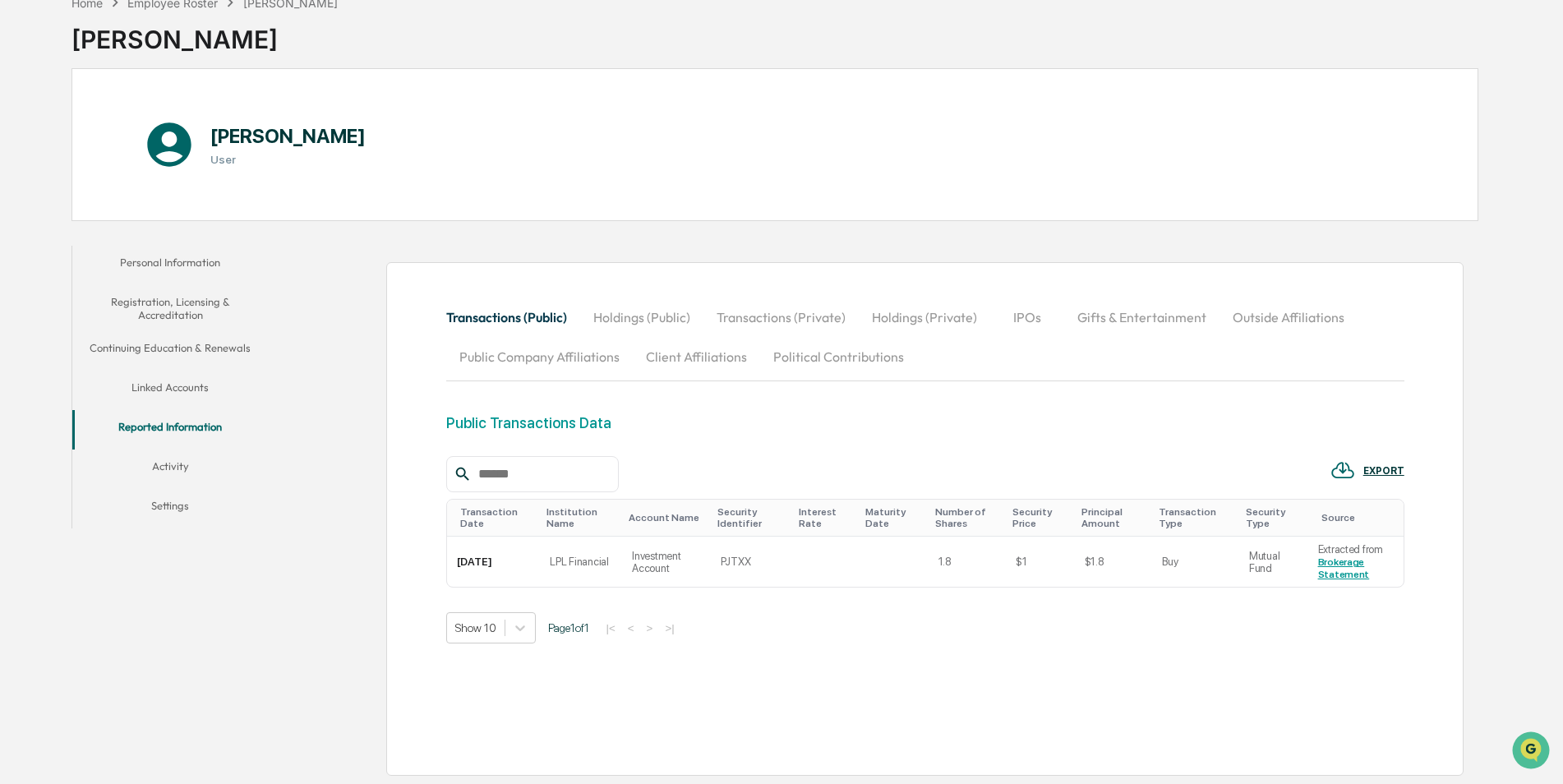
click at [628, 317] on button "Holdings (Public)" at bounding box center [642, 316] width 123 height 39
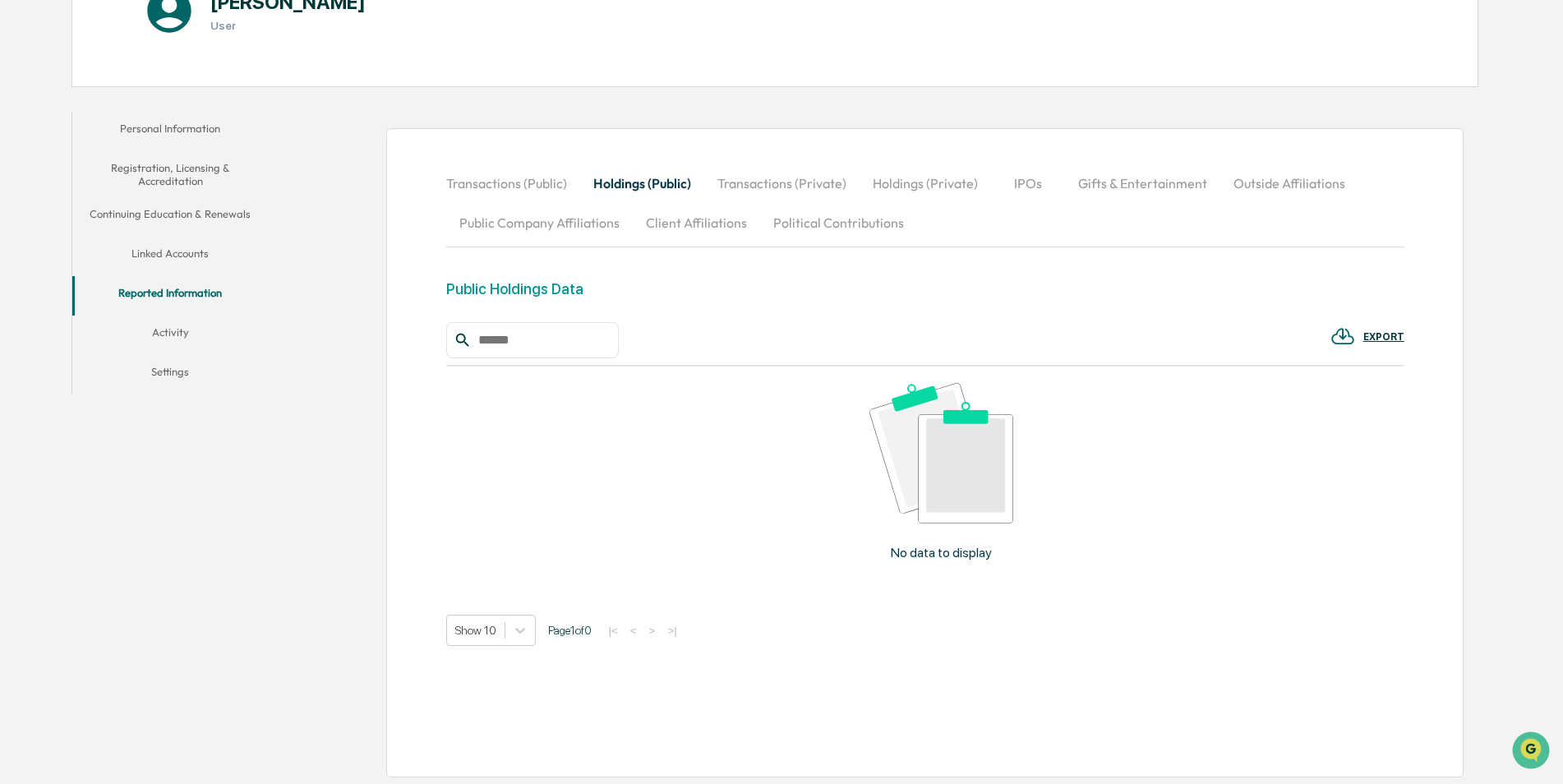
scroll to position [227, 0]
click at [162, 327] on button "Activity" at bounding box center [171, 333] width 196 height 39
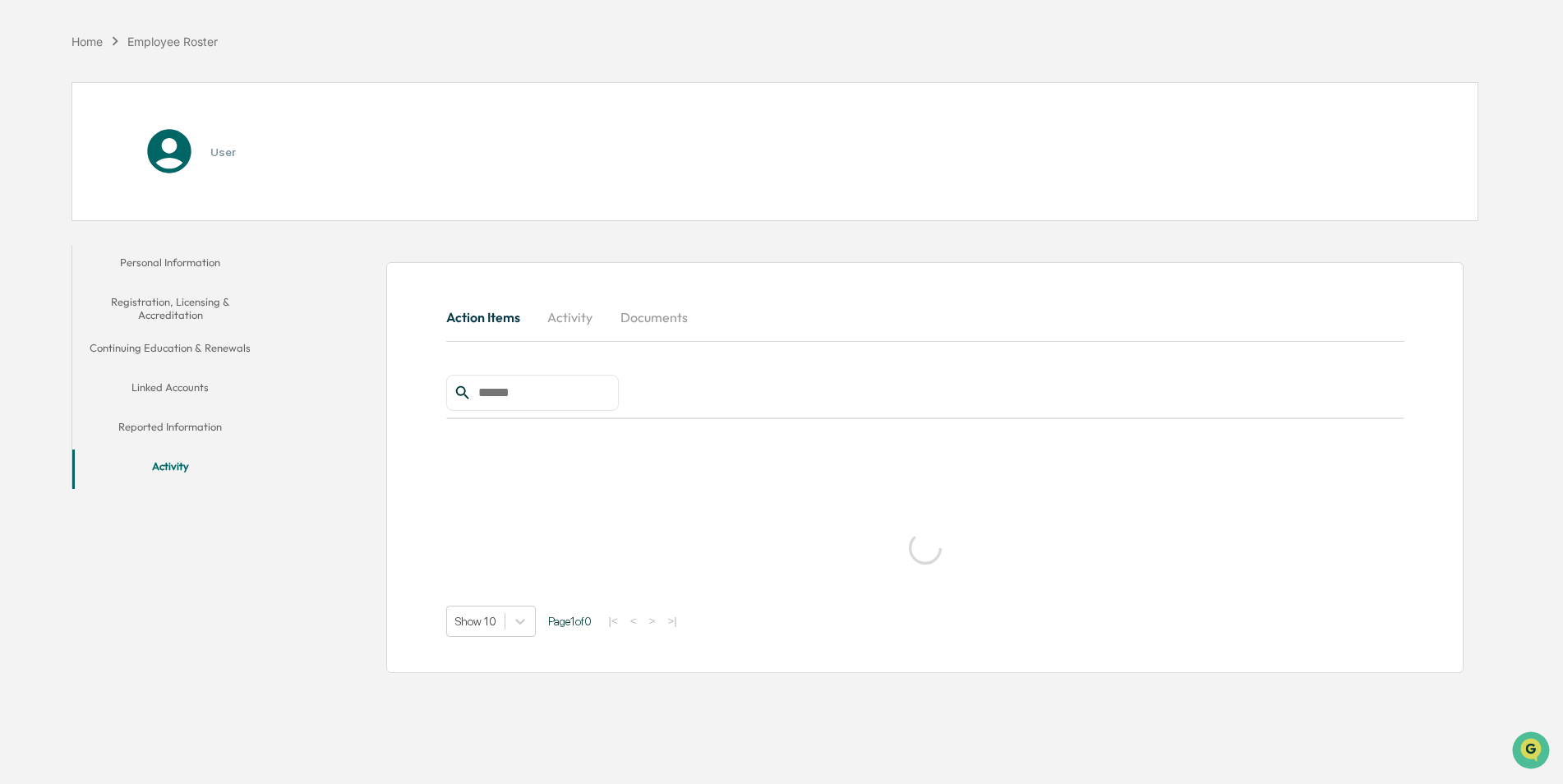
scroll to position [78, 0]
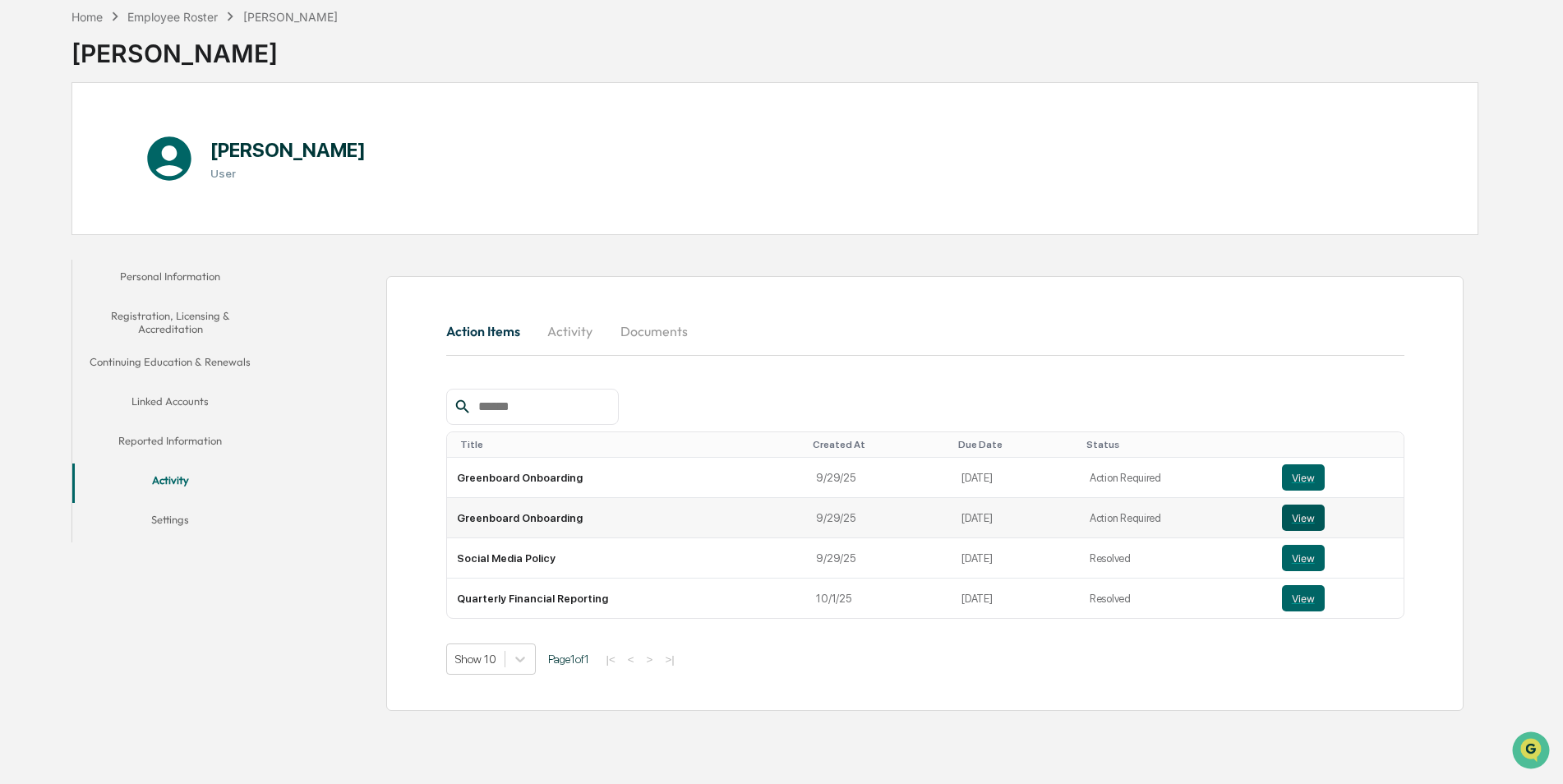
click at [1288, 513] on button "View" at bounding box center [1303, 517] width 43 height 27
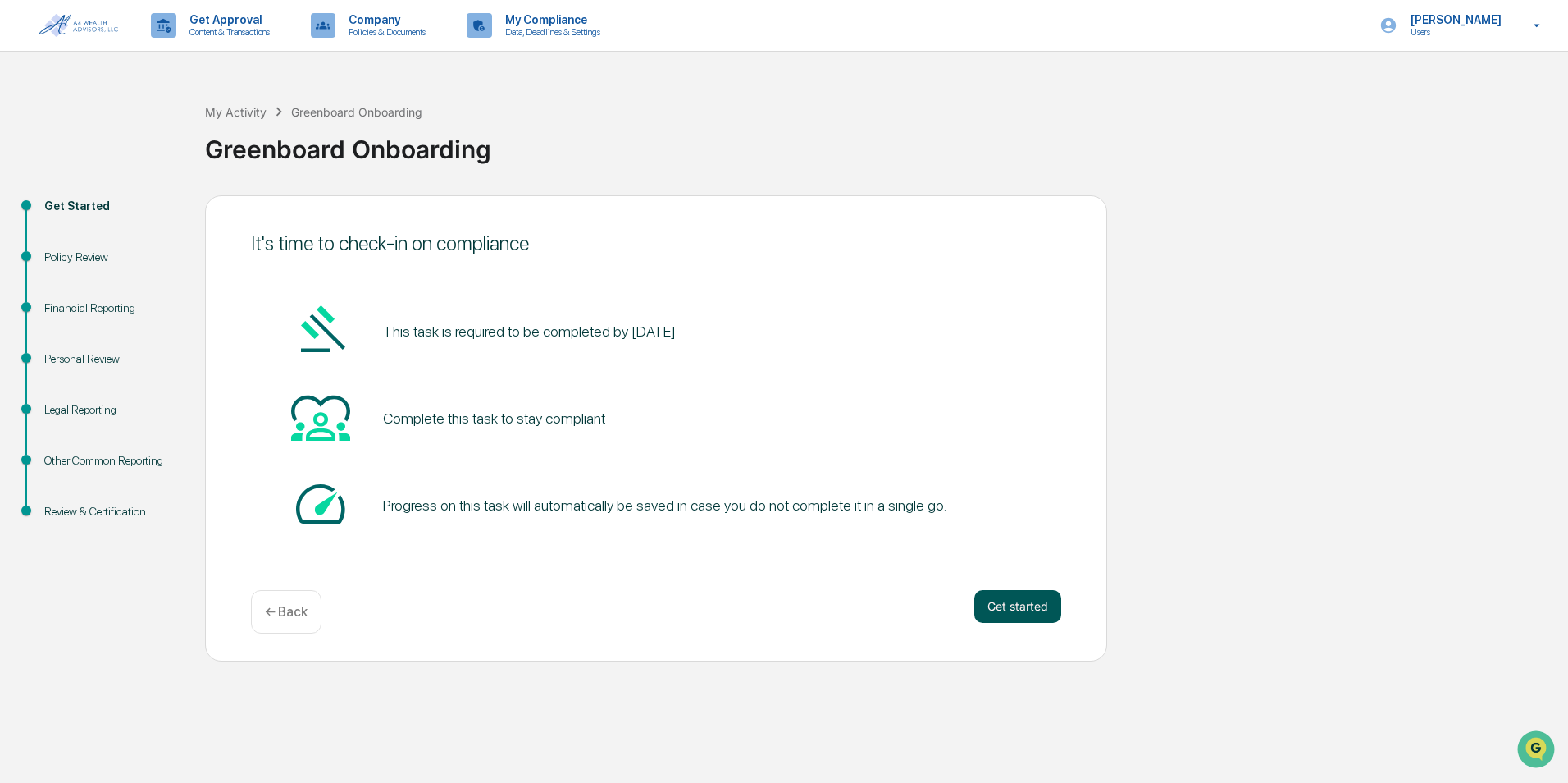
click at [1008, 607] on button "Get started" at bounding box center [1018, 606] width 87 height 33
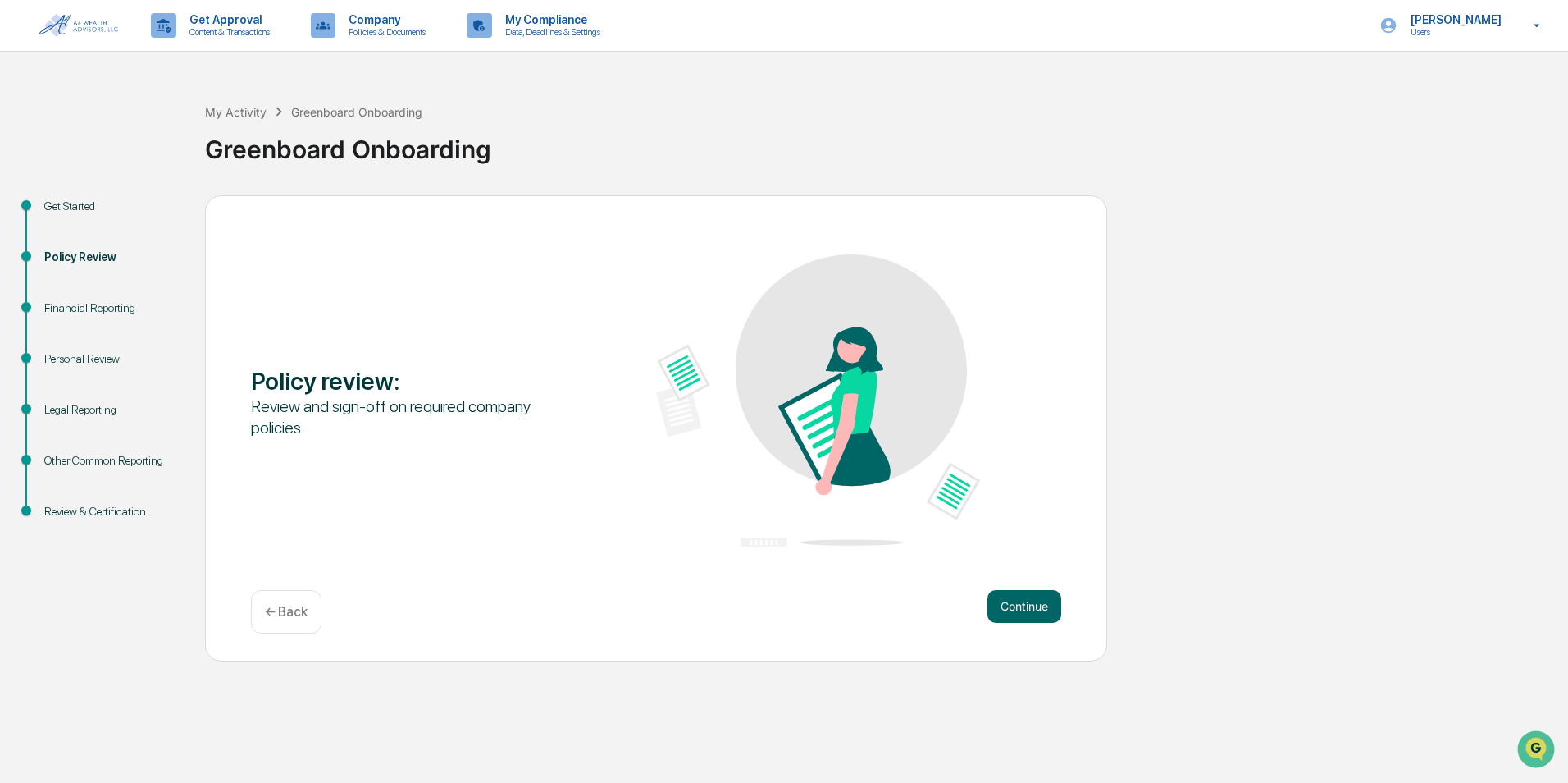
click at [1008, 607] on button "Continue" at bounding box center [1024, 606] width 74 height 33
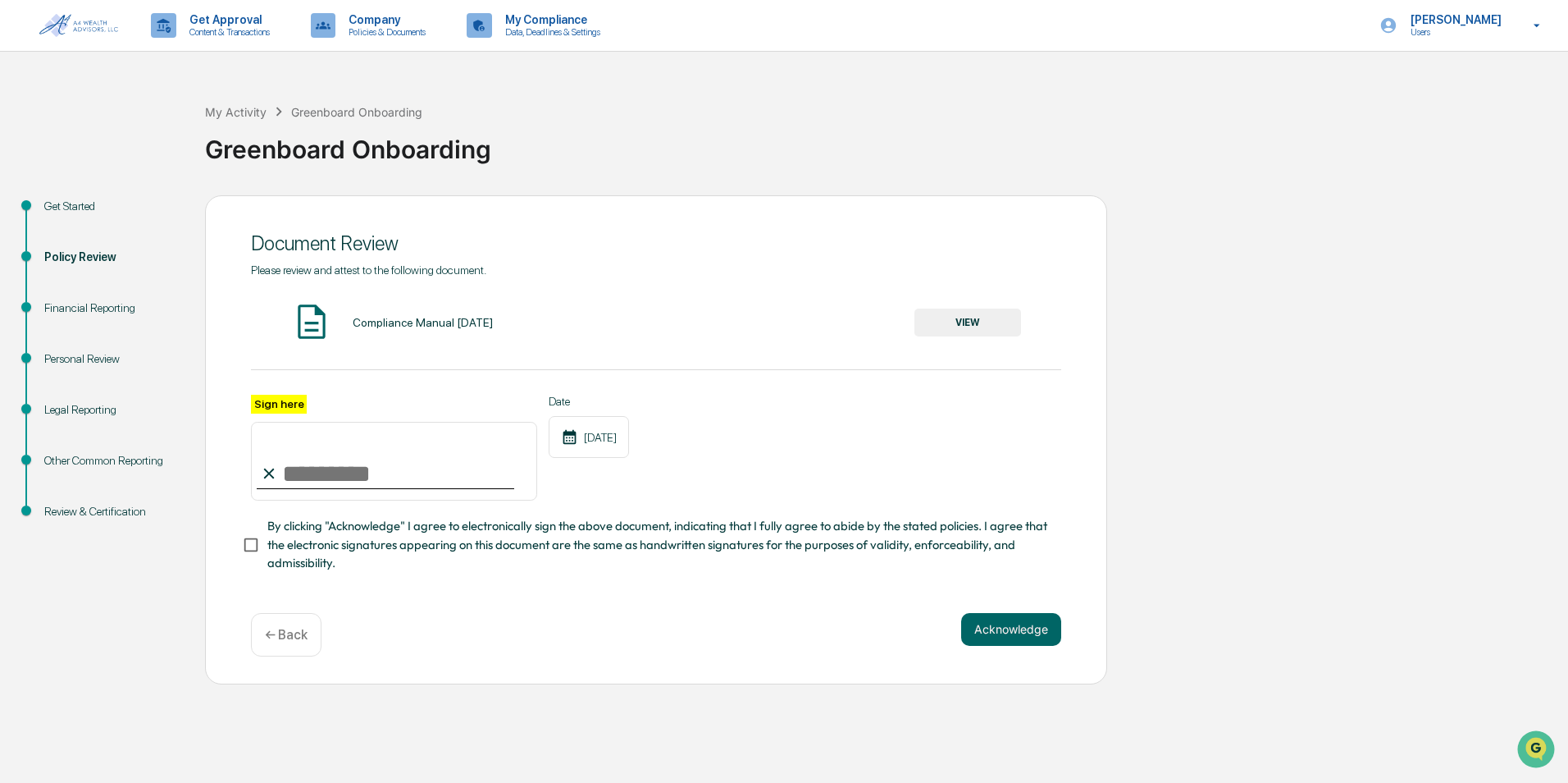
click at [952, 325] on button "VIEW" at bounding box center [968, 322] width 106 height 27
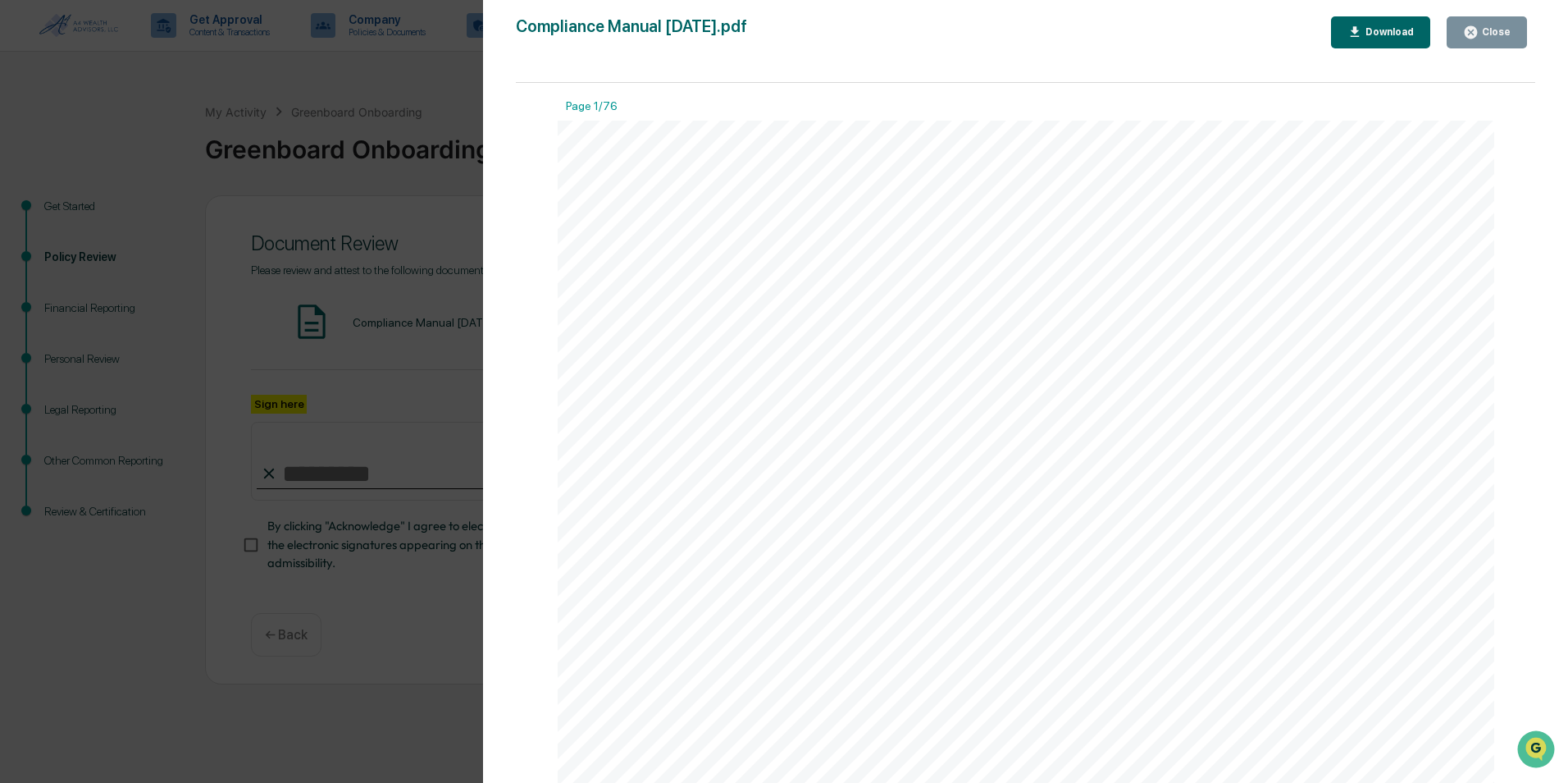
click at [1472, 36] on icon "button" at bounding box center [1470, 32] width 12 height 12
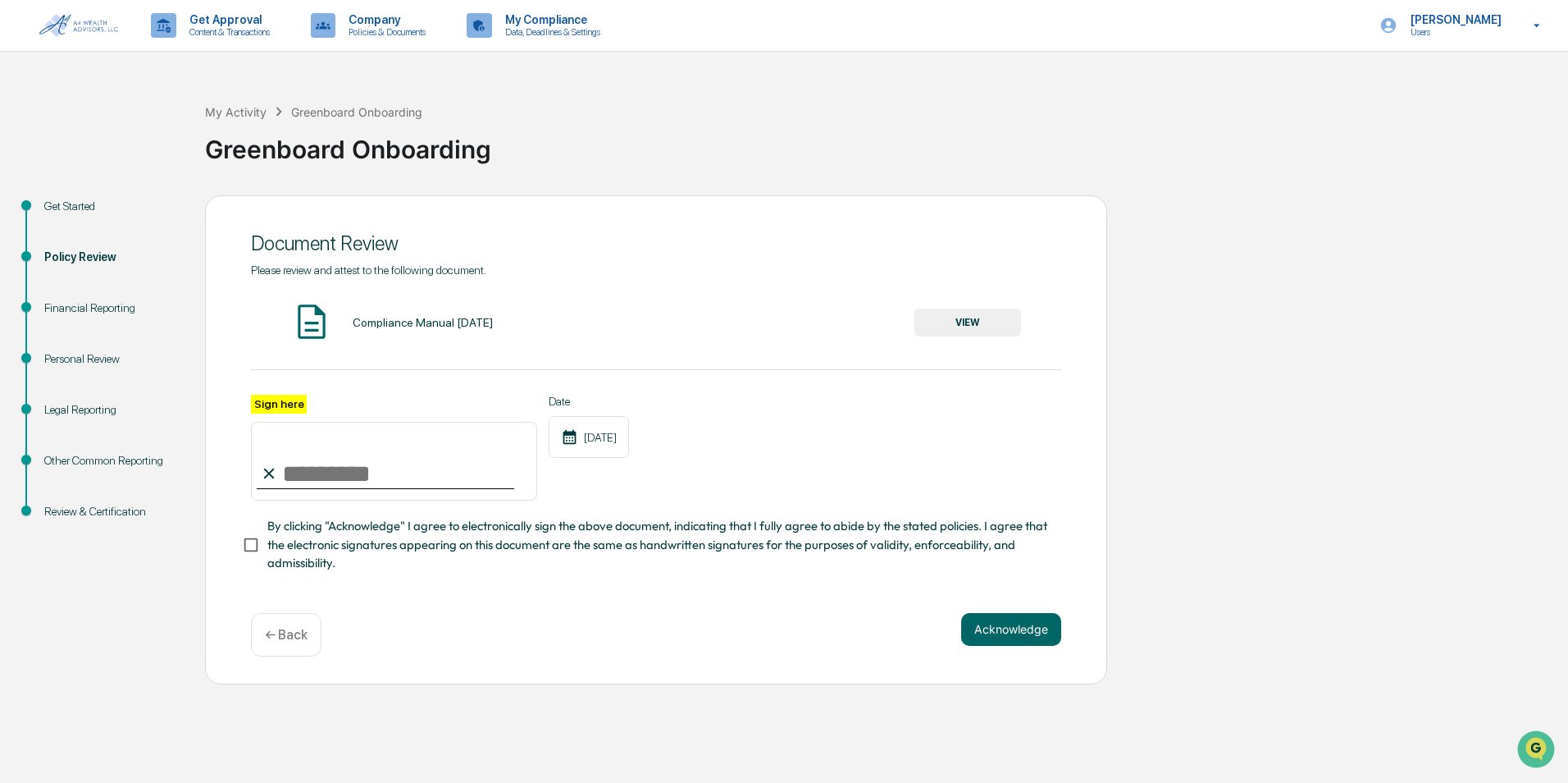
click at [391, 472] on input "Sign here" at bounding box center [394, 462] width 287 height 79
type input "**********"
click at [1045, 640] on button "Acknowledge" at bounding box center [1011, 629] width 100 height 33
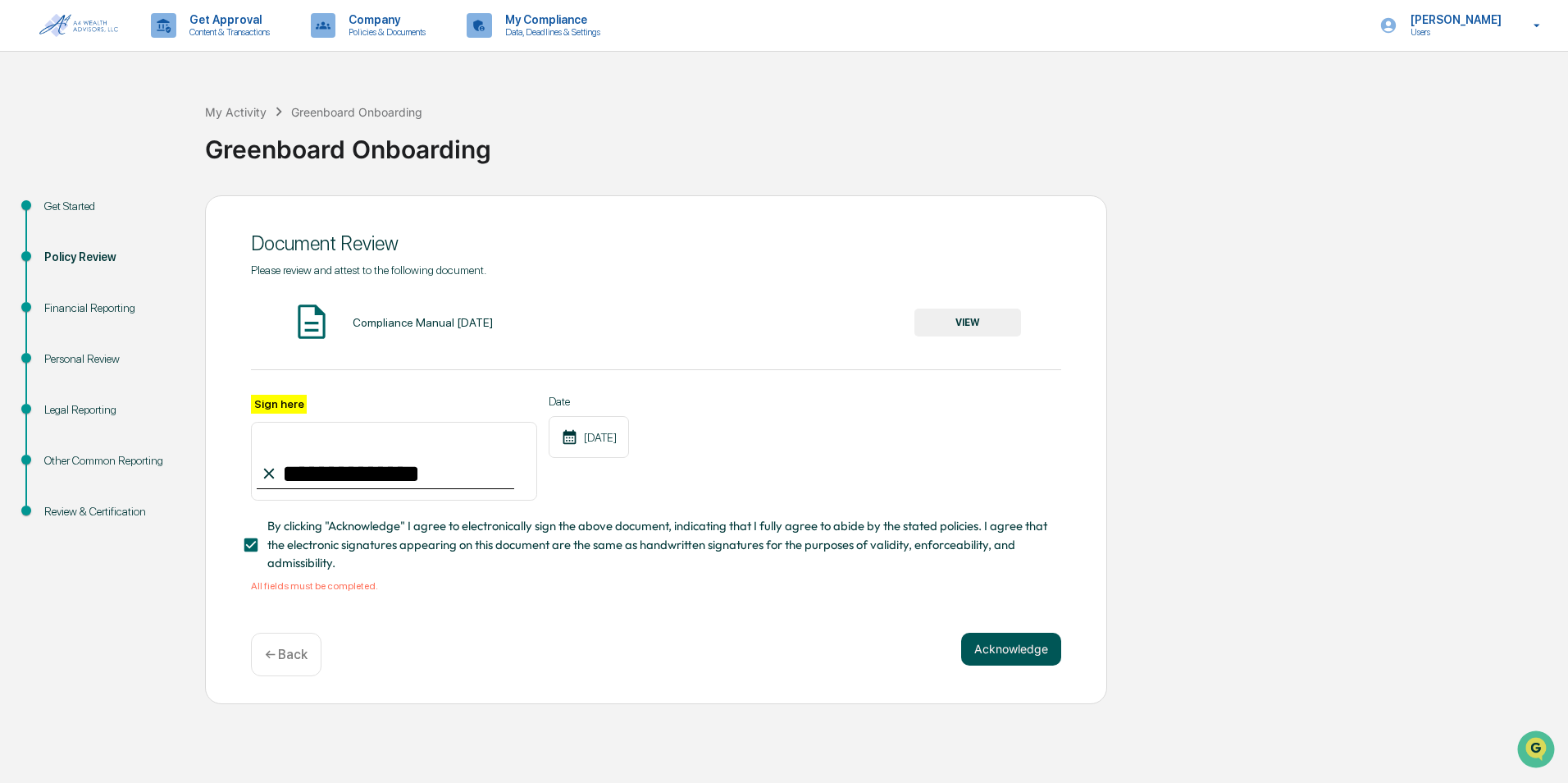
click at [1054, 659] on button "Acknowledge" at bounding box center [1011, 649] width 100 height 33
